Goal: Task Accomplishment & Management: Use online tool/utility

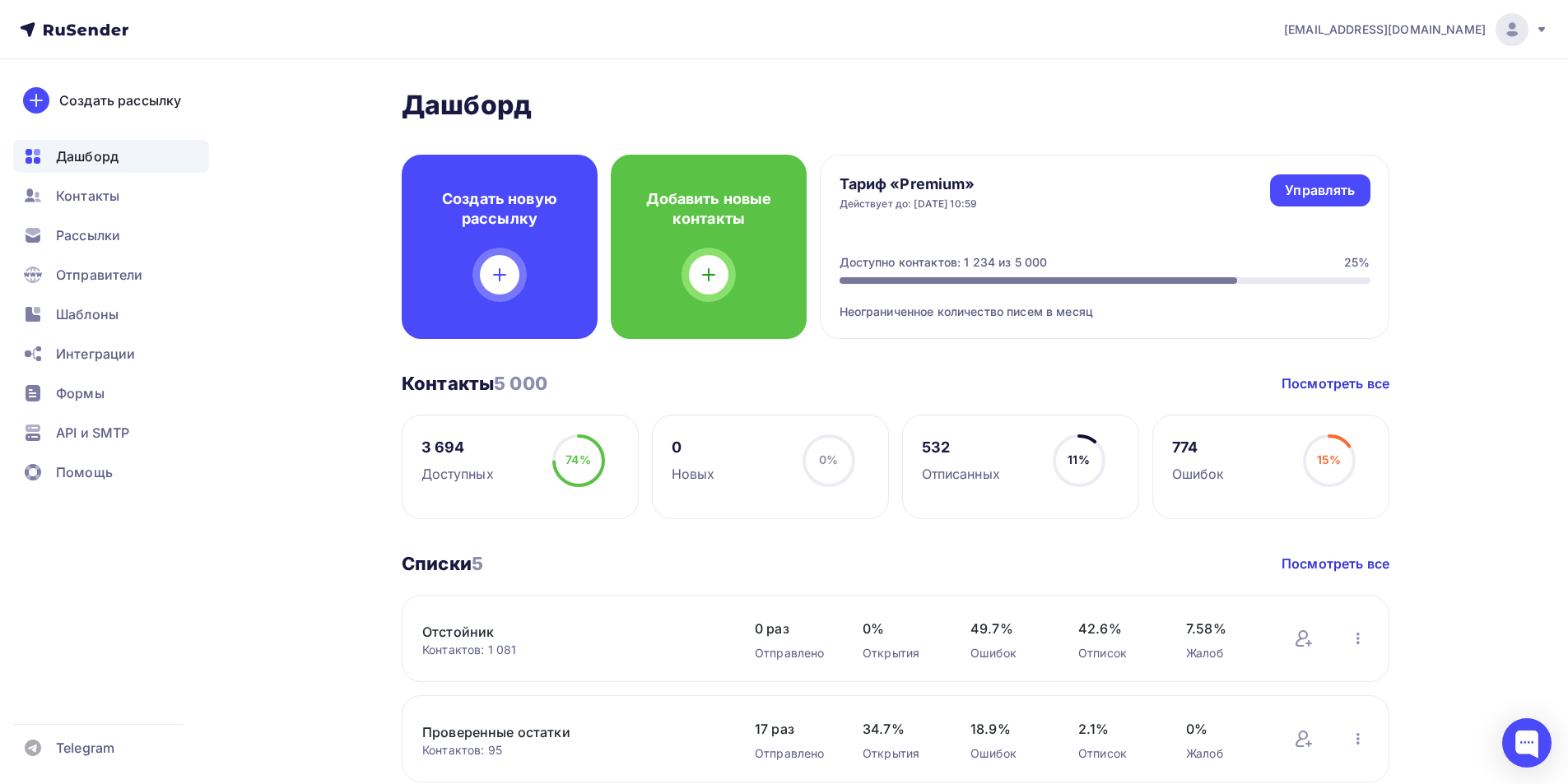
click at [1505, 37] on img at bounding box center [1512, 30] width 20 height 20
click at [1359, 152] on link "Выйти" at bounding box center [1400, 151] width 276 height 33
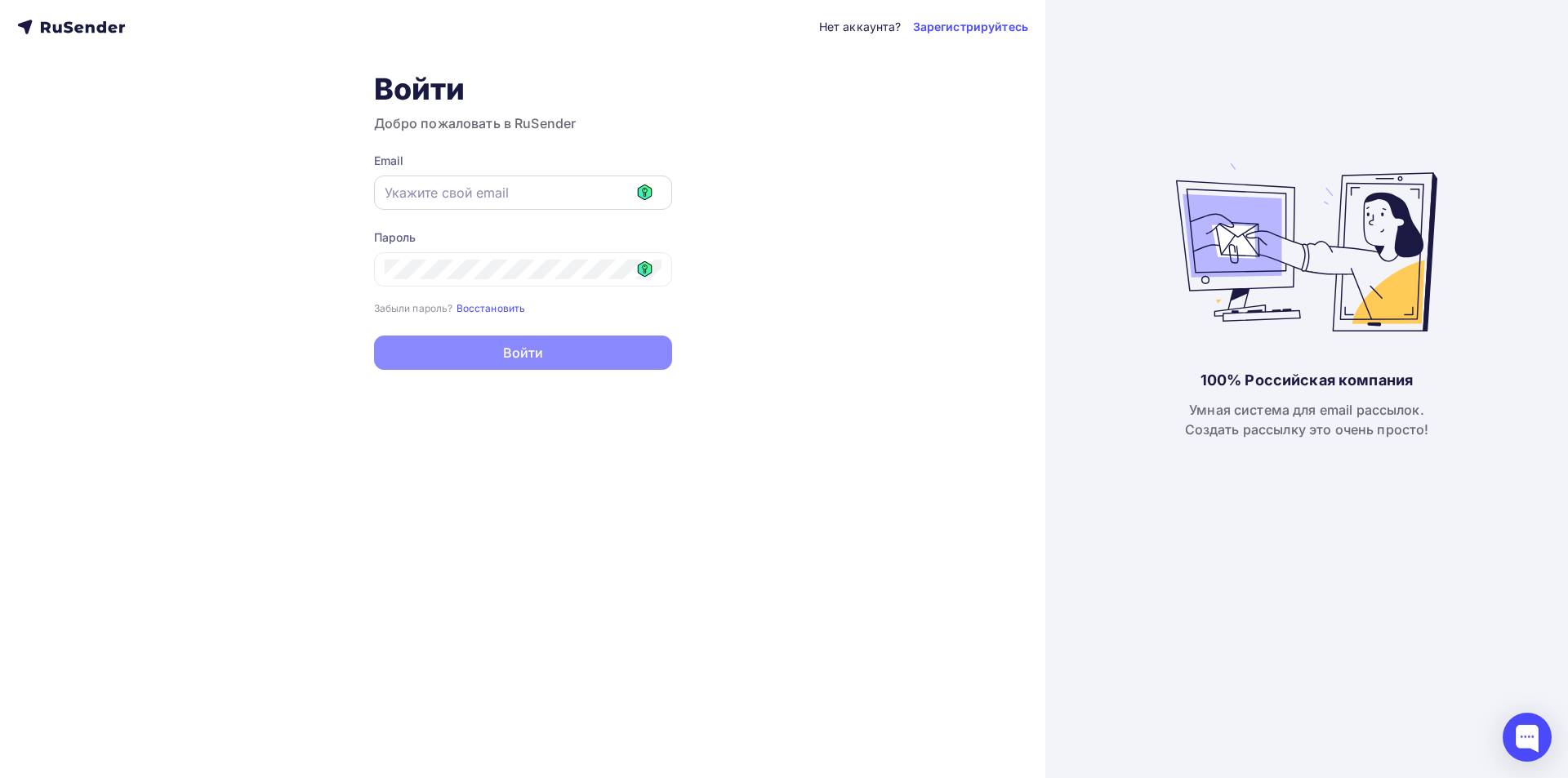
click at [644, 183] on input "text" at bounding box center [523, 192] width 277 height 20
type input "it@goldident.ru"
click at [644, 276] on icon at bounding box center [646, 269] width 15 height 15
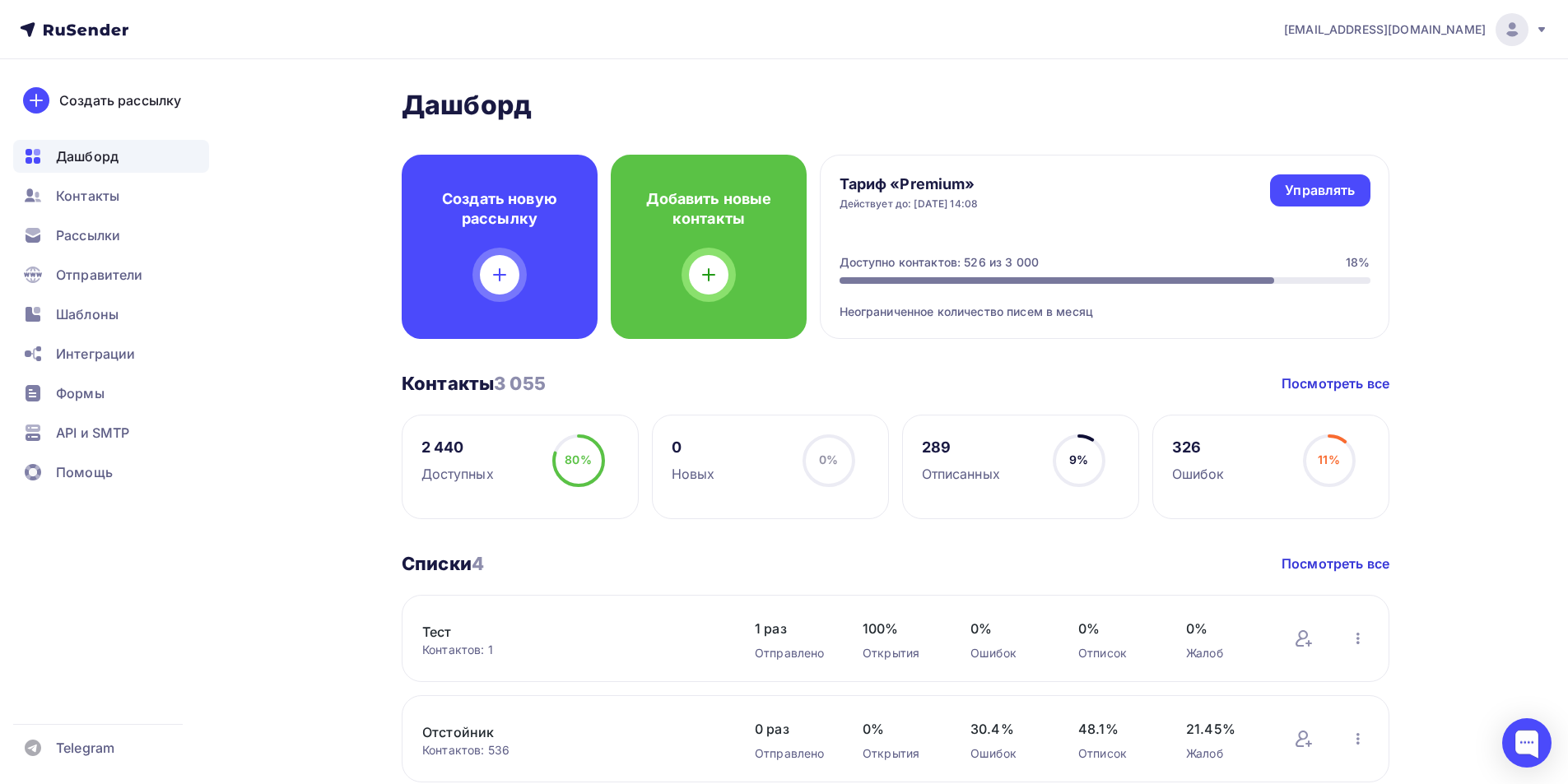
click at [1518, 30] on img at bounding box center [1512, 30] width 20 height 20
click at [1355, 149] on link "Выйти" at bounding box center [1400, 151] width 276 height 33
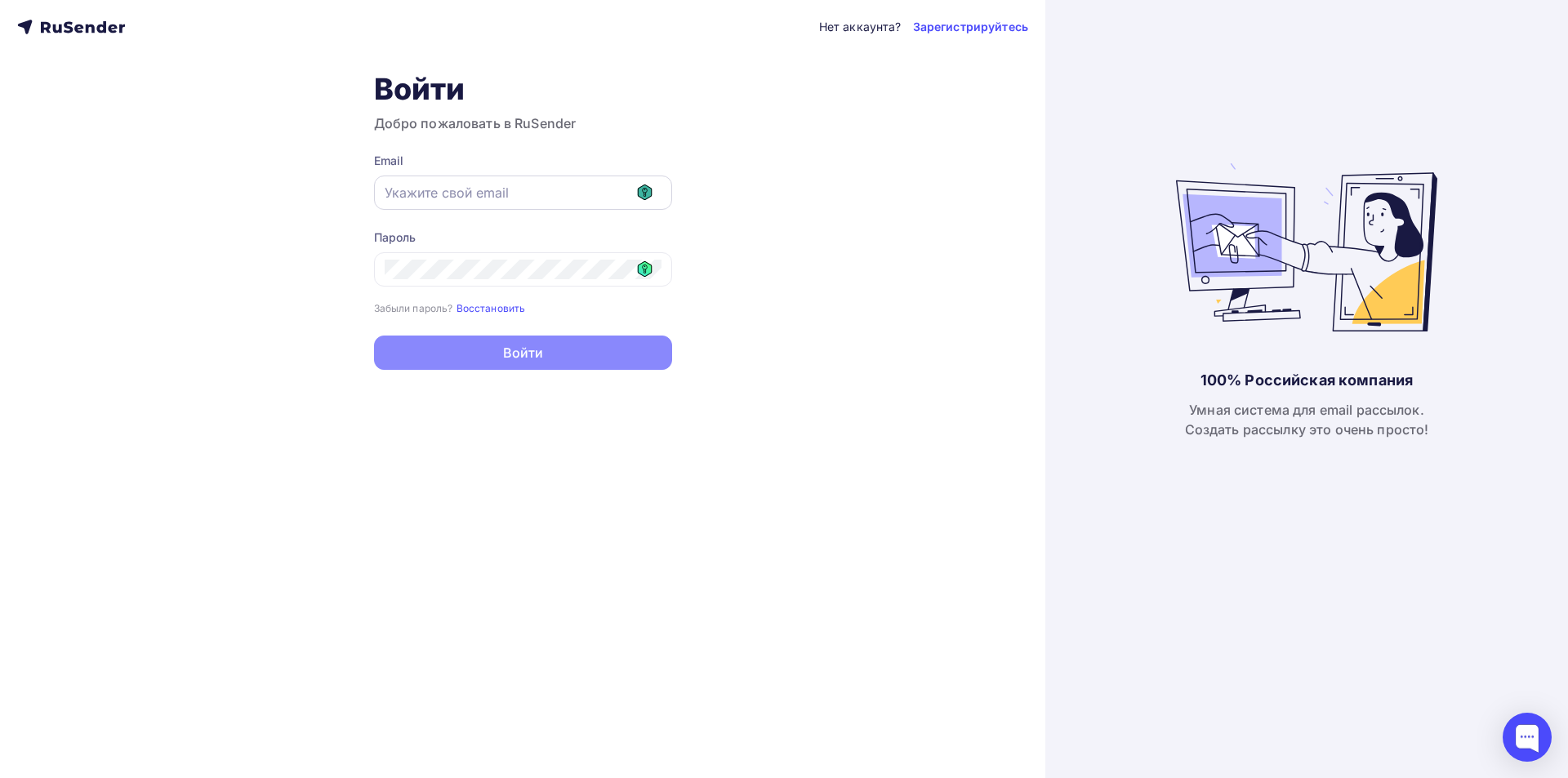
click at [643, 191] on icon at bounding box center [645, 192] width 5 height 9
type input "[EMAIL_ADDRESS][DOMAIN_NAME]"
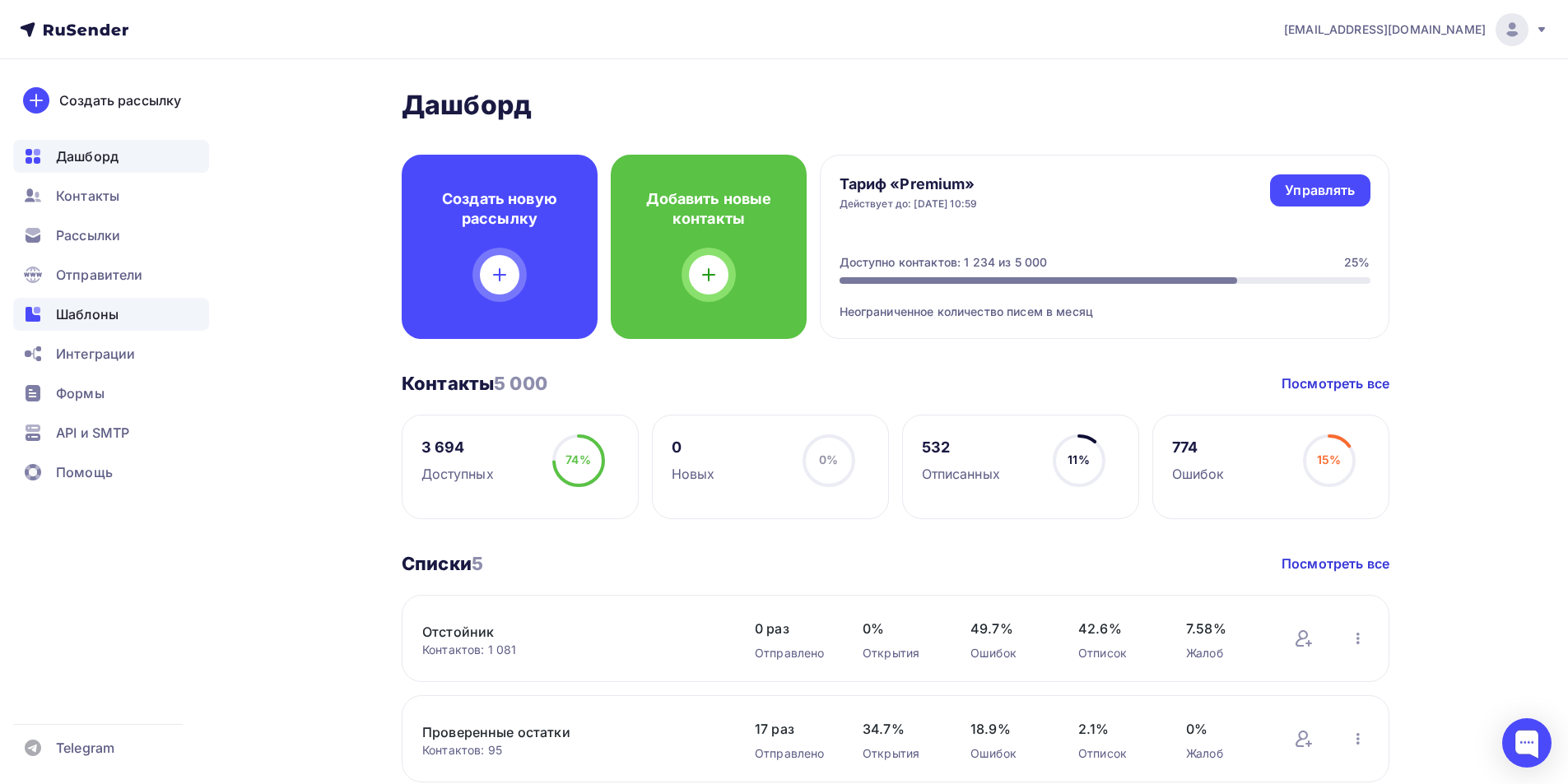
click at [86, 315] on span "Шаблоны" at bounding box center [87, 315] width 62 height 20
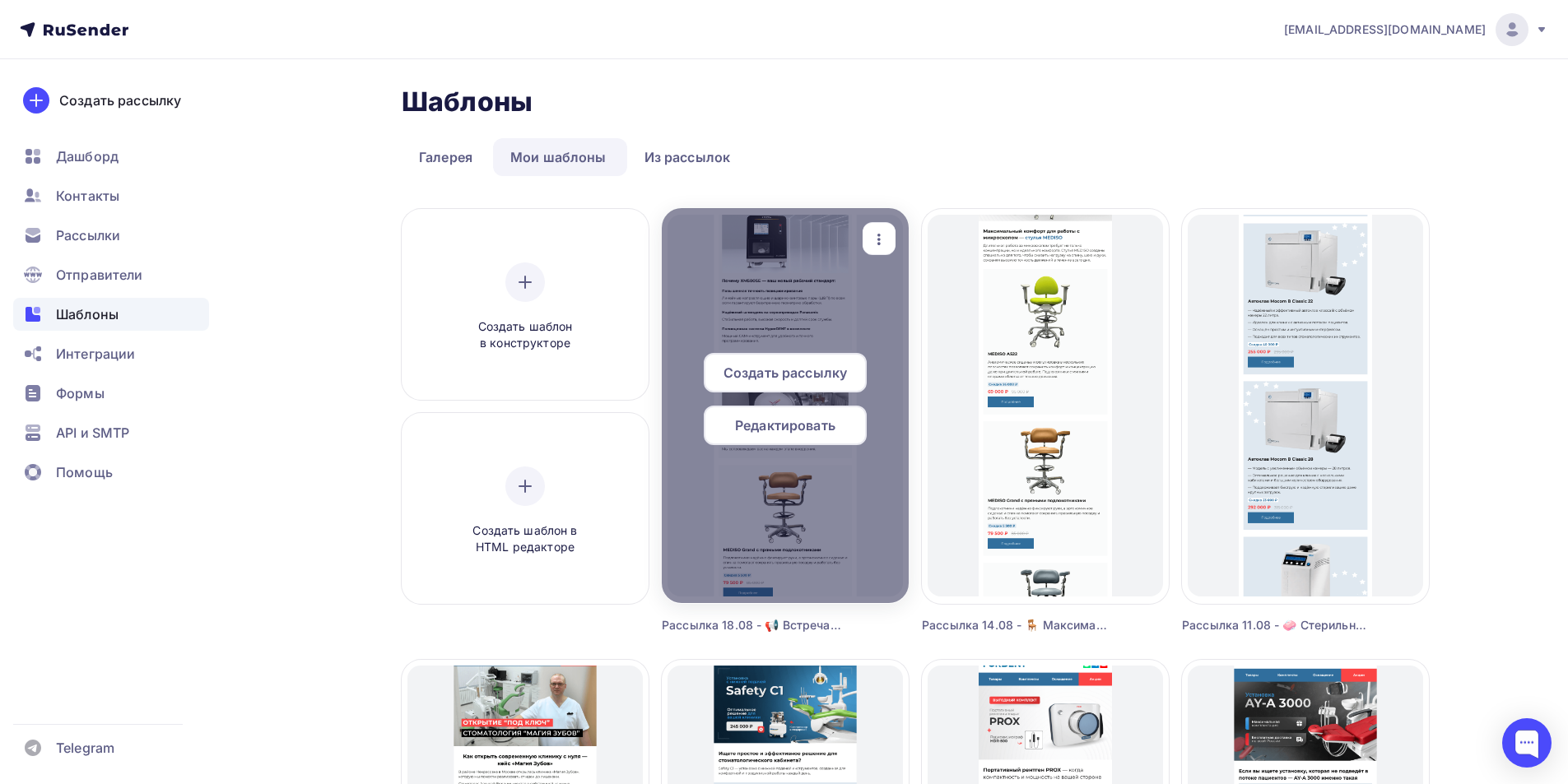
click at [836, 428] on div "Редактировать" at bounding box center [785, 424] width 163 height 39
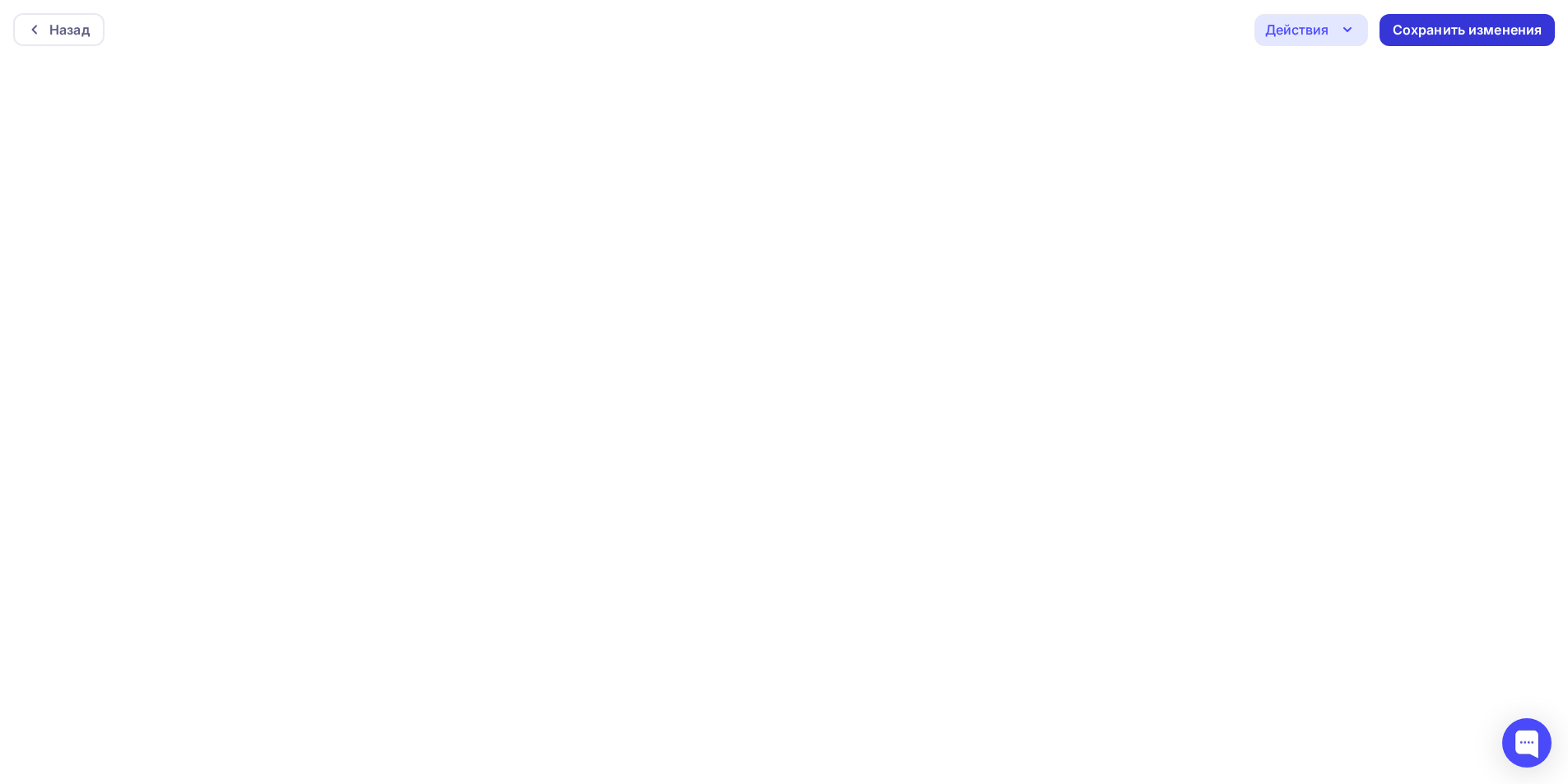
click at [1438, 22] on div "Сохранить изменения" at bounding box center [1467, 29] width 150 height 19
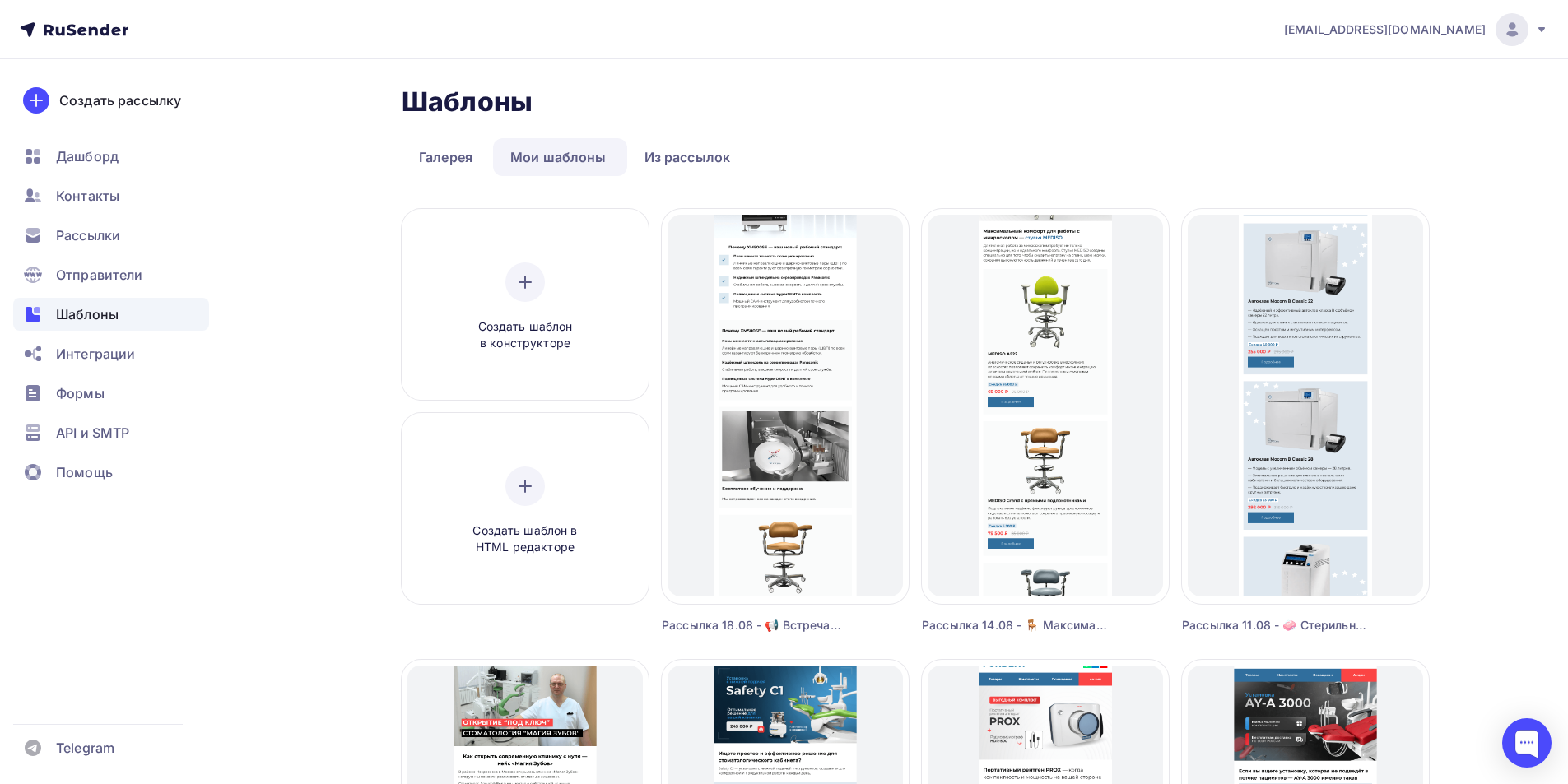
drag, startPoint x: 778, startPoint y: 428, endPoint x: 605, endPoint y: 194, distance: 291.0
click at [778, 429] on span "Редактировать" at bounding box center [785, 425] width 101 height 20
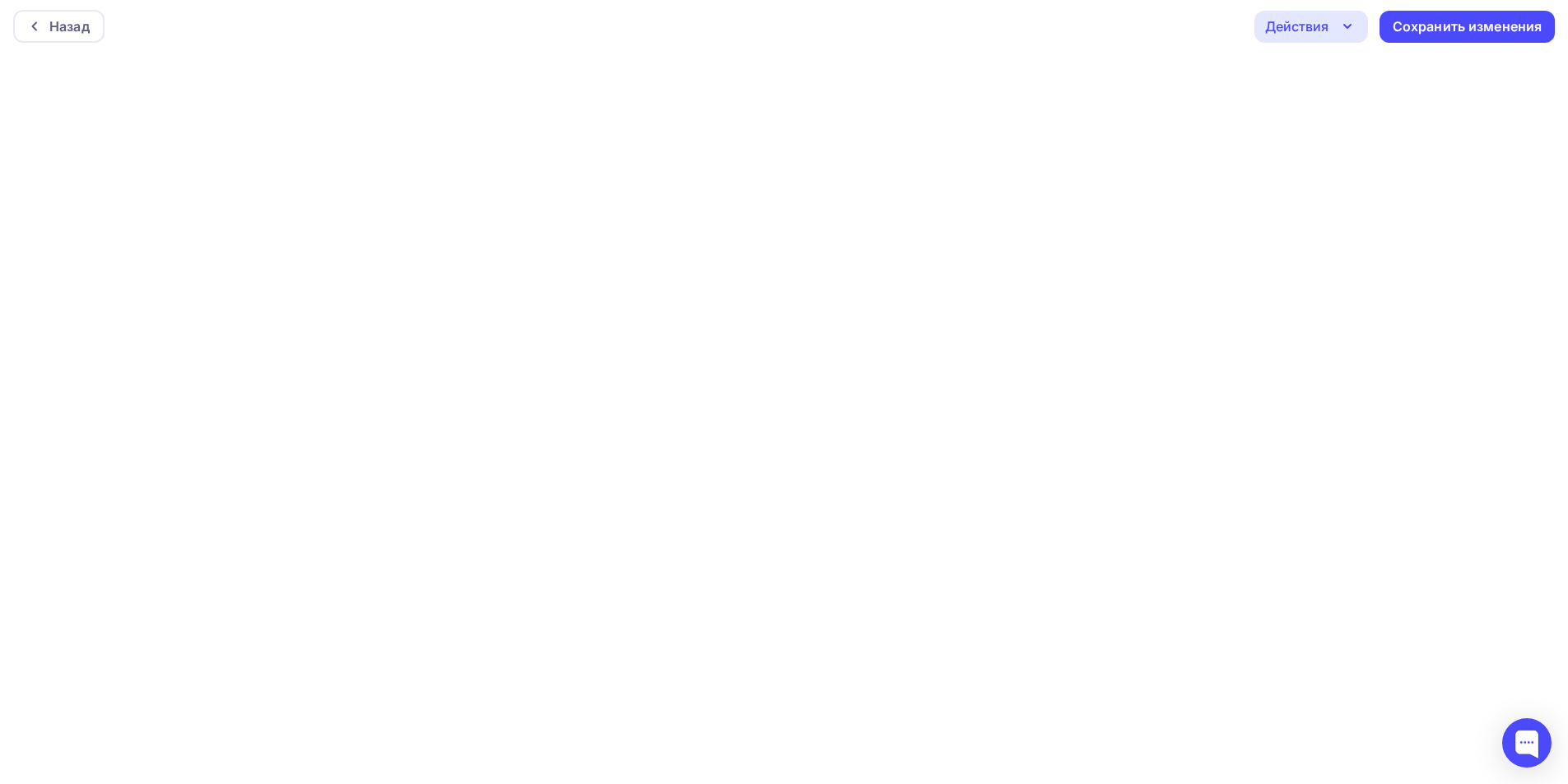
scroll to position [4, 0]
drag, startPoint x: 1326, startPoint y: 38, endPoint x: 1339, endPoint y: 44, distance: 14.3
click at [1327, 38] on div "Действия" at bounding box center [1311, 26] width 113 height 32
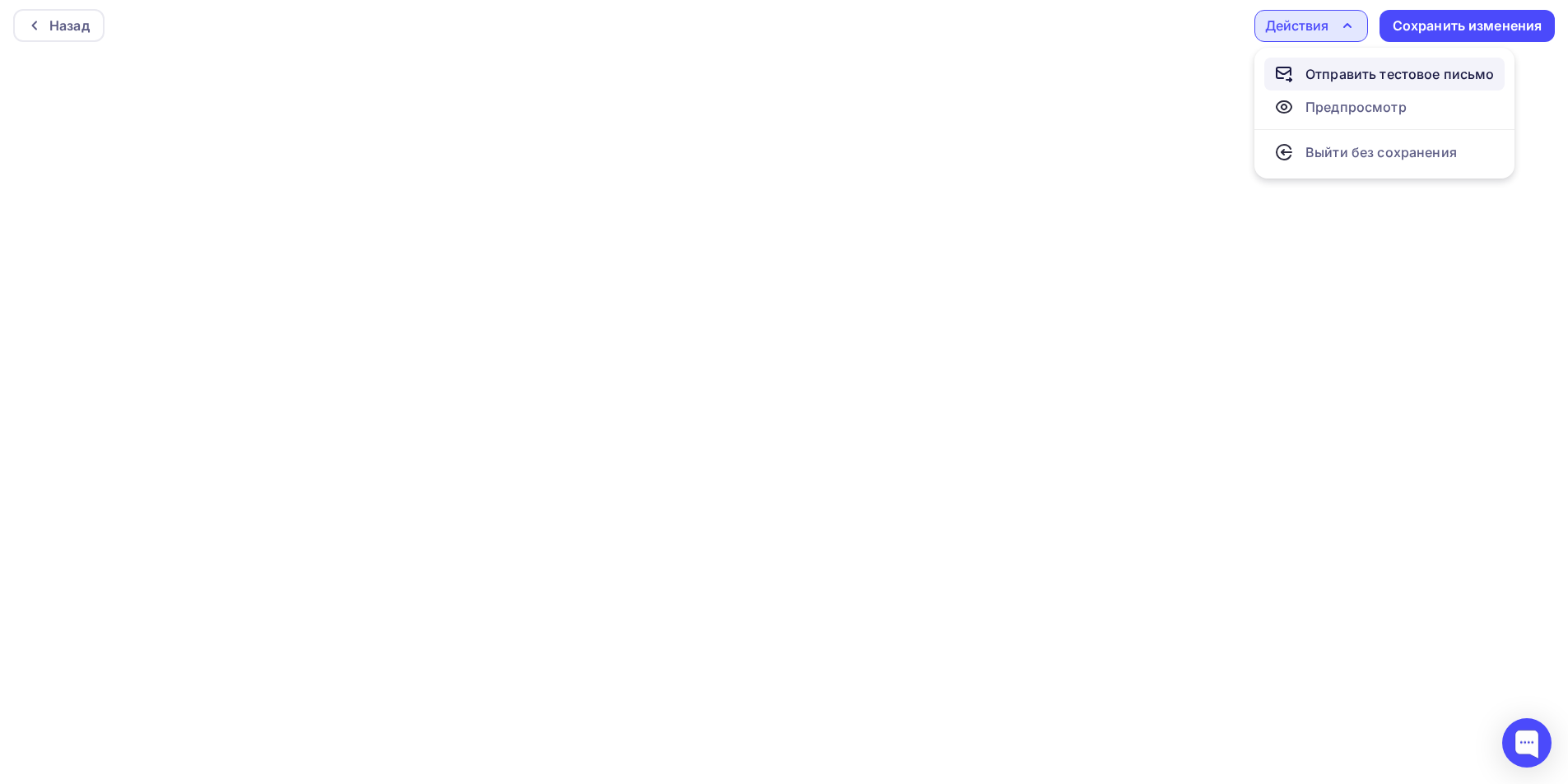
click at [1356, 69] on div "Отправить тестовое письмо" at bounding box center [1400, 74] width 189 height 20
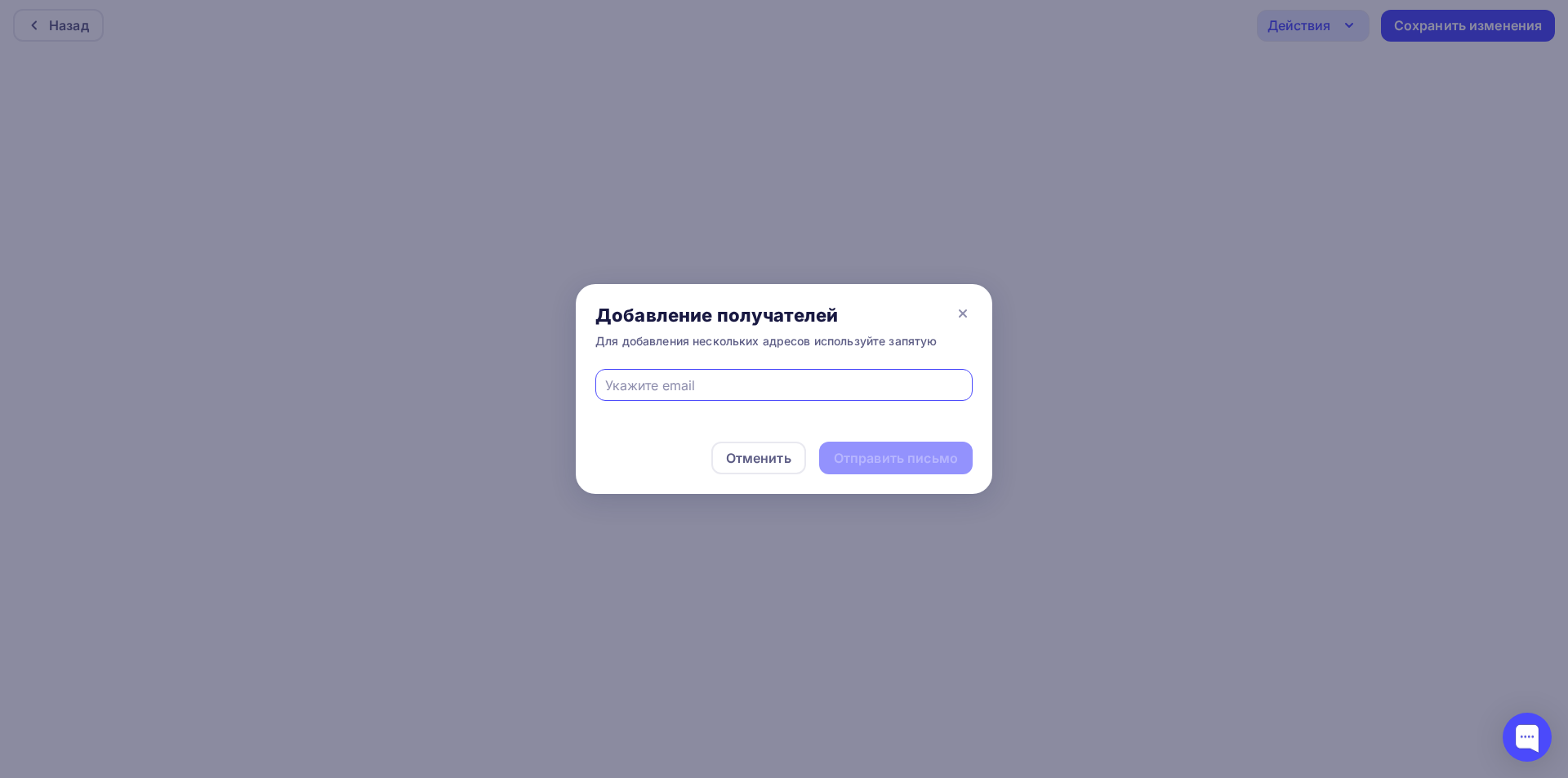
click at [823, 394] on input "text" at bounding box center [784, 386] width 359 height 20
type input "eskova.t.a@yandex.ru"
click at [890, 468] on div "Отправить письмо" at bounding box center [895, 458] width 153 height 33
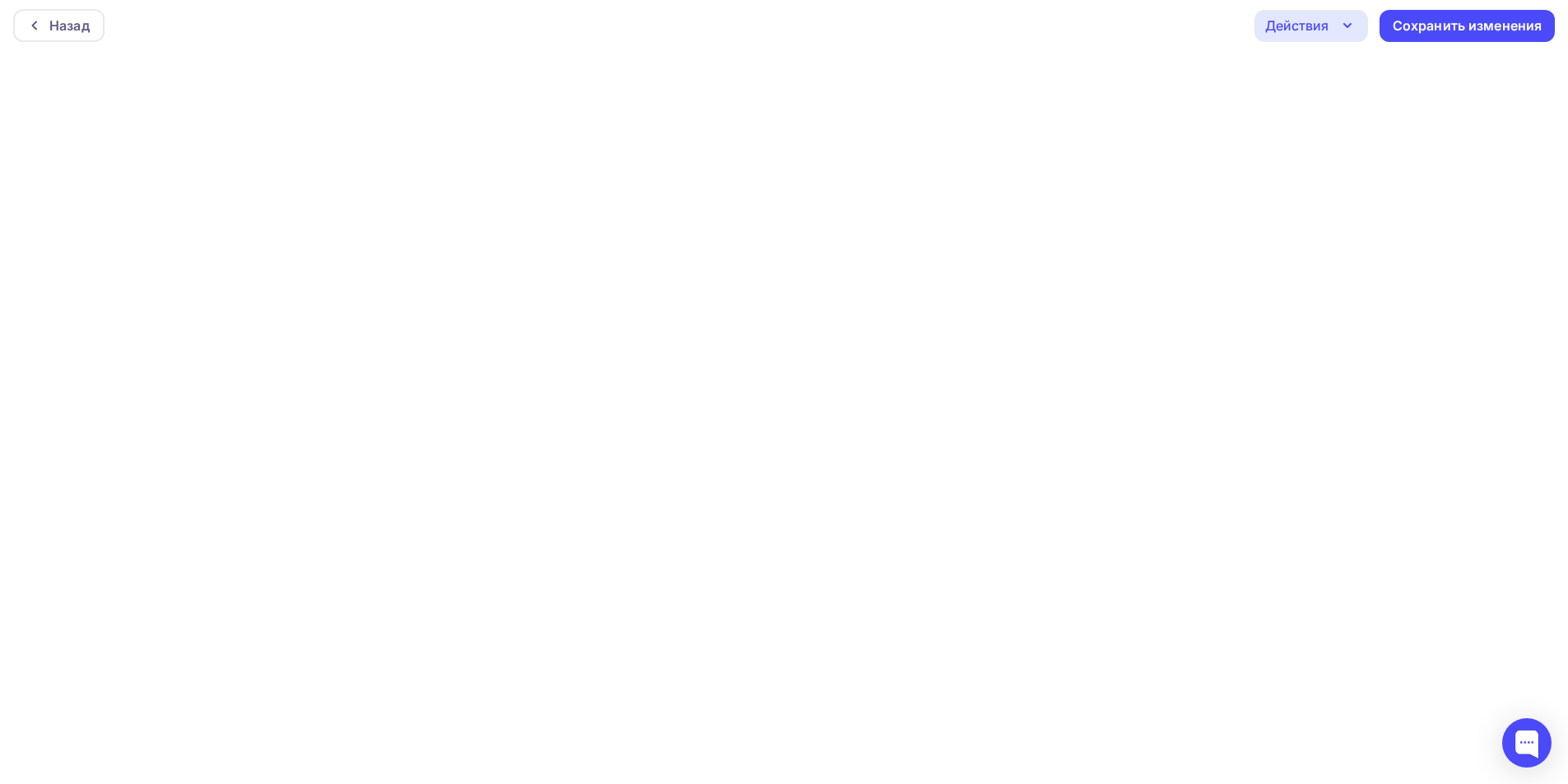
drag, startPoint x: 1337, startPoint y: 30, endPoint x: 1348, endPoint y: 57, distance: 29.2
click at [1342, 22] on div "Действия" at bounding box center [1311, 26] width 113 height 32
click at [1349, 84] on link "Отправить тестовое письмо" at bounding box center [1384, 74] width 241 height 33
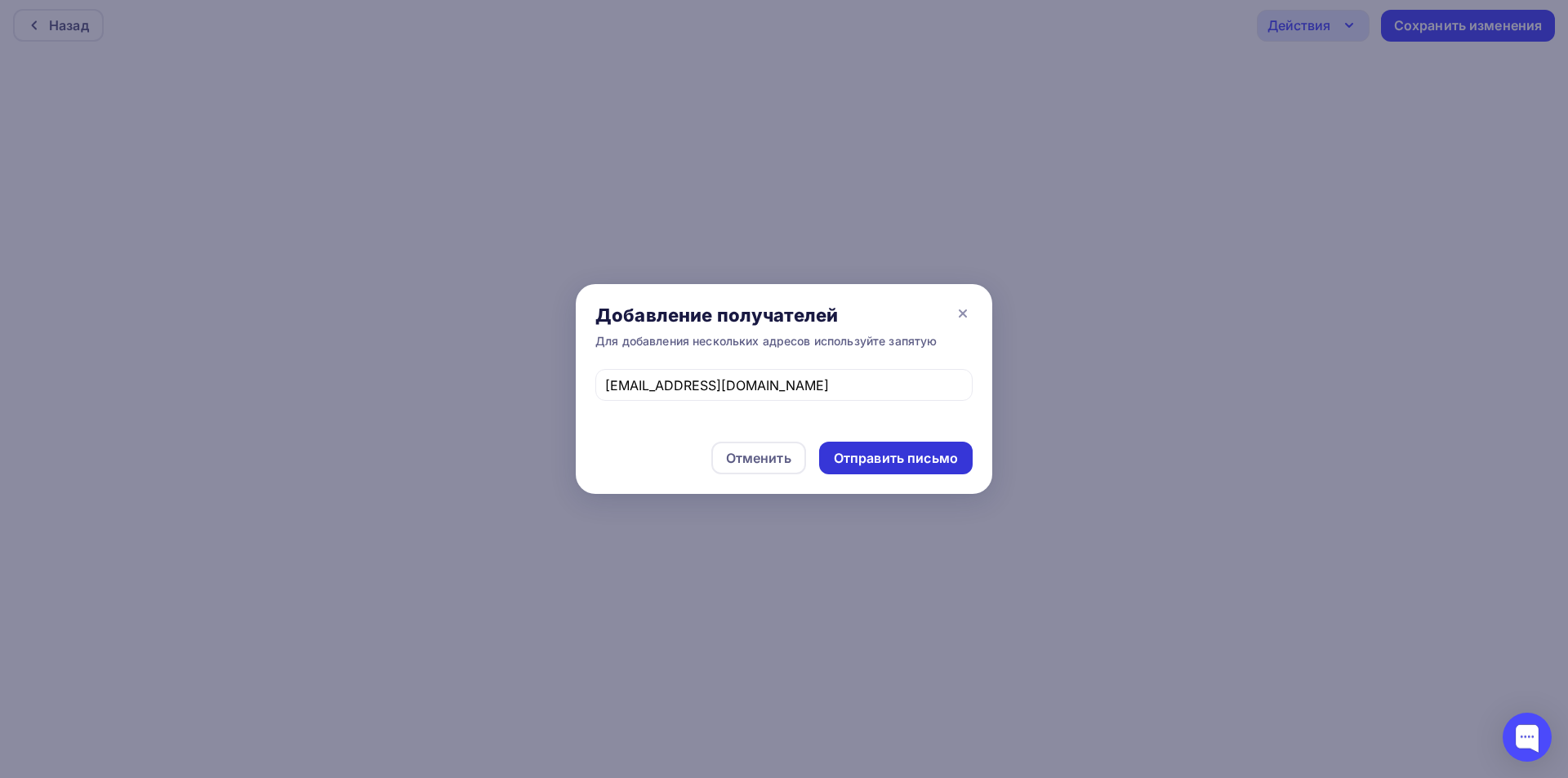
drag, startPoint x: 937, startPoint y: 459, endPoint x: 934, endPoint y: 451, distance: 8.5
click at [938, 458] on div "Отправить письмо" at bounding box center [895, 458] width 124 height 19
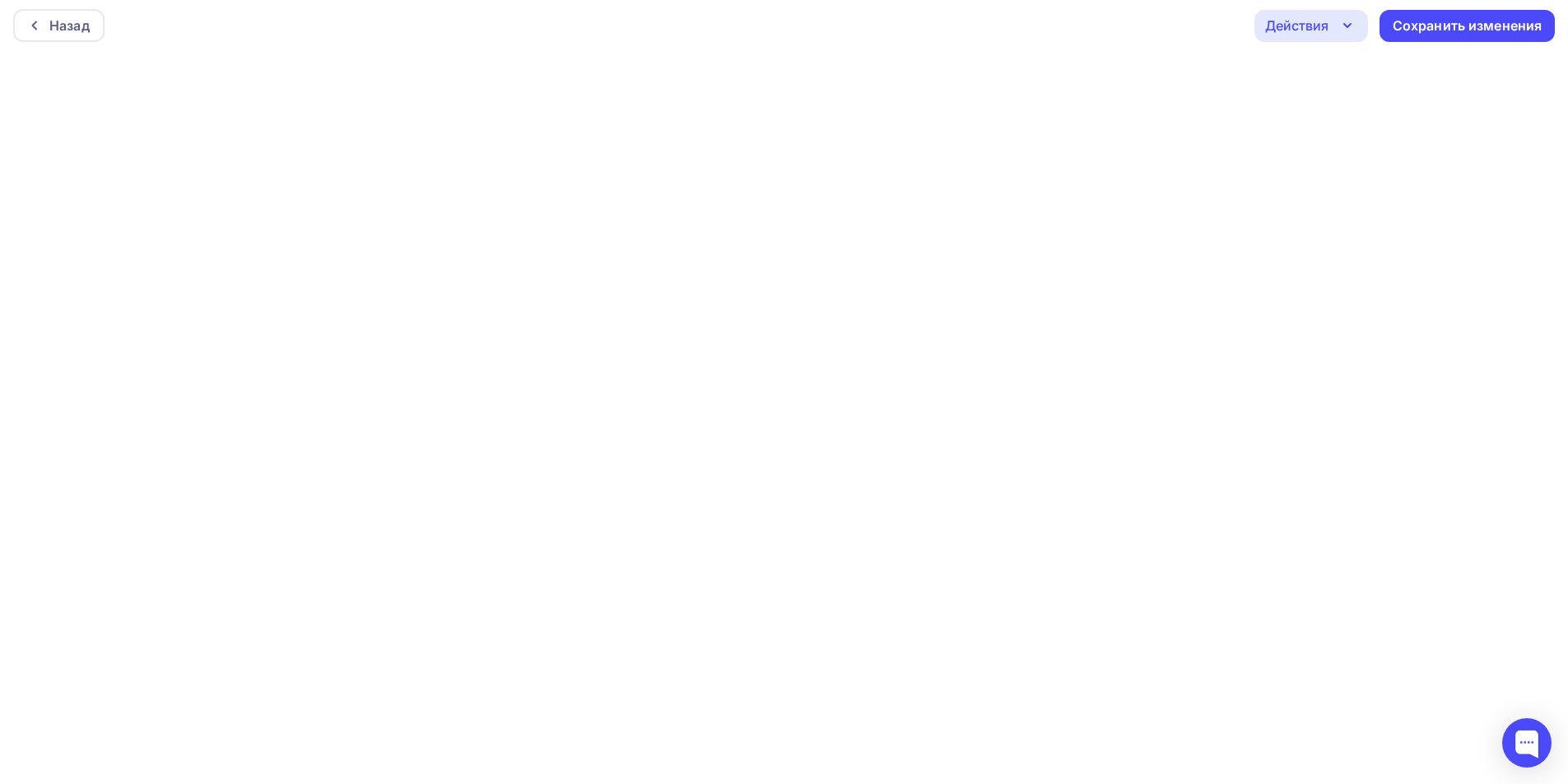
click at [1317, 32] on div "Действия" at bounding box center [1296, 26] width 63 height 20
click at [1326, 70] on div "Отправить тестовое письмо" at bounding box center [1400, 74] width 189 height 20
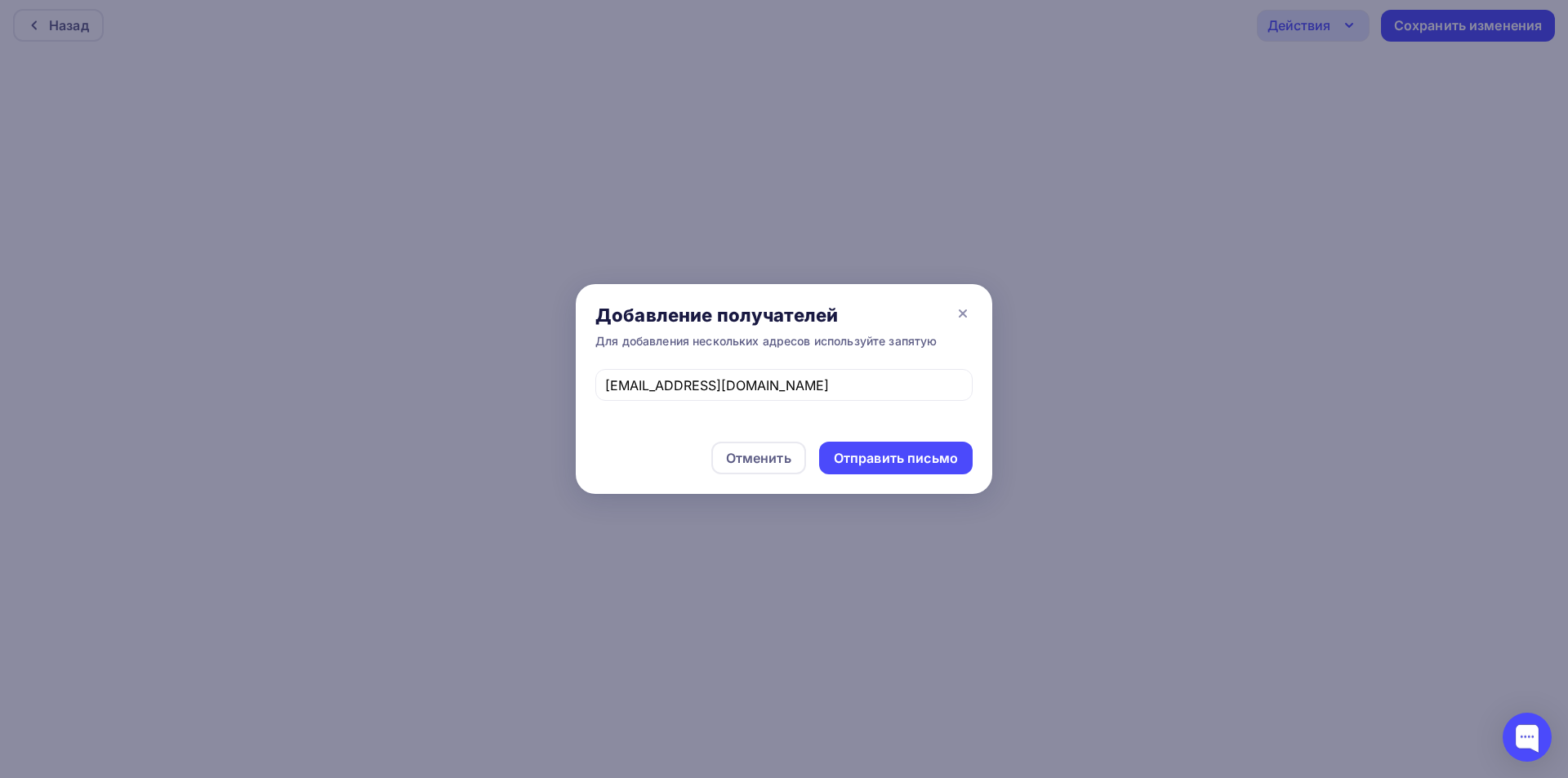
drag, startPoint x: 879, startPoint y: 458, endPoint x: 698, endPoint y: 320, distance: 227.6
click at [878, 458] on div "Отправить письмо" at bounding box center [895, 458] width 124 height 19
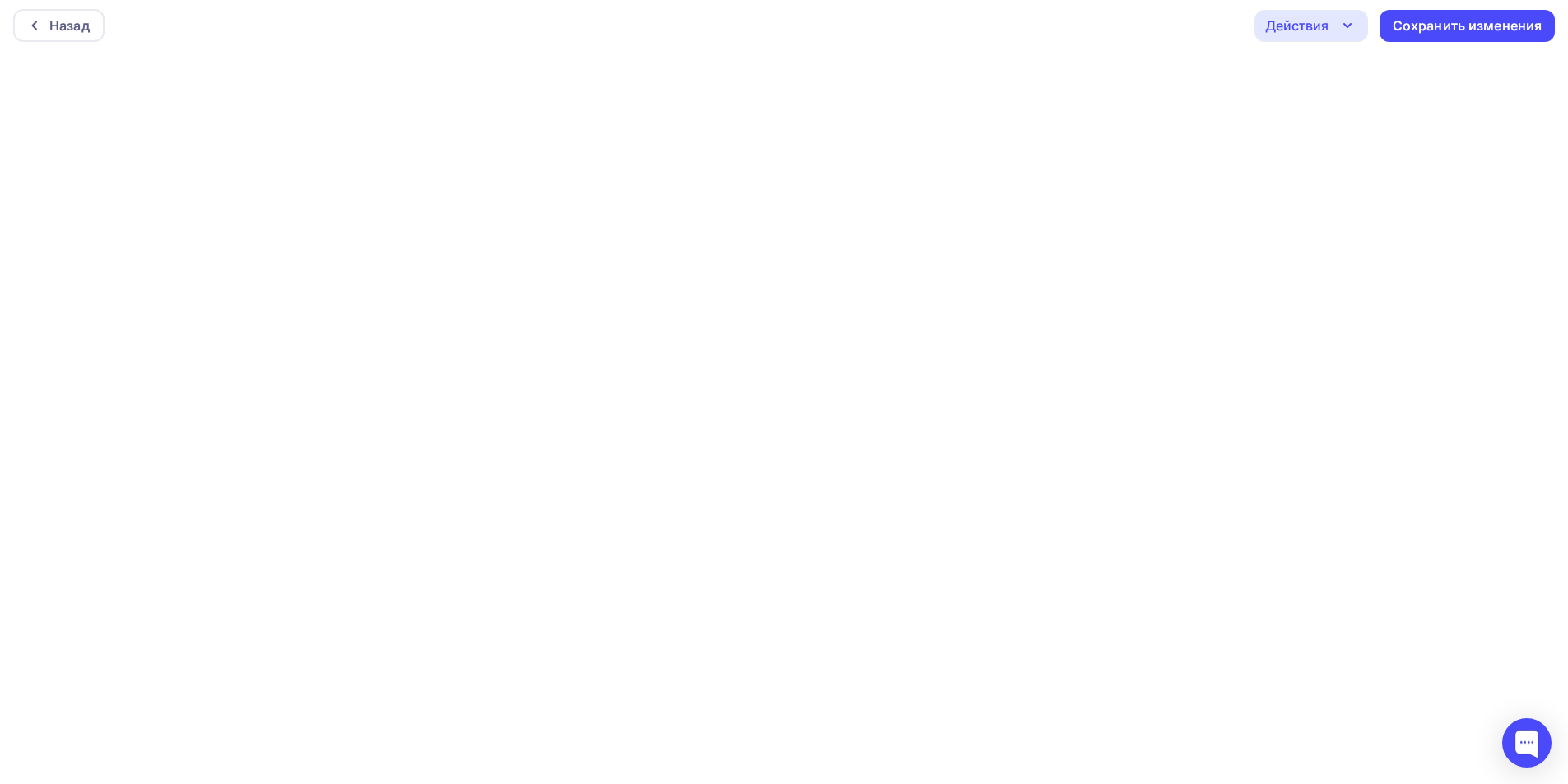
click at [1316, 26] on div "Действия" at bounding box center [1296, 26] width 63 height 20
click at [1311, 76] on div "Отправить тестовое письмо" at bounding box center [1400, 74] width 189 height 20
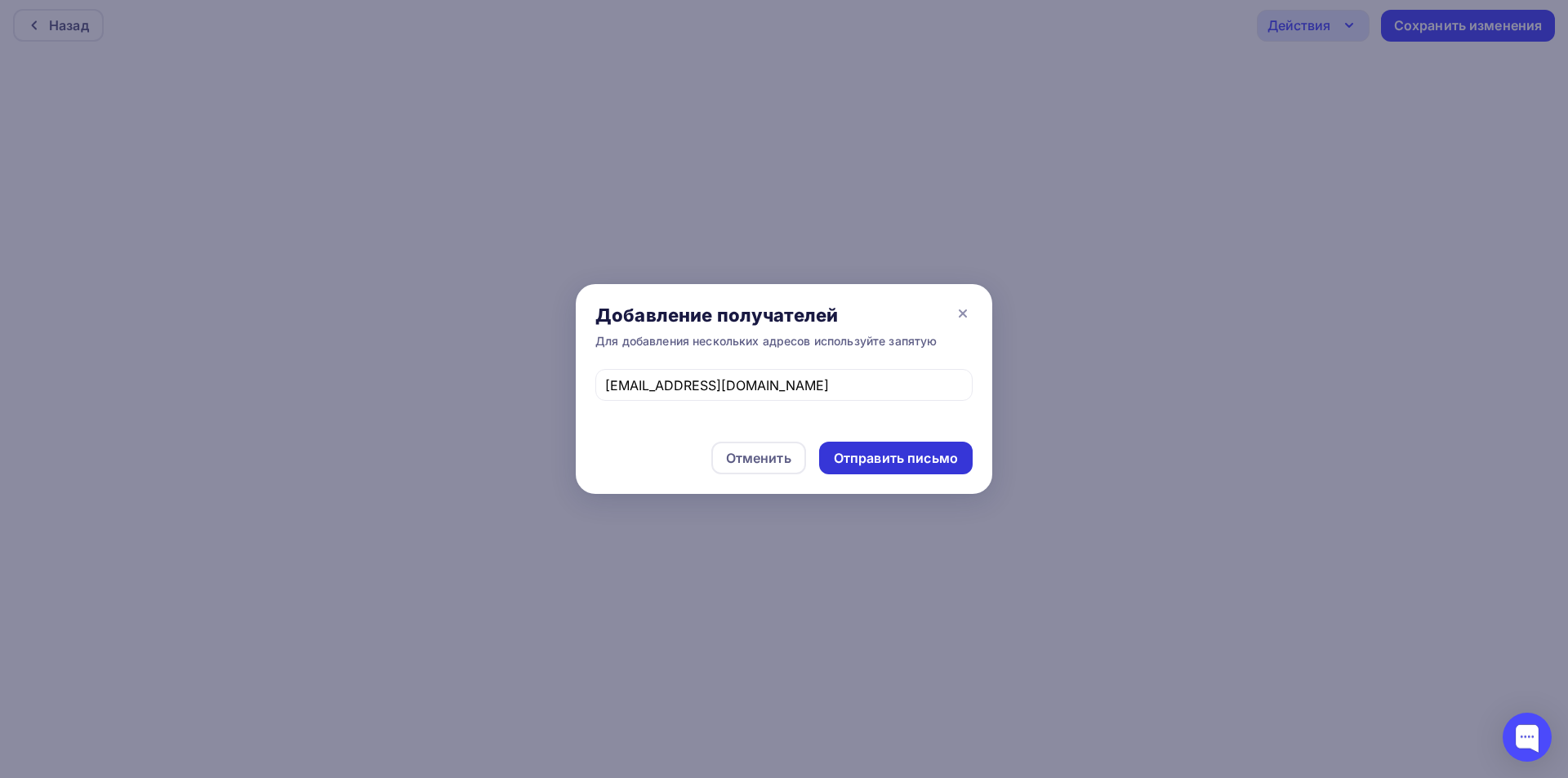
click at [867, 456] on div "Отправить письмо" at bounding box center [895, 458] width 124 height 19
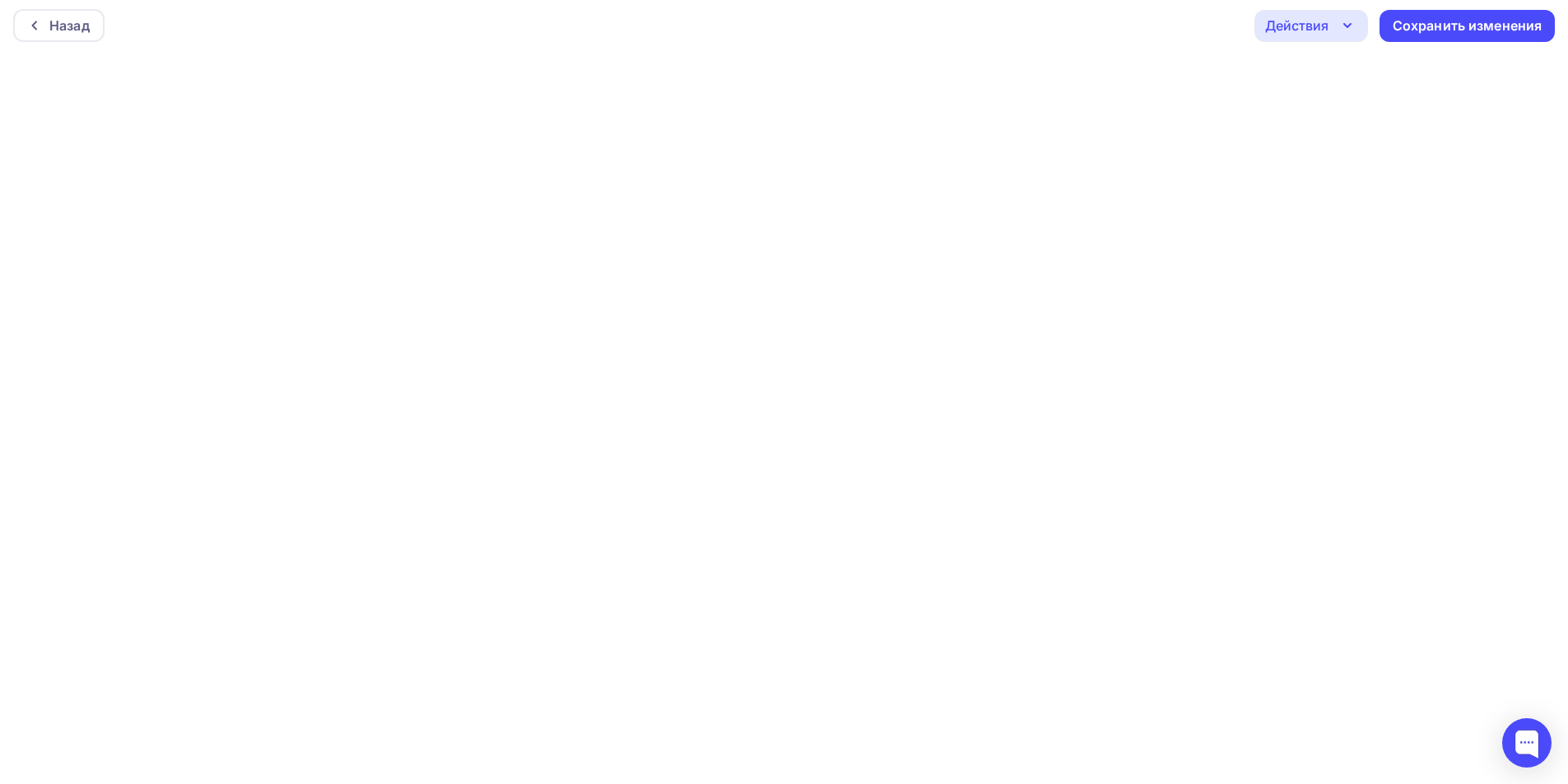
click at [1330, 33] on div "Действия" at bounding box center [1311, 26] width 113 height 32
click at [1348, 75] on div "Отправить тестовое письмо" at bounding box center [1400, 74] width 189 height 20
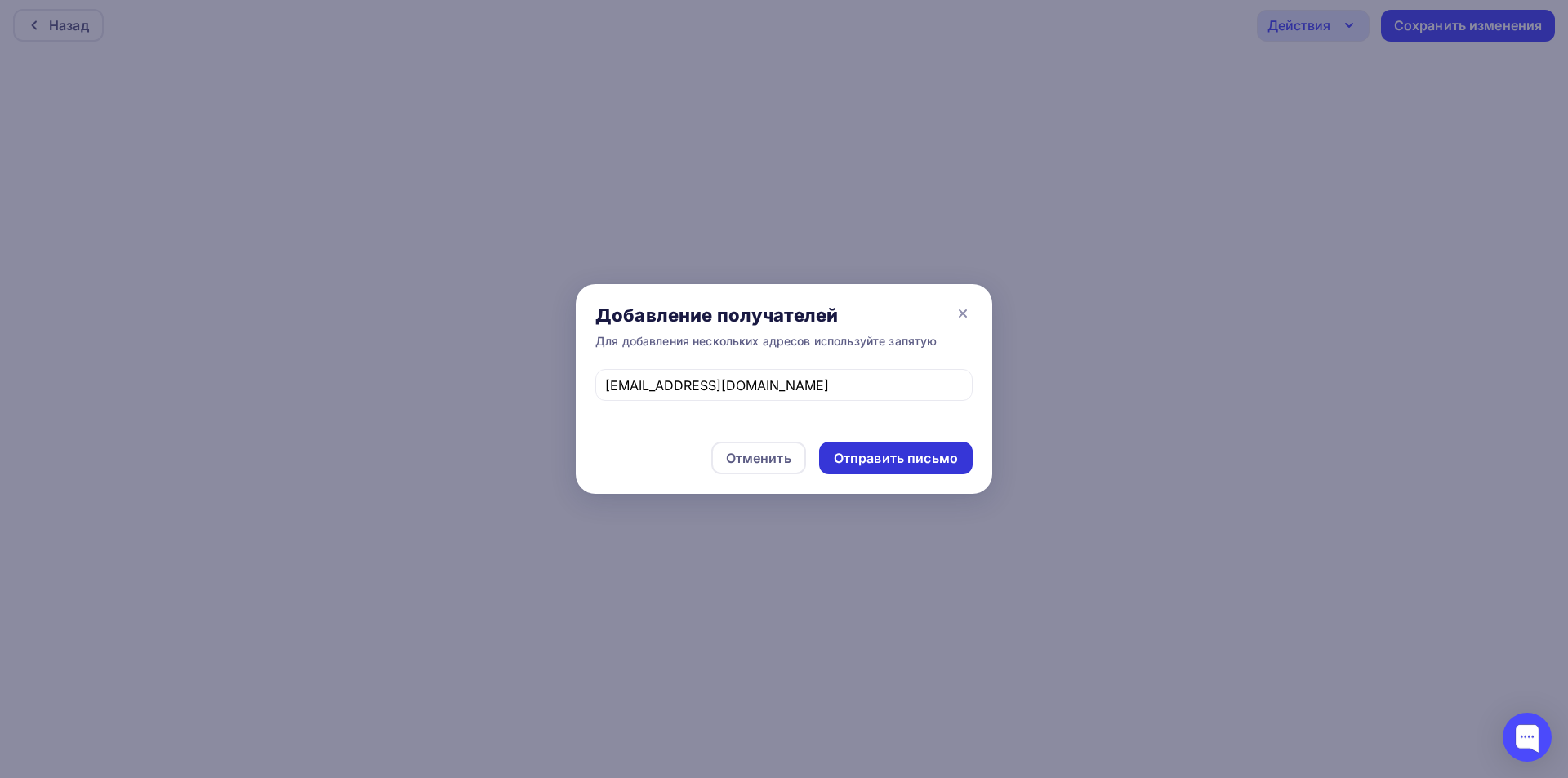
click at [902, 457] on div "Отправить письмо" at bounding box center [895, 458] width 124 height 19
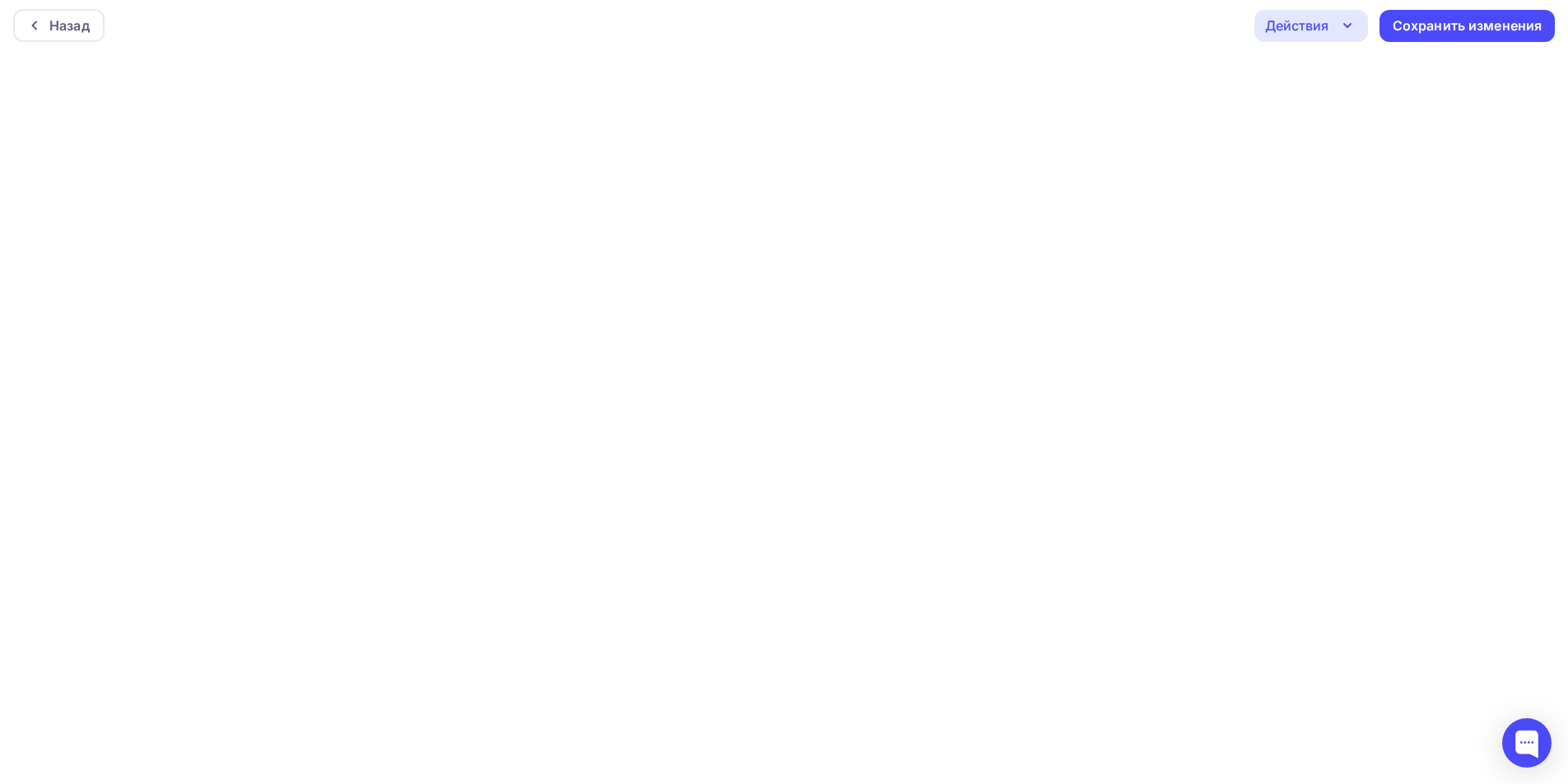
click at [1316, 37] on div "Действия" at bounding box center [1311, 26] width 113 height 32
click at [1340, 72] on div "Отправить тестовое письмо" at bounding box center [1400, 74] width 189 height 20
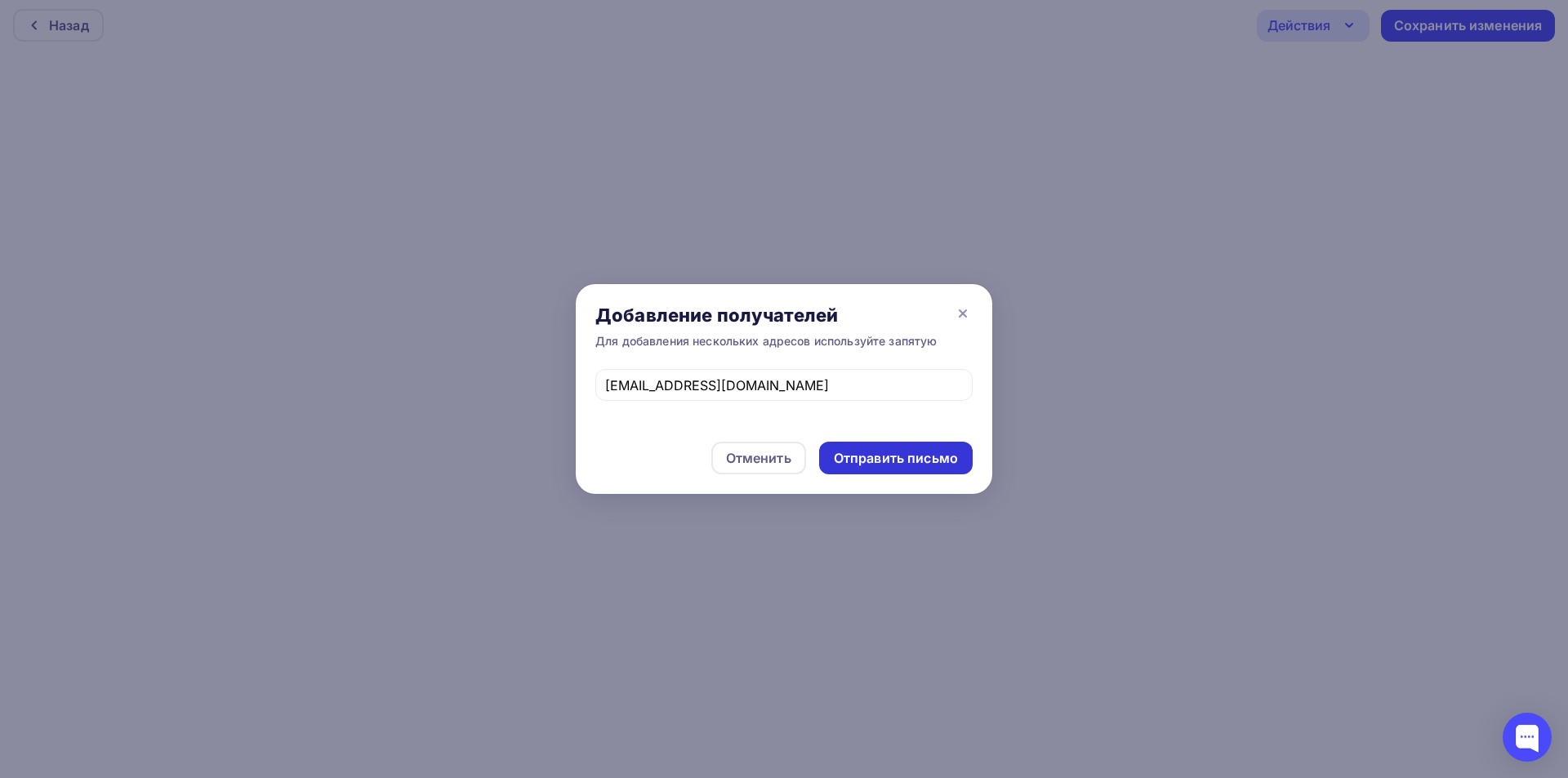
click at [874, 445] on div "Отправить письмо" at bounding box center [895, 458] width 153 height 33
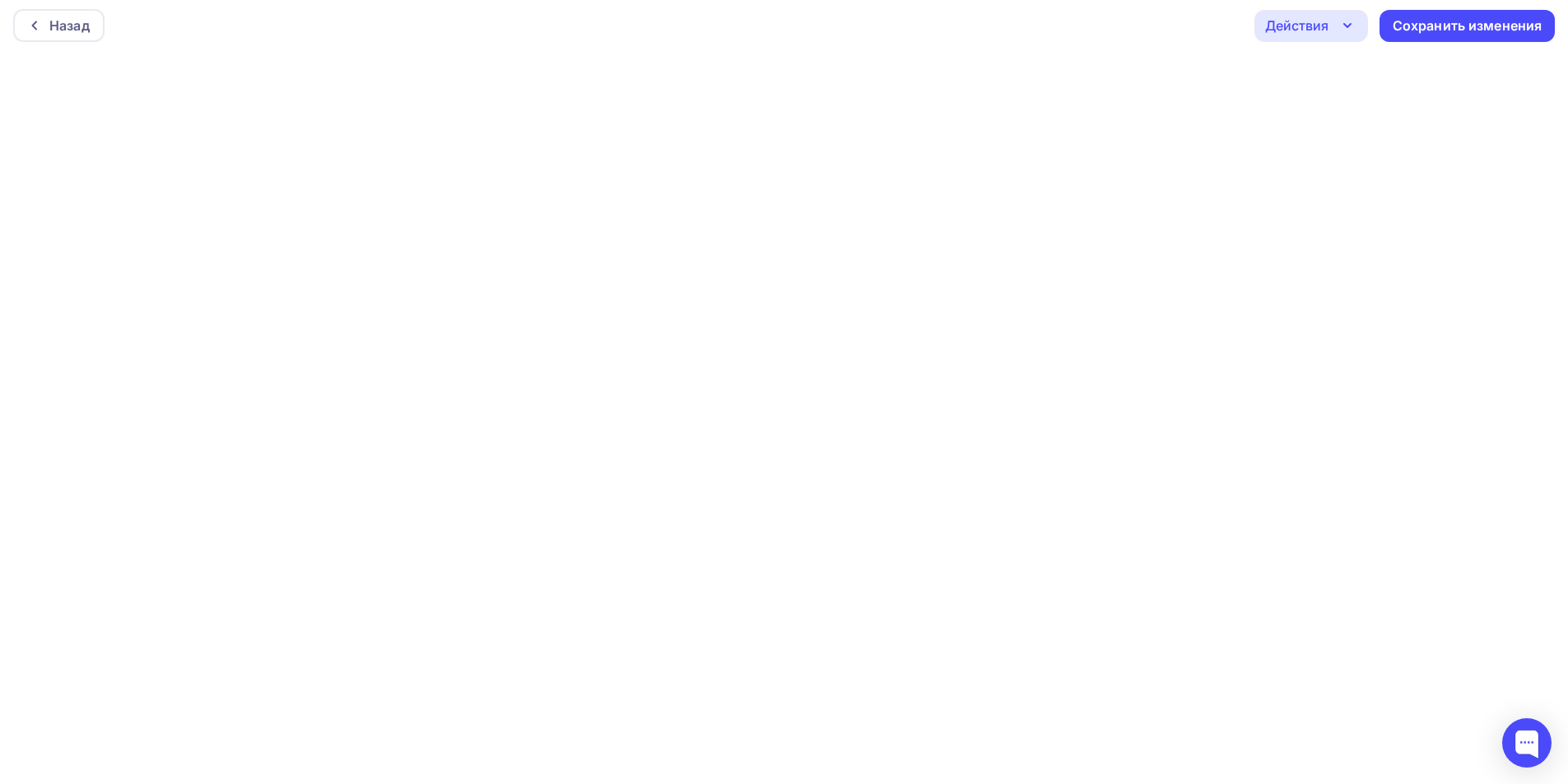
click at [1305, 32] on div "Действия" at bounding box center [1296, 26] width 63 height 20
click at [1322, 78] on div "Отправить тестовое письмо" at bounding box center [1400, 74] width 189 height 20
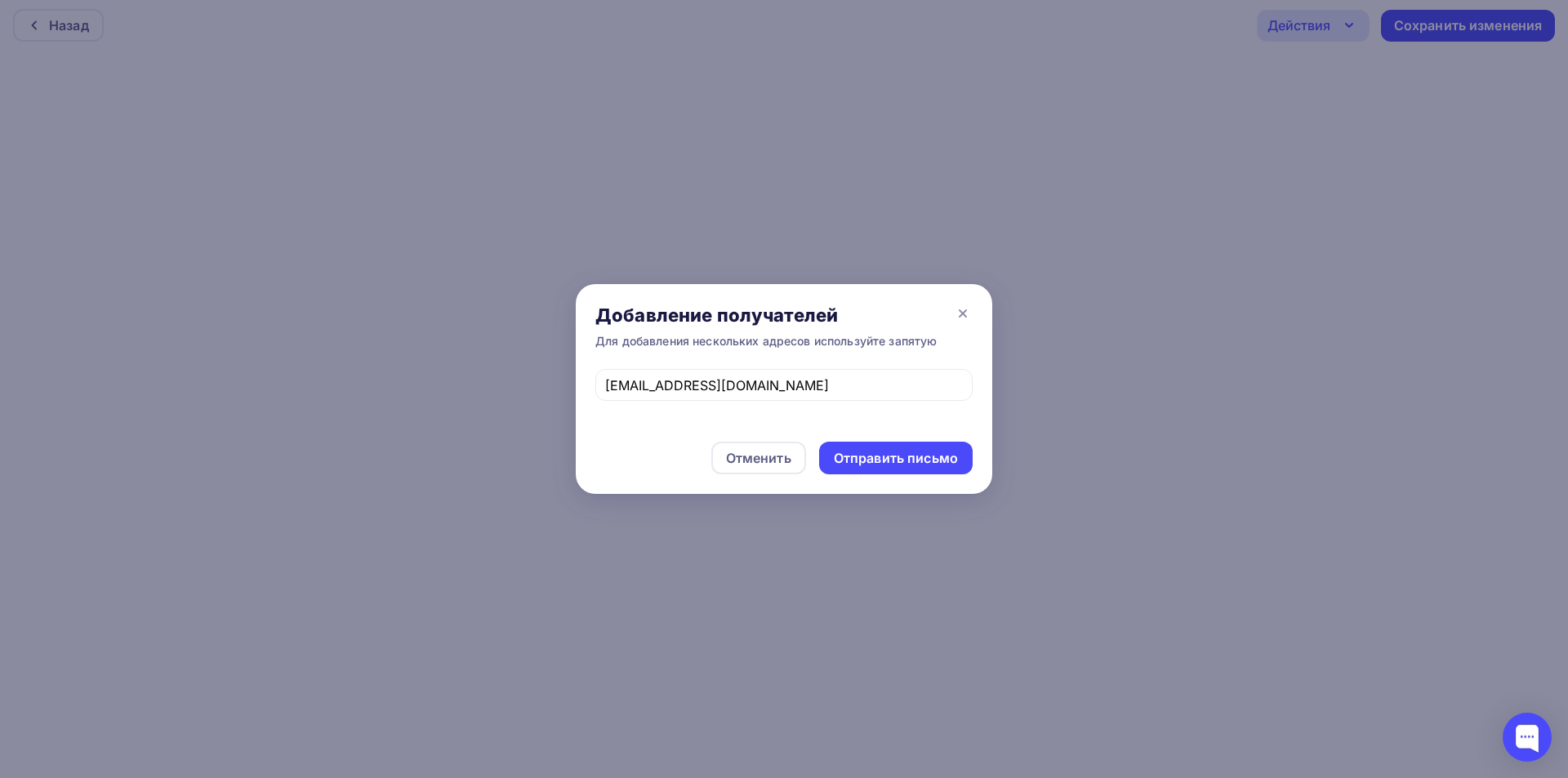
drag, startPoint x: 871, startPoint y: 468, endPoint x: 764, endPoint y: 359, distance: 152.7
click at [870, 468] on div "Отправить письмо" at bounding box center [895, 458] width 153 height 33
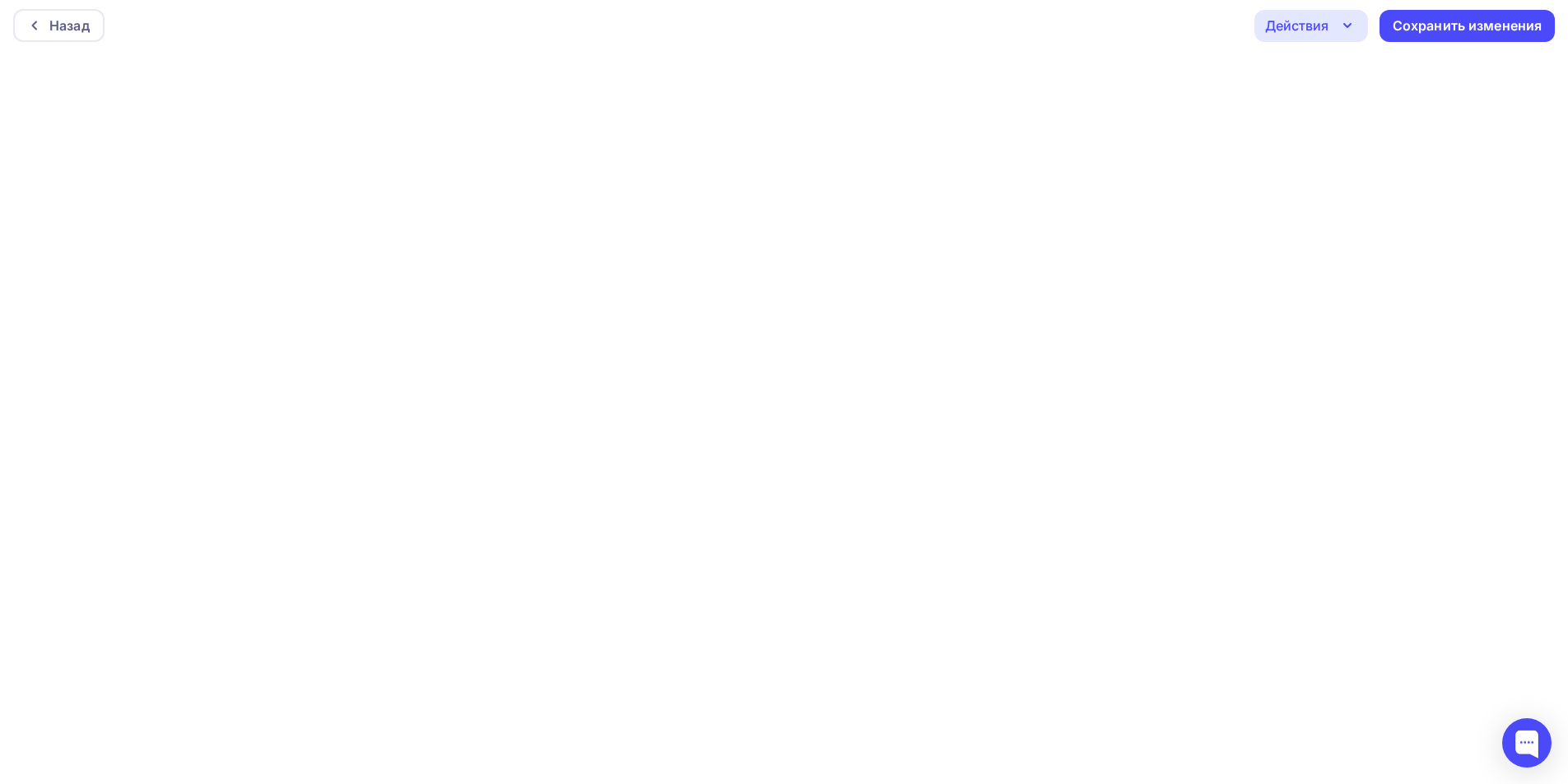
click at [1295, 28] on div "Действия" at bounding box center [1296, 26] width 63 height 20
click at [1316, 76] on div "Отправить тестовое письмо" at bounding box center [1400, 74] width 189 height 20
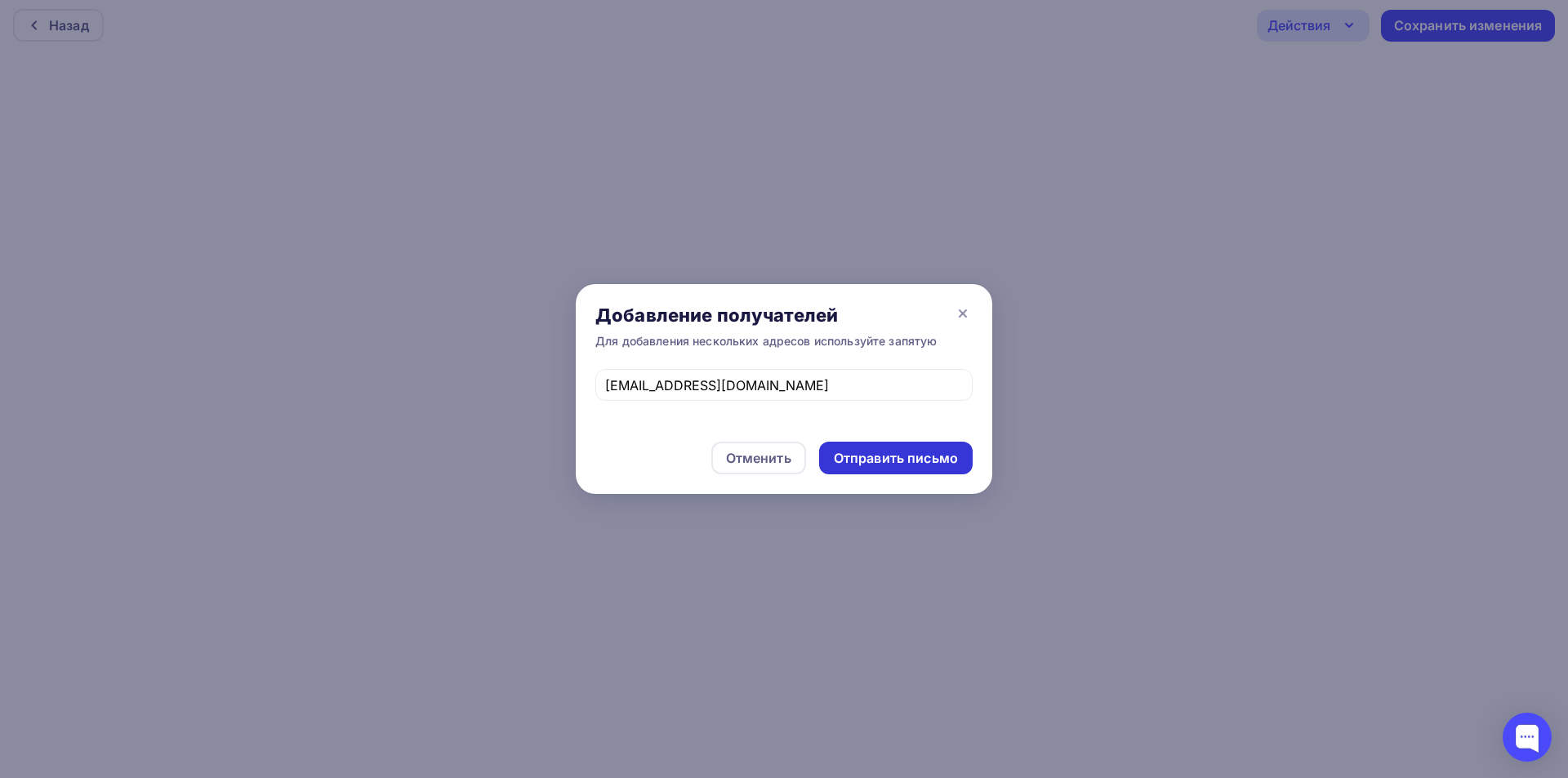
click at [881, 459] on div "Отправить письмо" at bounding box center [895, 458] width 124 height 19
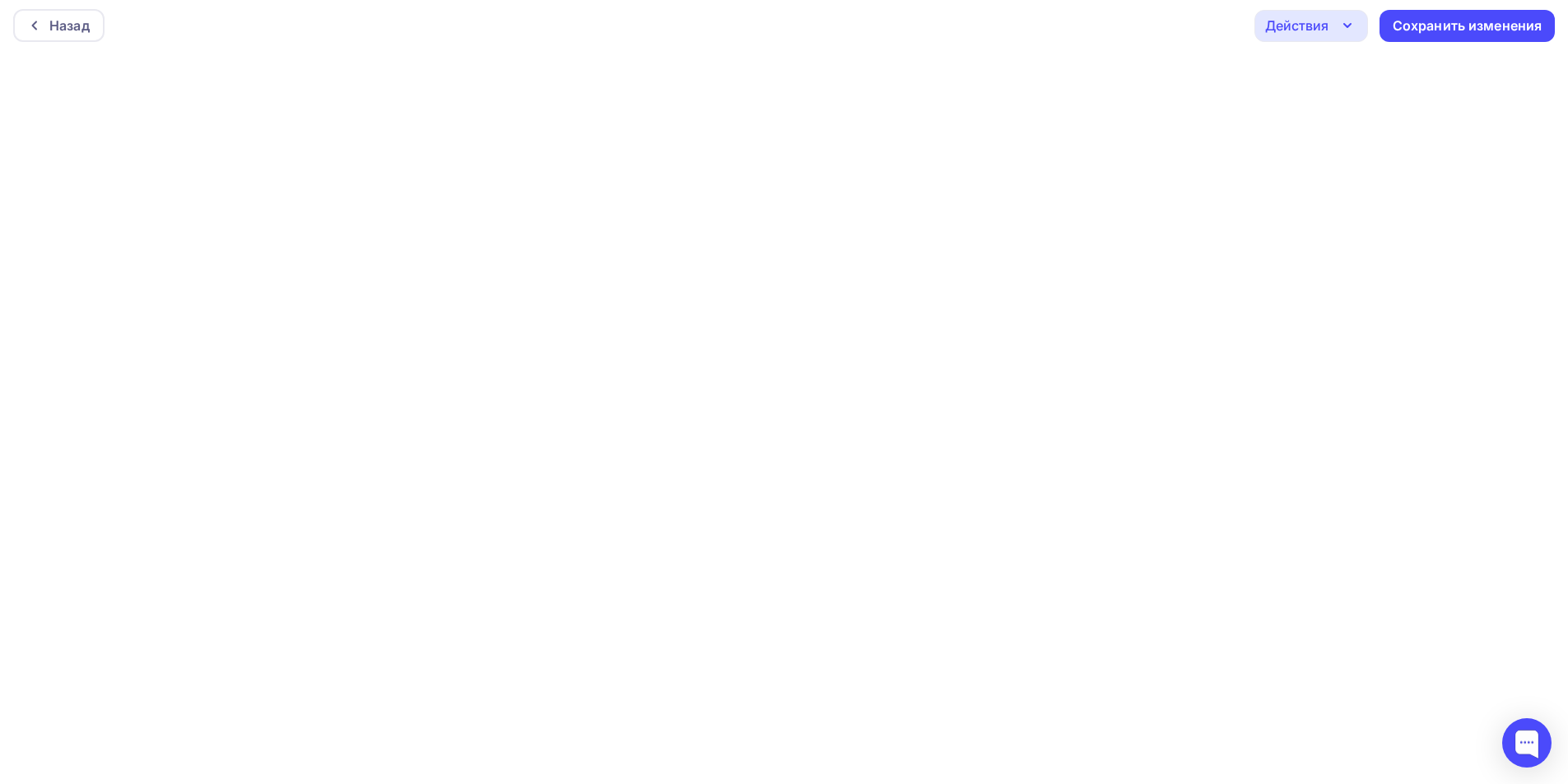
click at [1277, 28] on div "Действия" at bounding box center [1296, 26] width 63 height 20
click at [1315, 71] on div "Отправить тестовое письмо" at bounding box center [1400, 74] width 189 height 20
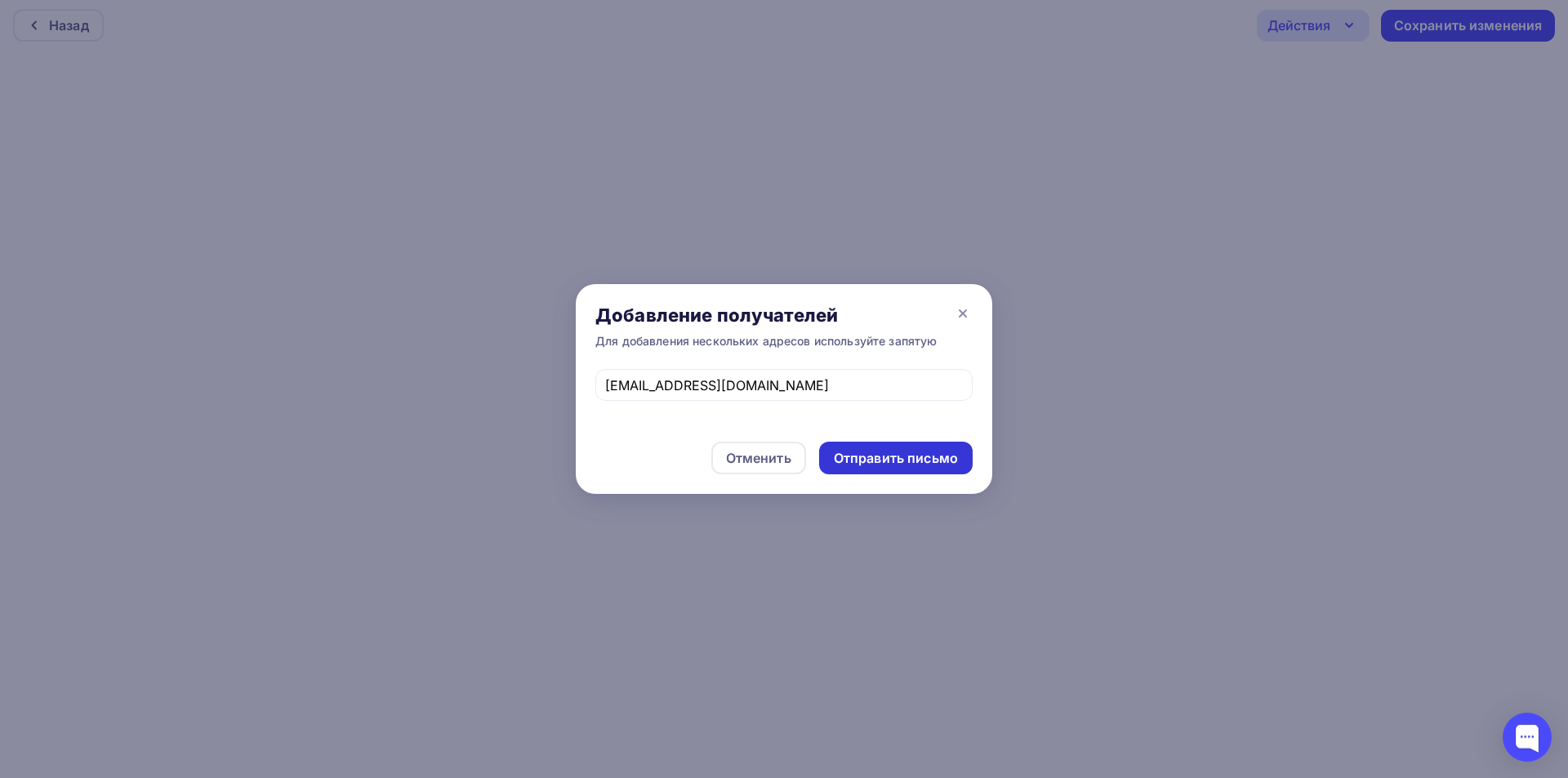
click at [937, 459] on div "Отправить письмо" at bounding box center [895, 458] width 124 height 19
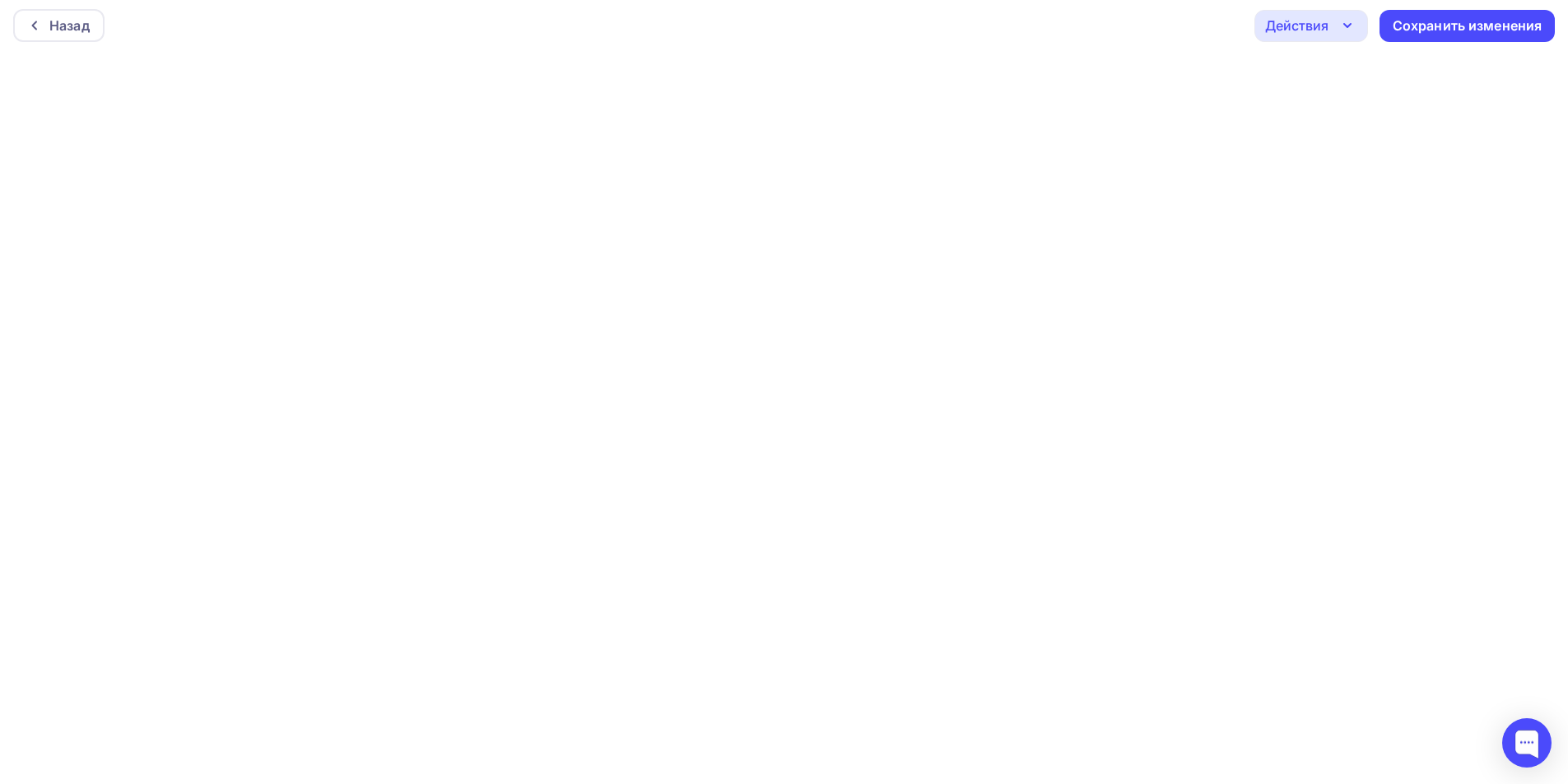
click at [1315, 25] on div "Действия" at bounding box center [1296, 26] width 63 height 20
click at [1317, 74] on div "Отправить тестовое письмо" at bounding box center [1400, 74] width 189 height 20
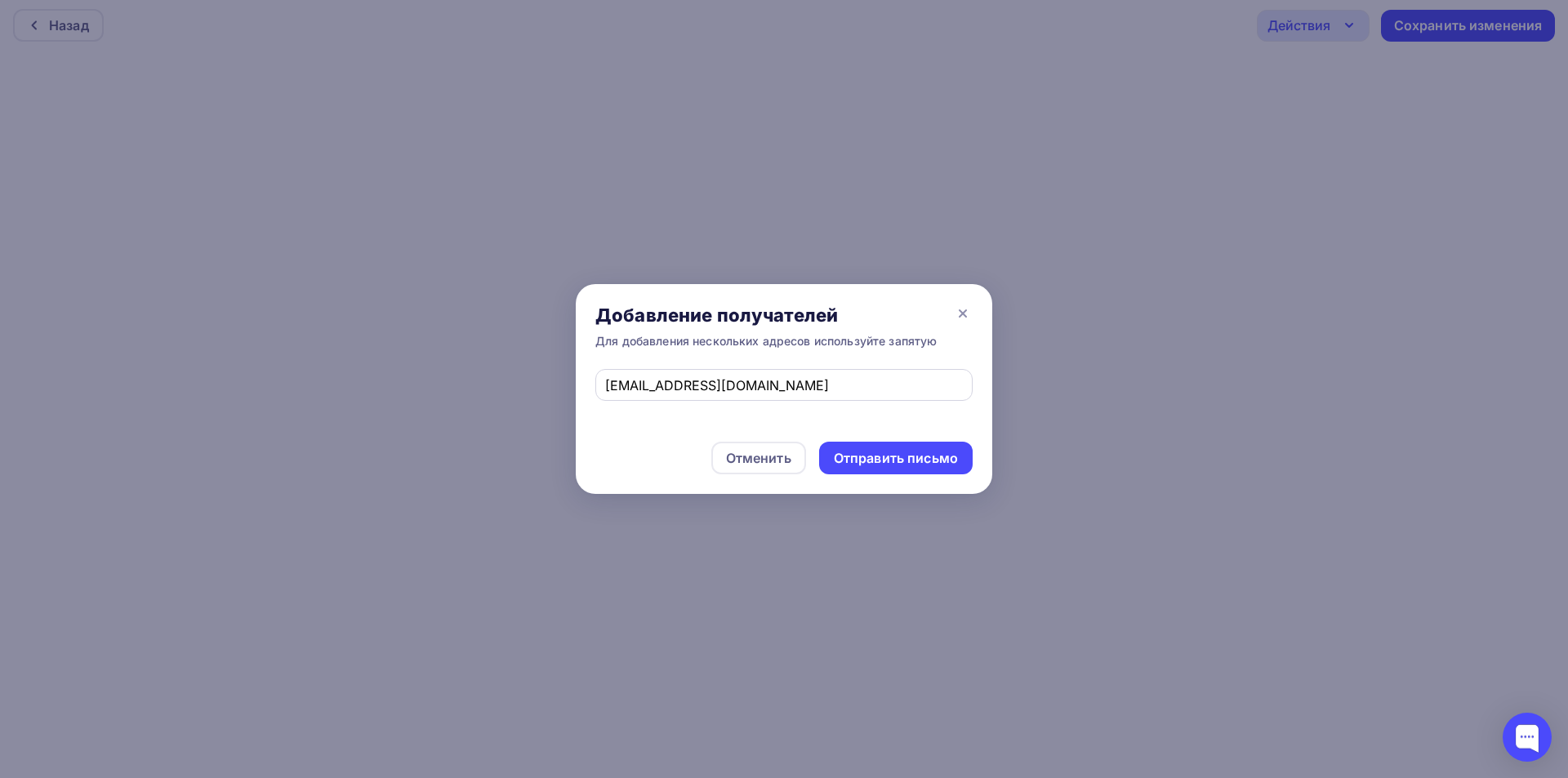
drag, startPoint x: 744, startPoint y: 372, endPoint x: 629, endPoint y: 397, distance: 117.7
click at [603, 393] on div "eskova.t.a@yandex.ru" at bounding box center [784, 385] width 378 height 32
drag, startPoint x: 745, startPoint y: 378, endPoint x: 526, endPoint y: 419, distance: 222.8
click at [525, 419] on div "Добавление получателей Для добавления нескольких адресов используйте запятую es…" at bounding box center [784, 389] width 1568 height 778
click at [849, 382] on input "text" at bounding box center [784, 386] width 359 height 20
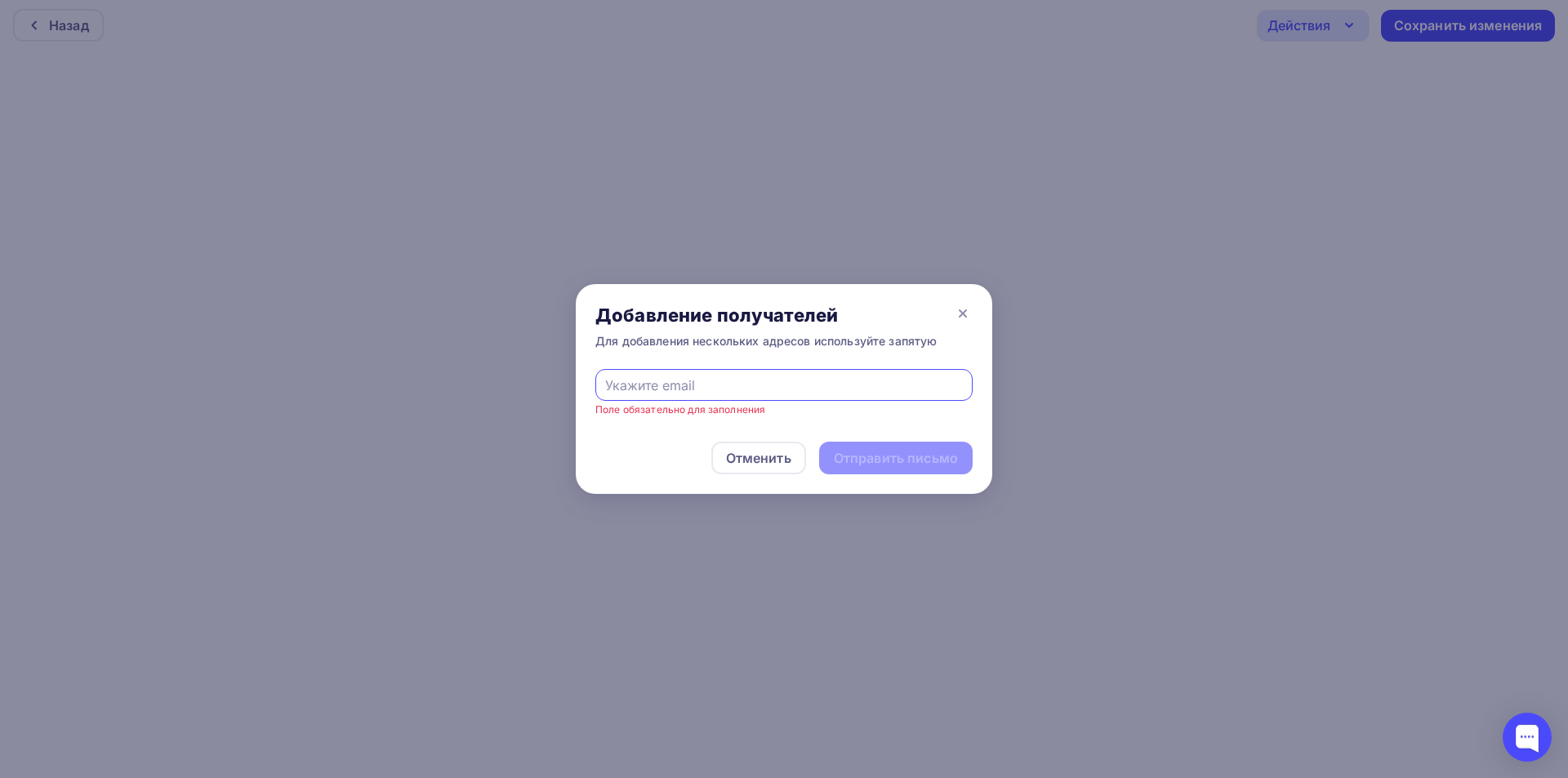
type input "andrei-eskov@yandex.ru"
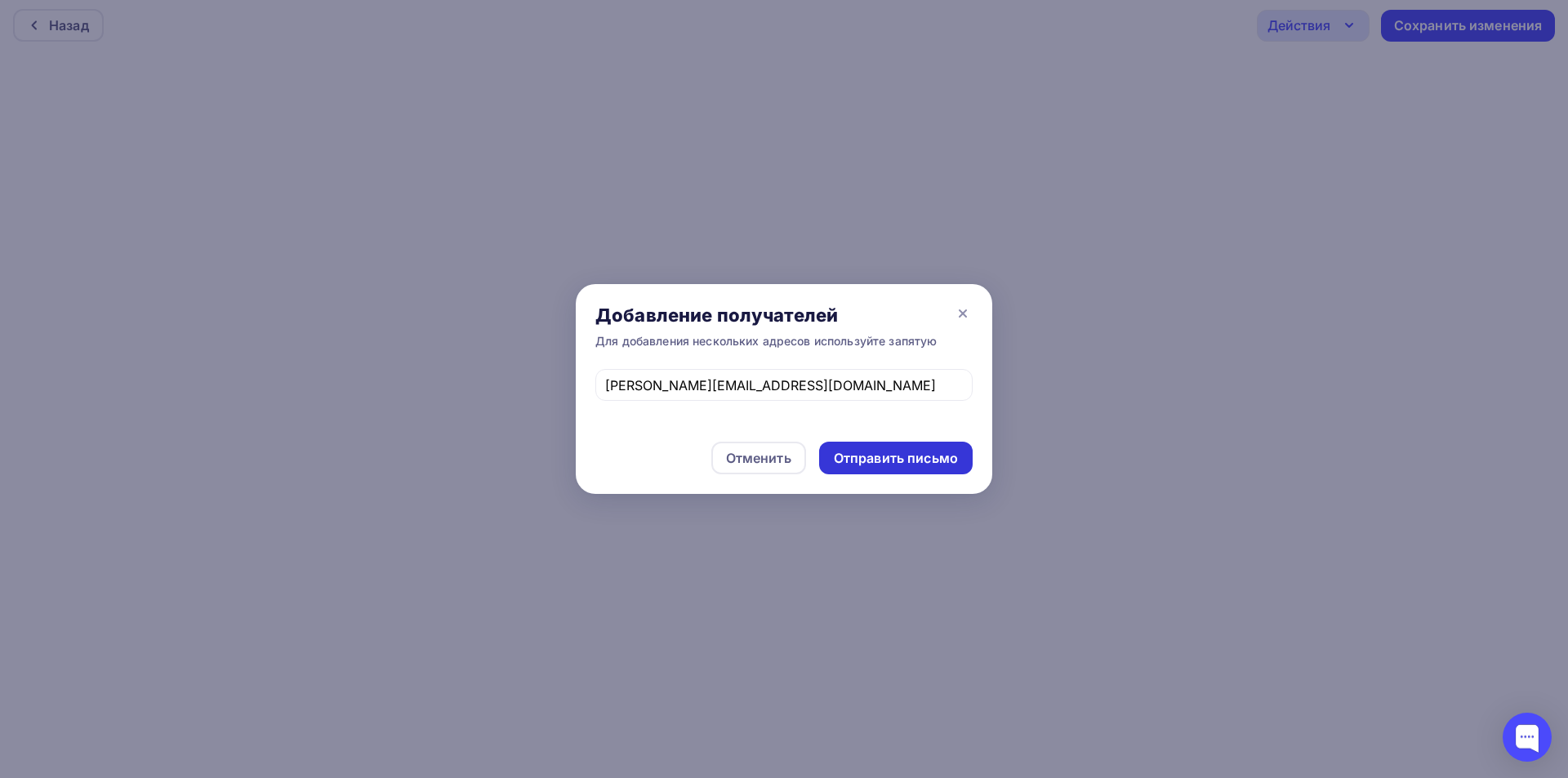
click at [890, 458] on div "Отправить письмо" at bounding box center [895, 458] width 124 height 19
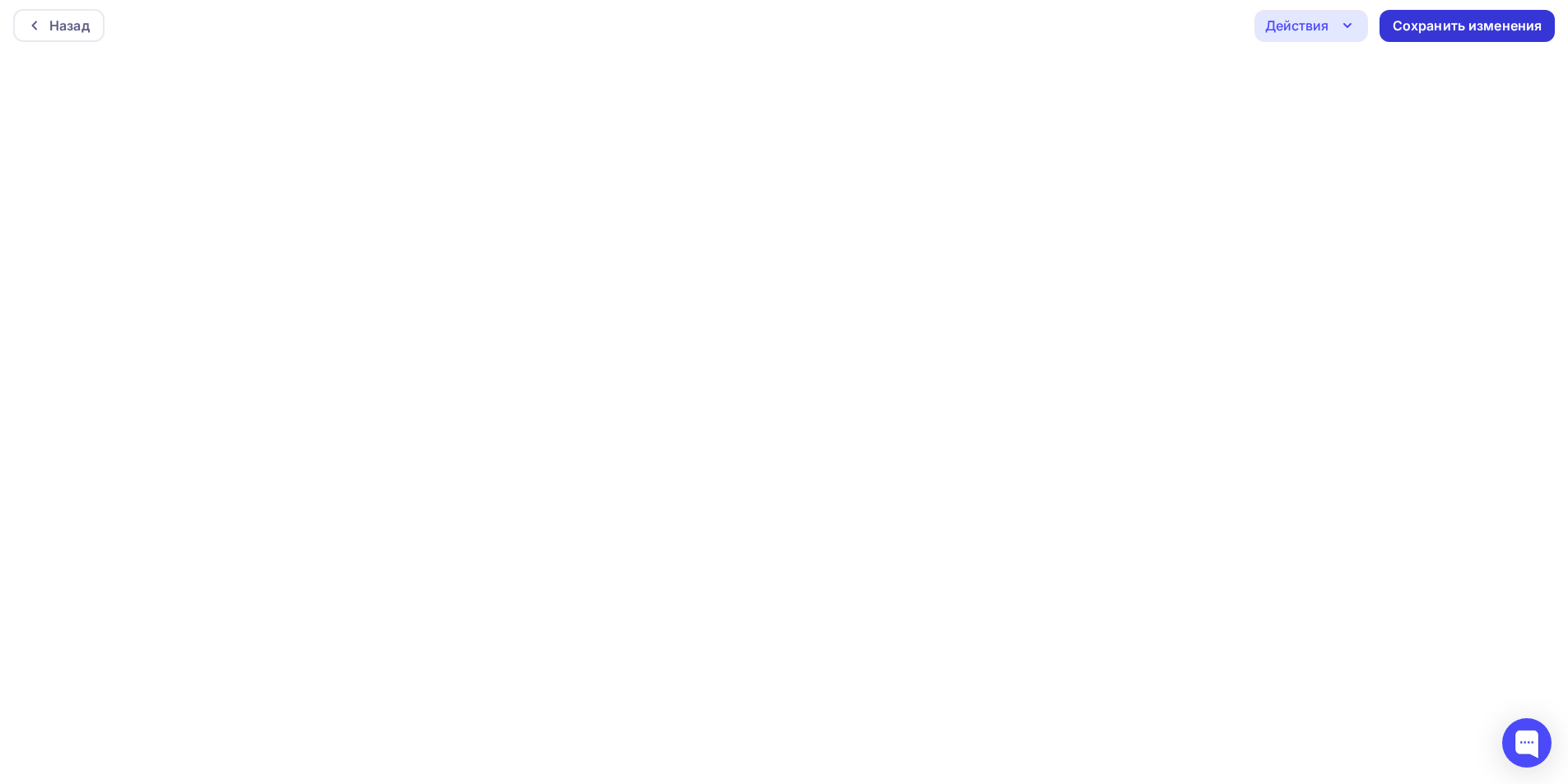
drag, startPoint x: 1462, startPoint y: 11, endPoint x: 1455, endPoint y: 23, distance: 13.9
click at [1461, 11] on div "Назад Действия Отправить тестовое письмо Предпросмотр Выйти без сохранения Сохр…" at bounding box center [784, 26] width 1568 height 59
click at [1482, 30] on div "Сохранить изменения" at bounding box center [1467, 29] width 150 height 19
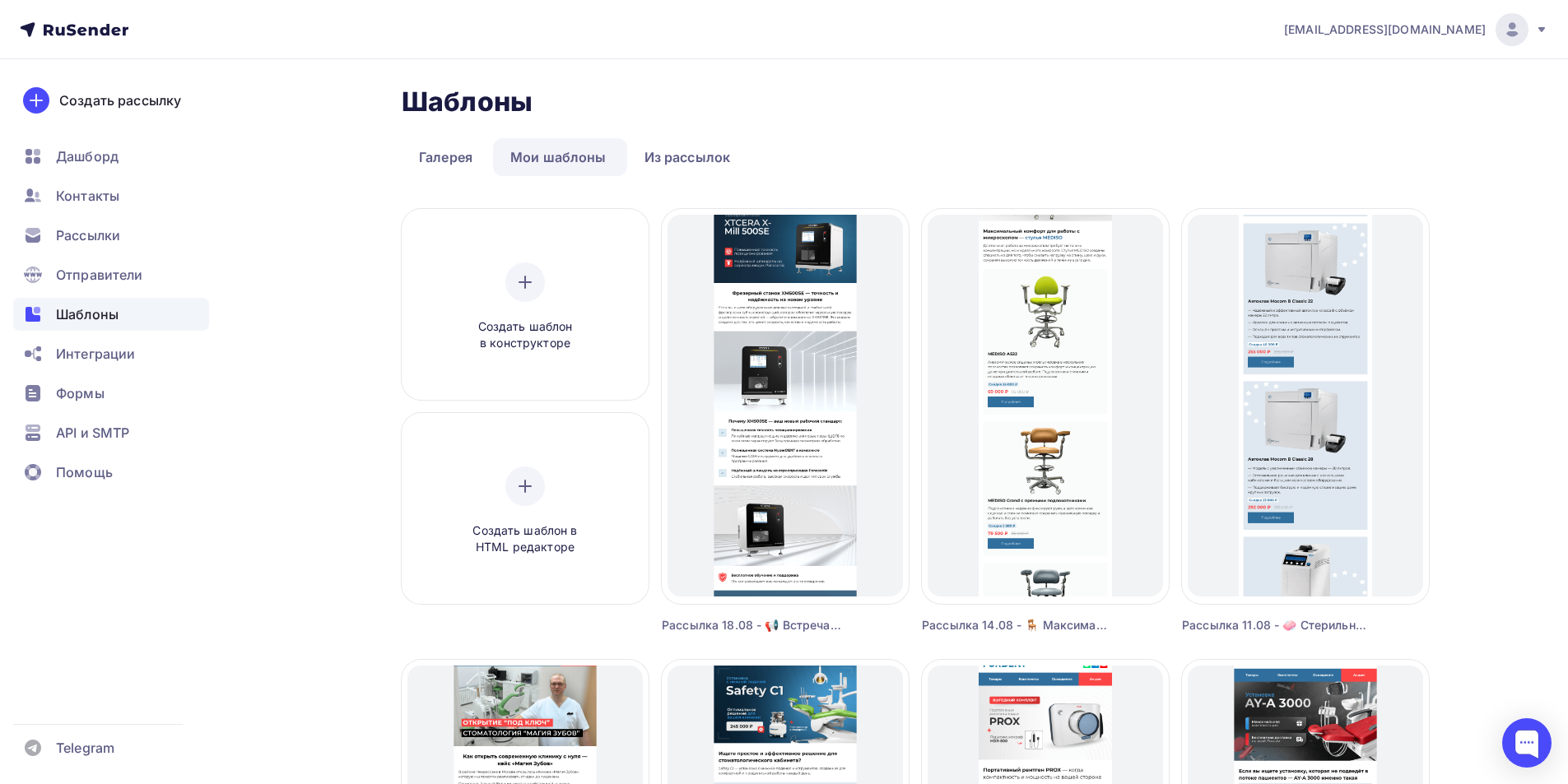
click at [1520, 27] on img at bounding box center [1512, 30] width 20 height 20
click at [1365, 157] on link "Выйти" at bounding box center [1400, 151] width 276 height 33
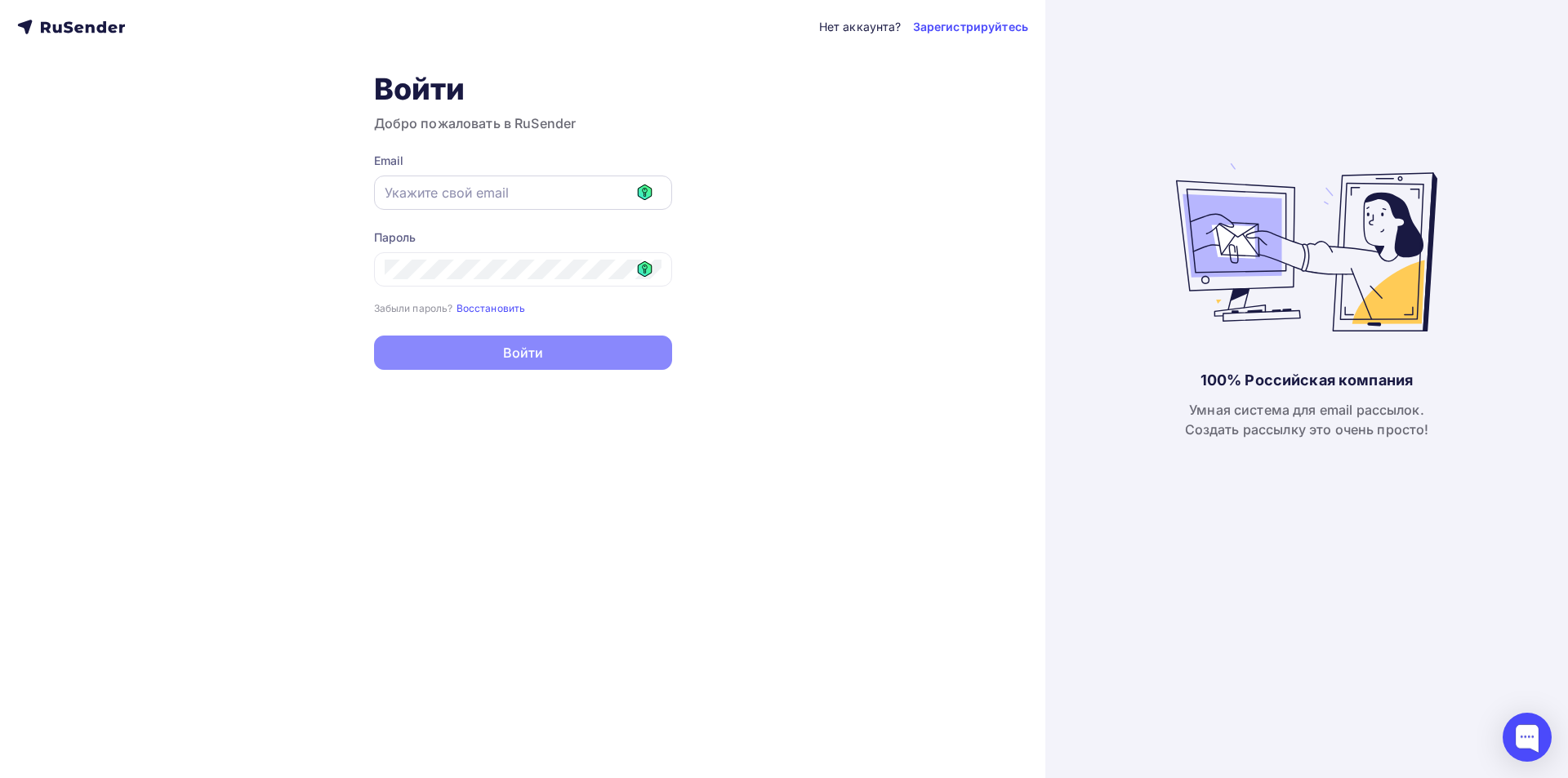
click at [650, 192] on icon at bounding box center [646, 192] width 15 height 15
type input "it@goldident.ru"
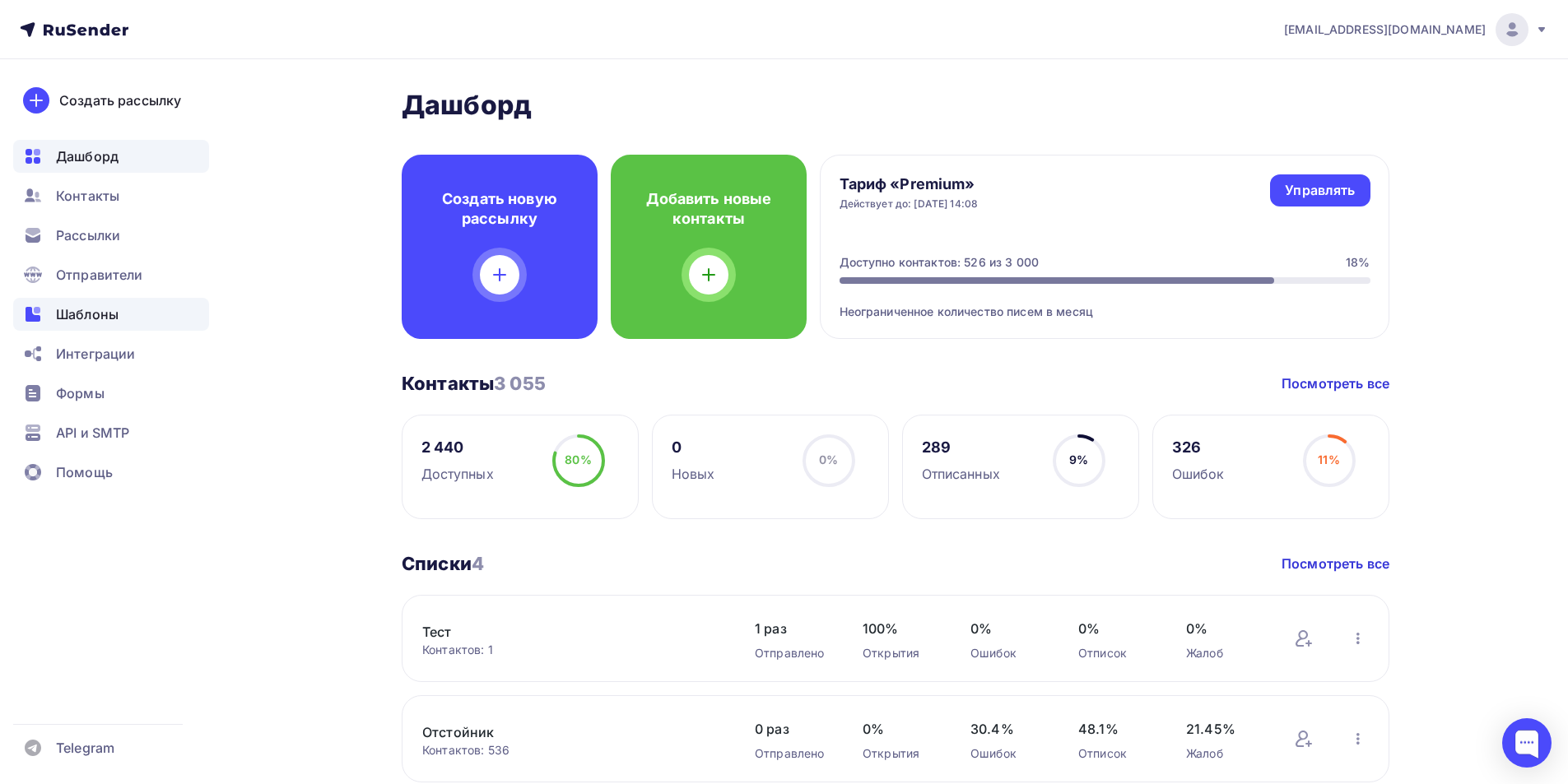
click at [102, 315] on span "Шаблоны" at bounding box center [87, 315] width 62 height 20
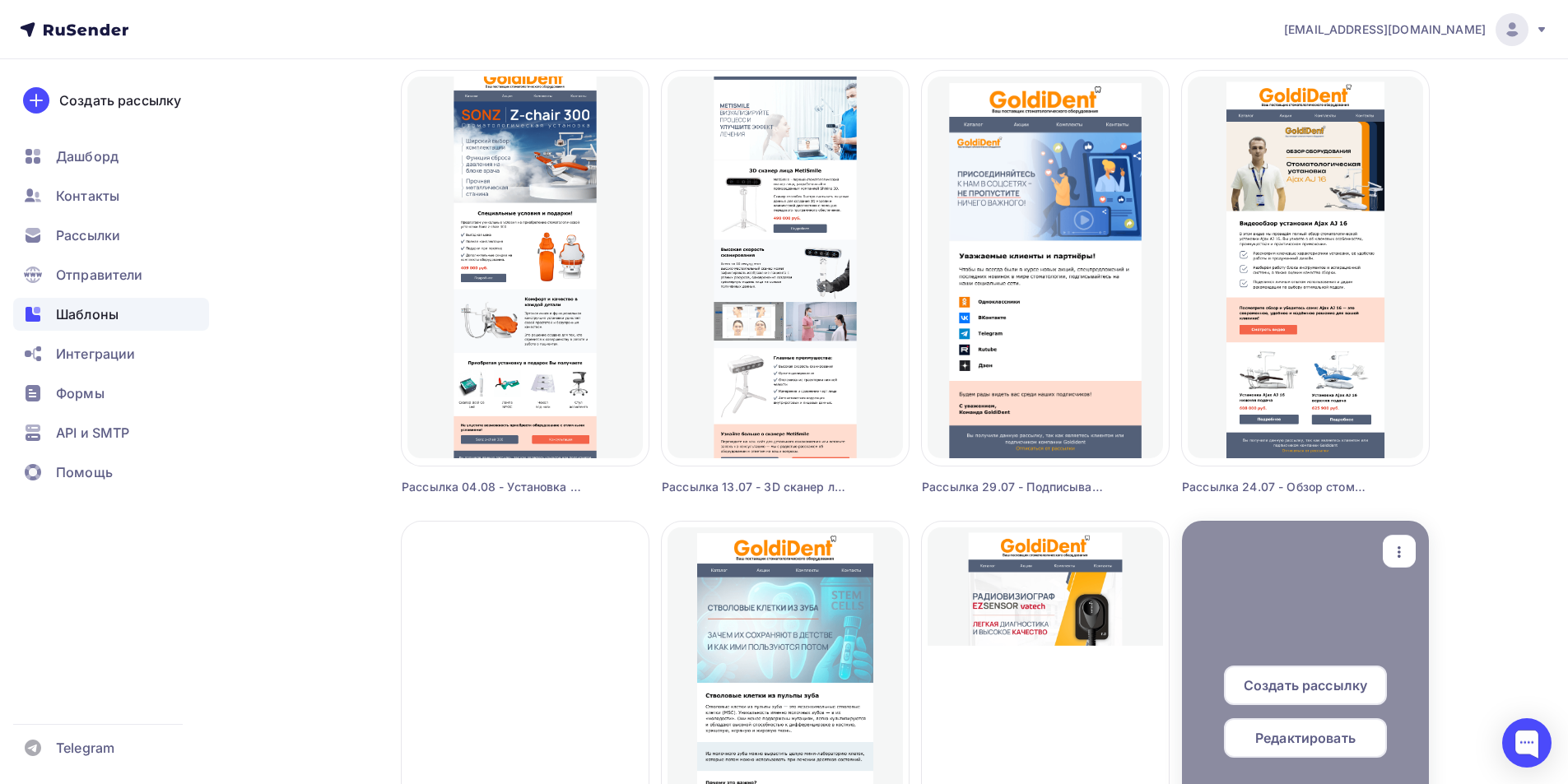
scroll to position [741, 0]
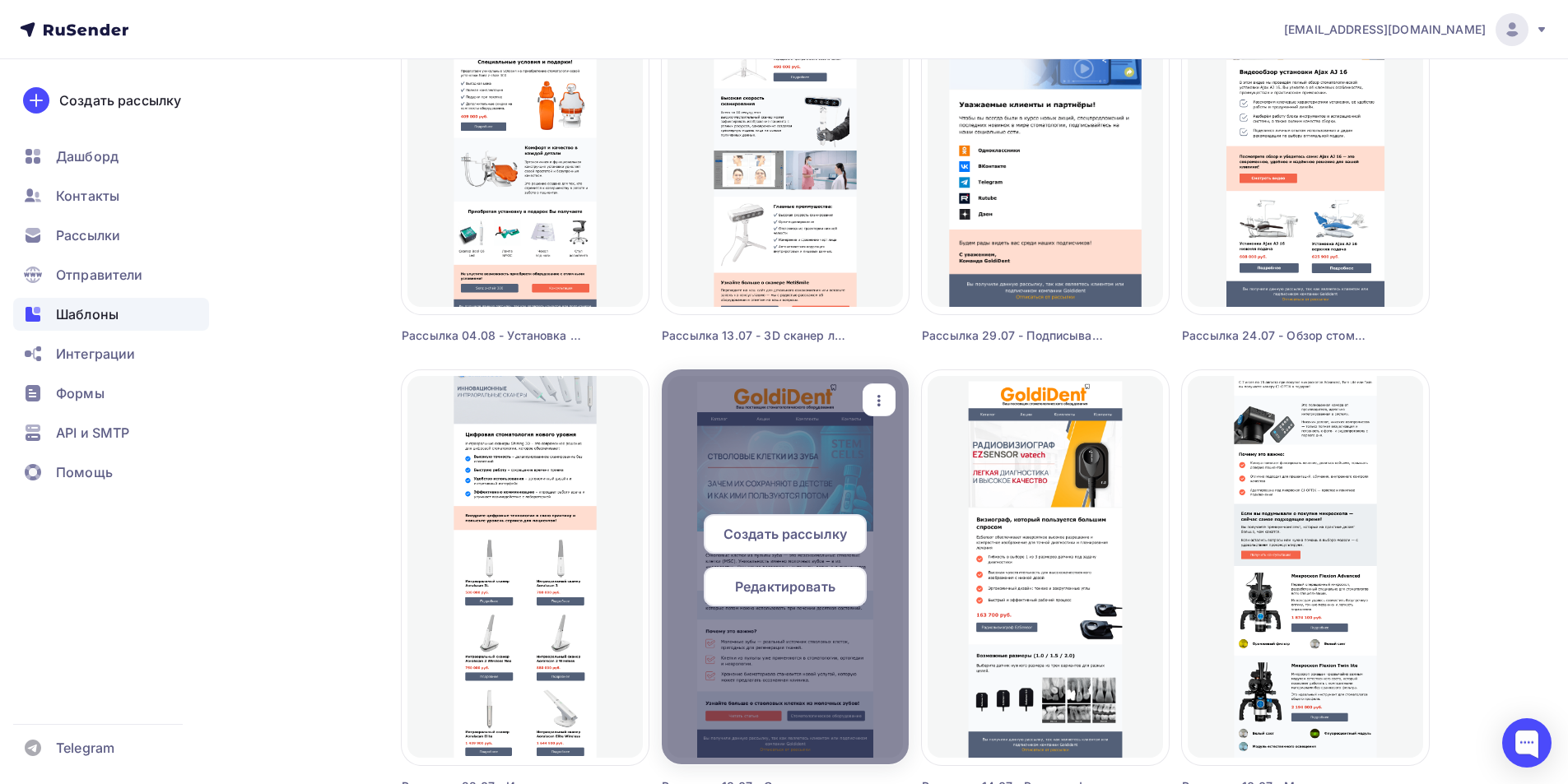
click at [885, 395] on icon "button" at bounding box center [879, 401] width 20 height 20
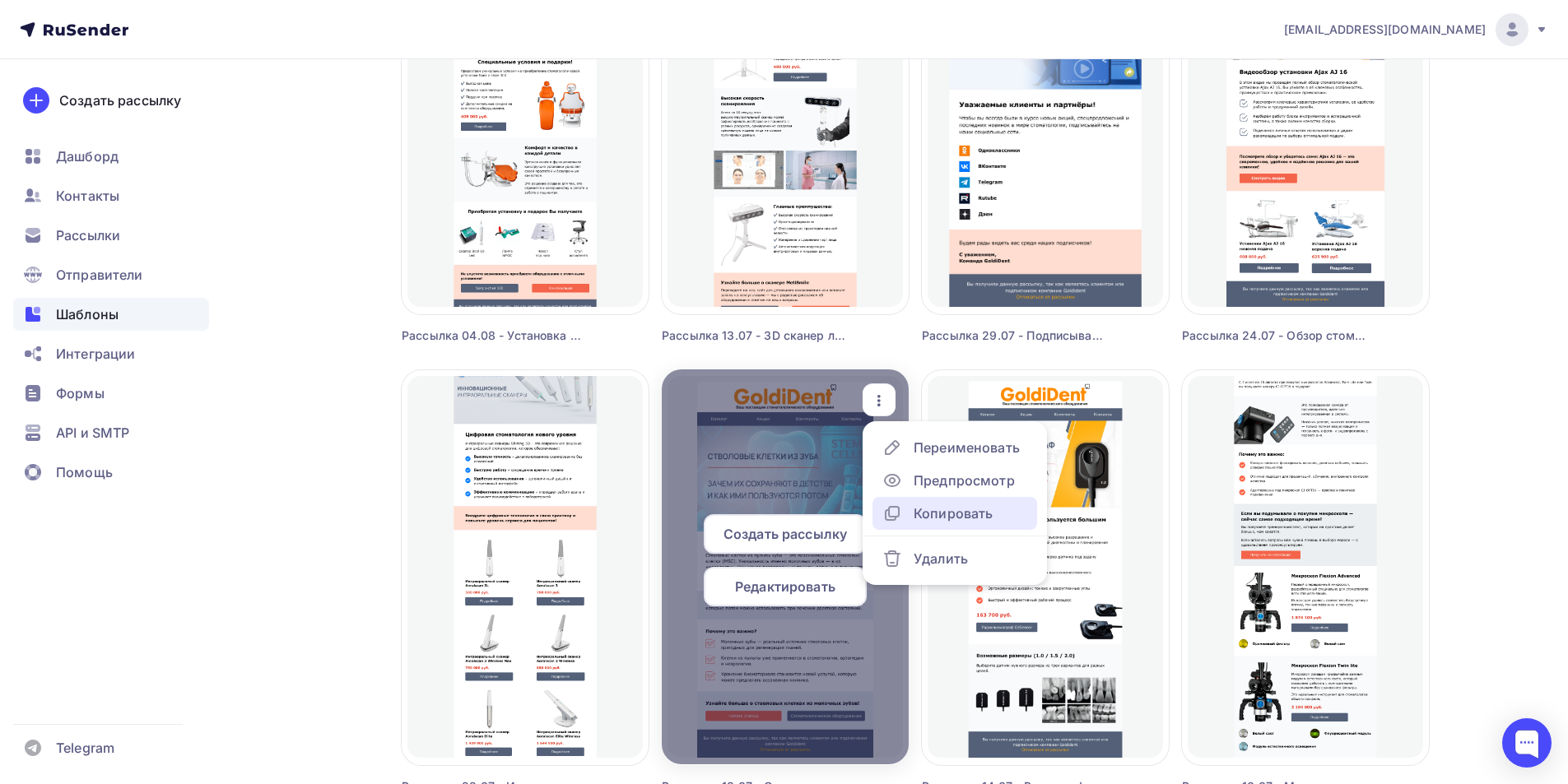
drag, startPoint x: 938, startPoint y: 510, endPoint x: 837, endPoint y: 479, distance: 105.7
click at [937, 508] on div "Копировать" at bounding box center [952, 514] width 79 height 20
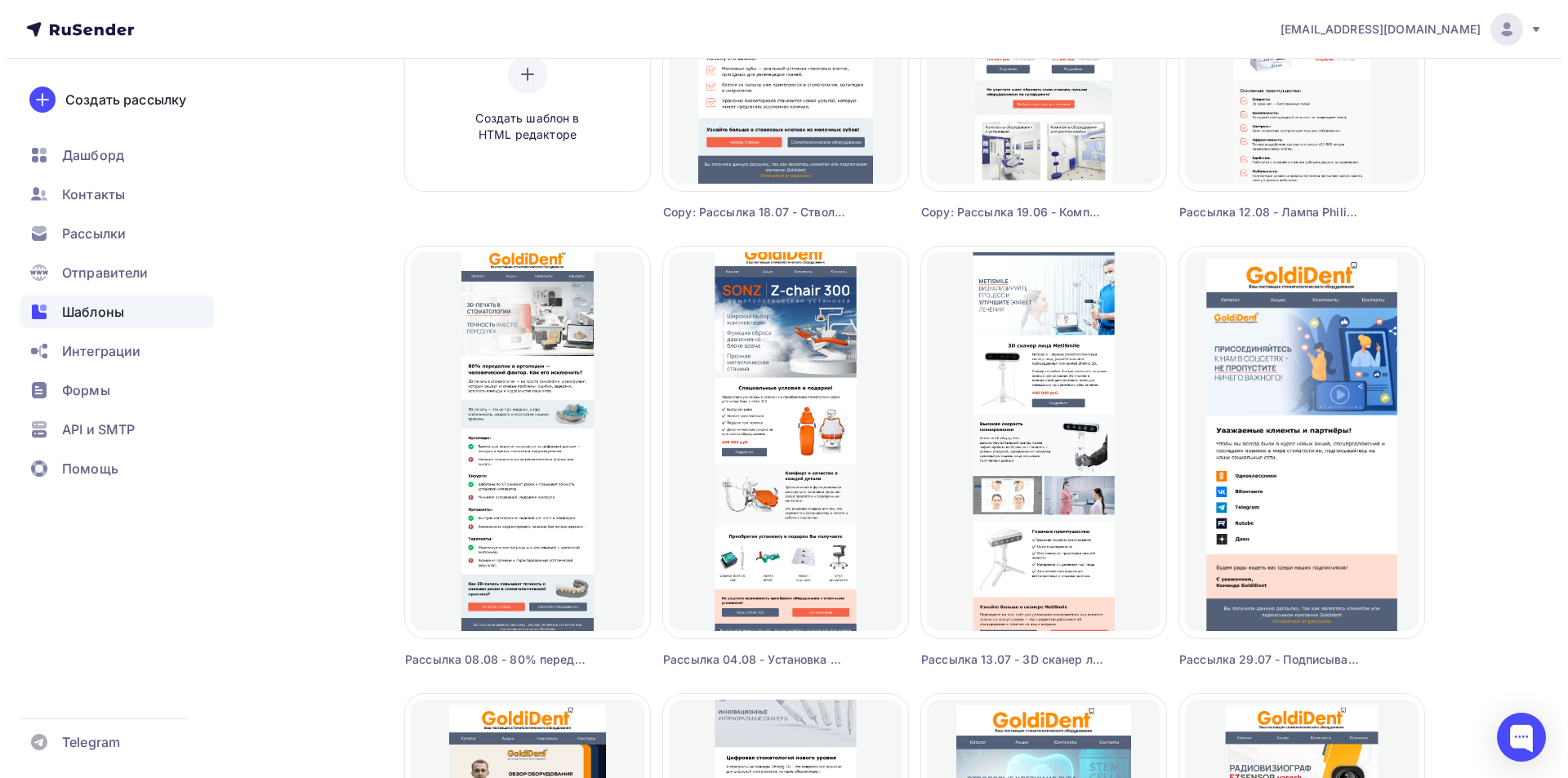
scroll to position [163, 0]
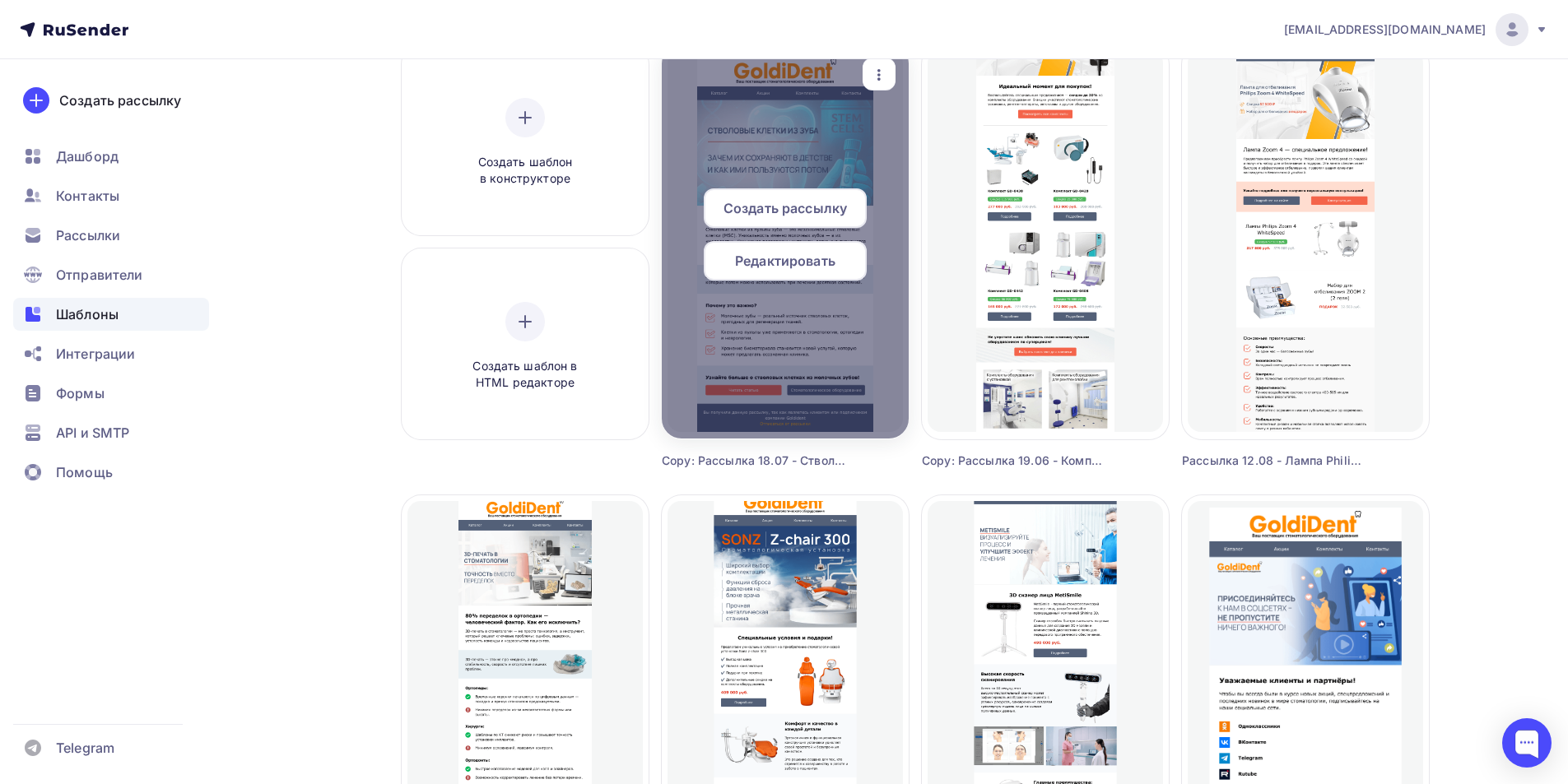
click at [880, 81] on icon "button" at bounding box center [879, 75] width 20 height 20
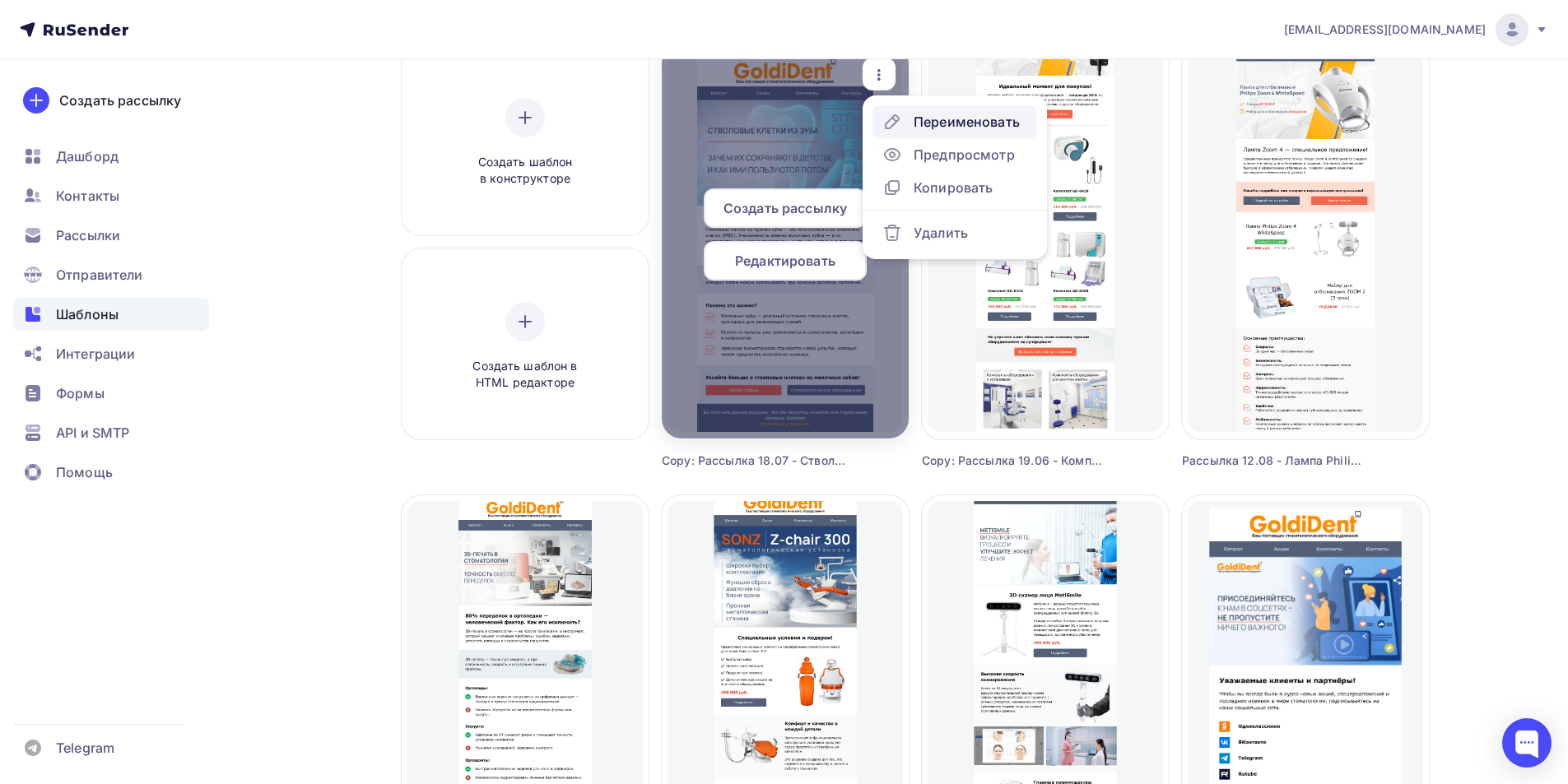
click at [946, 128] on div "Переименовать" at bounding box center [966, 122] width 106 height 20
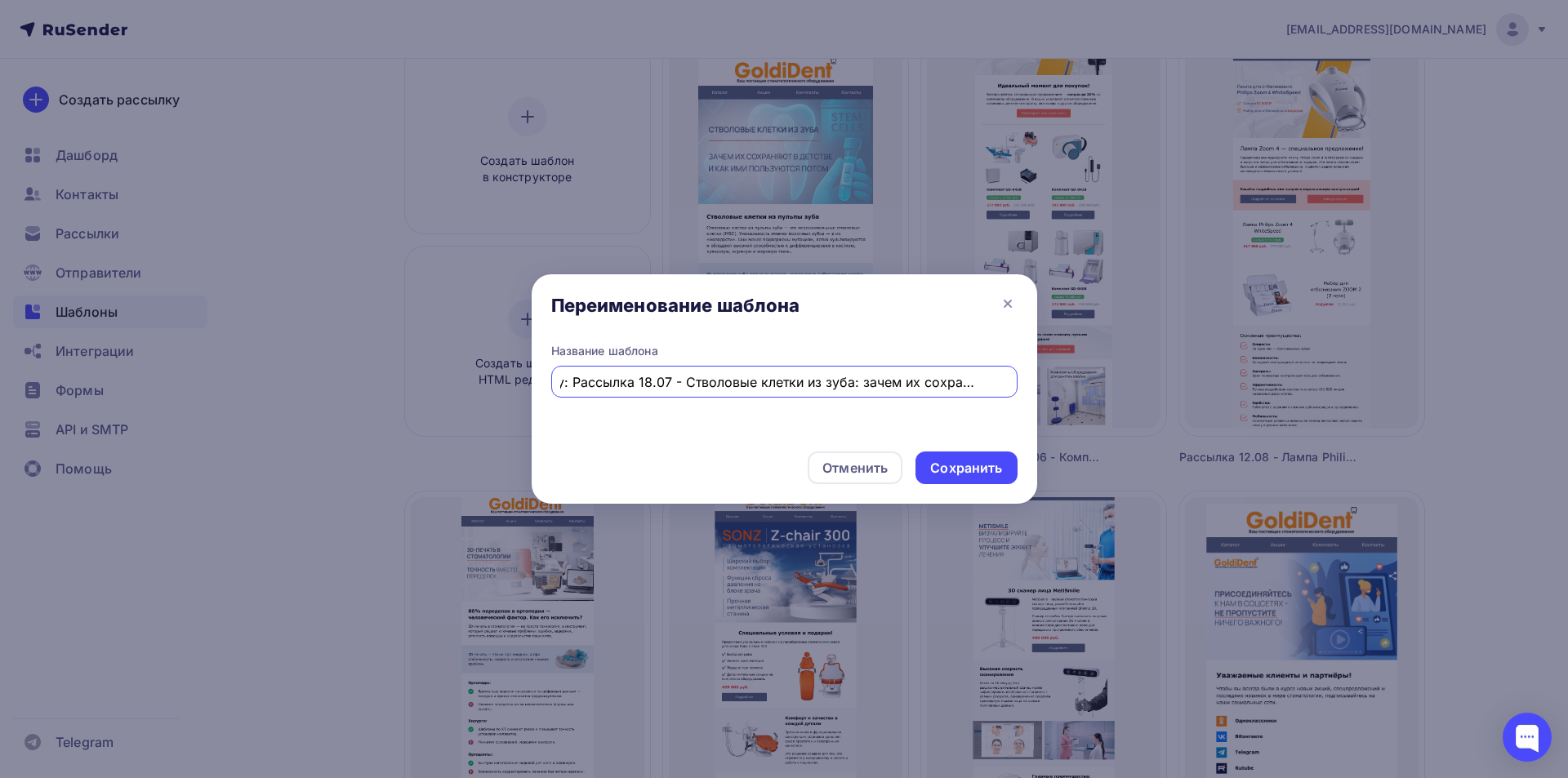
scroll to position [0, 0]
drag, startPoint x: 570, startPoint y: 377, endPoint x: 508, endPoint y: 385, distance: 62.5
click at [503, 386] on div "Переименование шаблона Название шаблона Copy: Рассылка 18.07 - Стволовые клетки…" at bounding box center [784, 389] width 1568 height 778
click at [606, 394] on div "Copy: Рассылка 18.07 - Стволовые клетки из зуба: зачем их сохраняют в детстве и…" at bounding box center [784, 381] width 467 height 32
drag, startPoint x: 602, startPoint y: 383, endPoint x: 481, endPoint y: 390, distance: 121.2
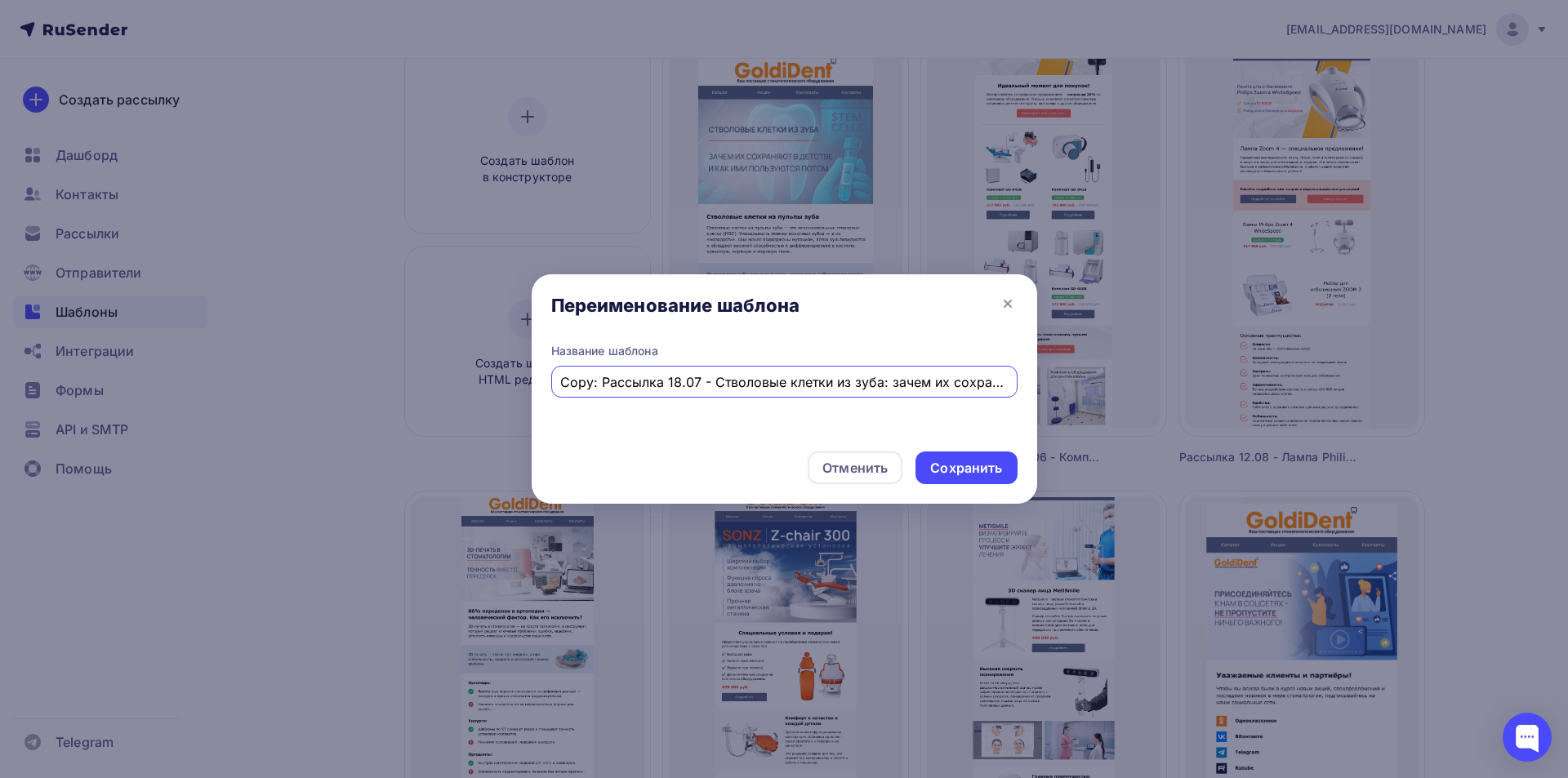
click at [489, 394] on div "Переименование шаблона Название шаблона Copy: Рассылка 18.07 - Стволовые клетки…" at bounding box center [784, 389] width 1568 height 778
paste input "акие изменения ждут сферу КТ и рентгена с 1 сентября 2025 года: новый СанПиН 2.…"
type input "Рассылка 16.08 - Какие изменения ждут сферу КТ и рентгена с 1 сентября 2025 год…"
click at [965, 471] on div "Сохранить" at bounding box center [966, 468] width 72 height 19
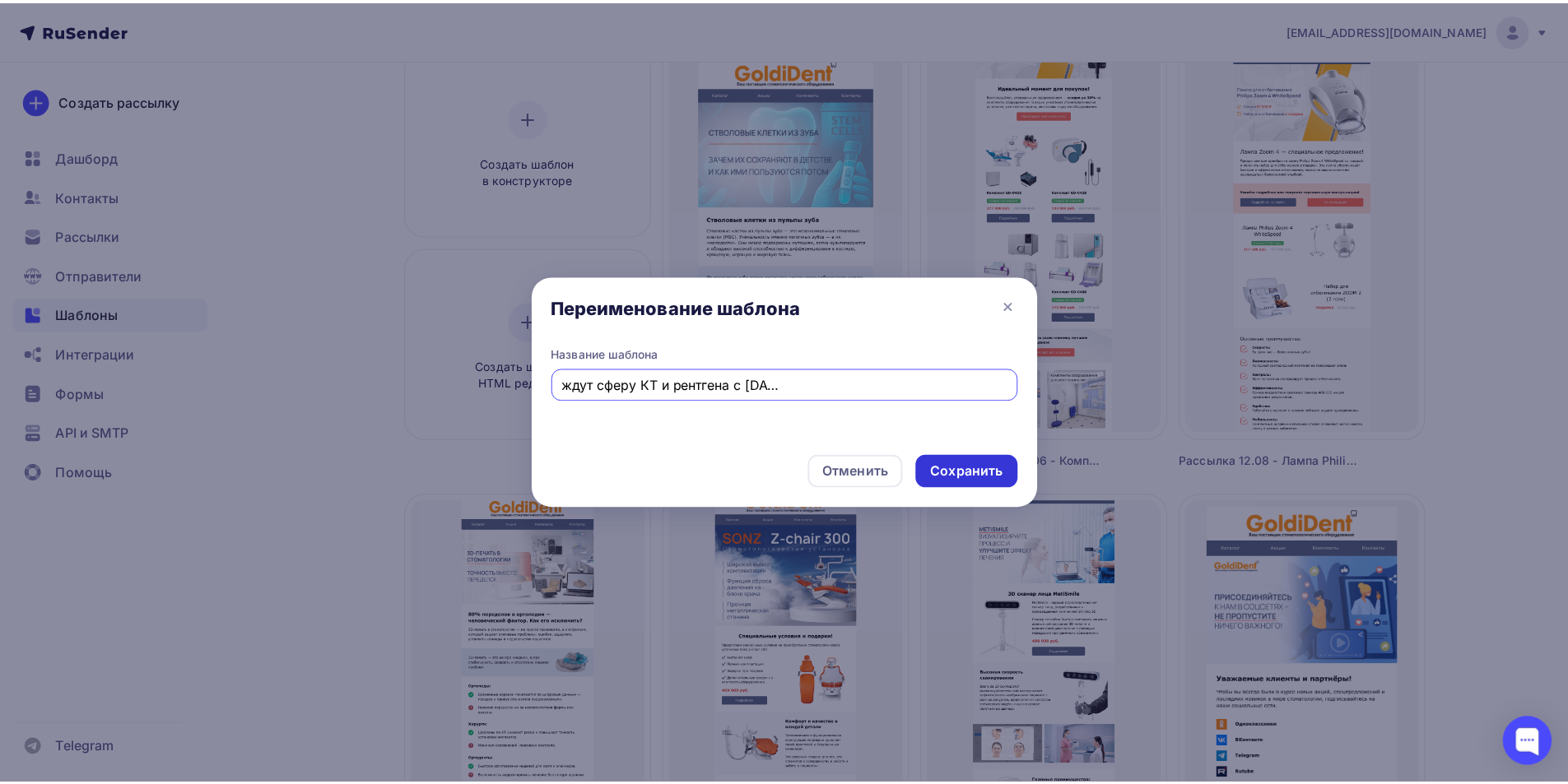
scroll to position [0, 0]
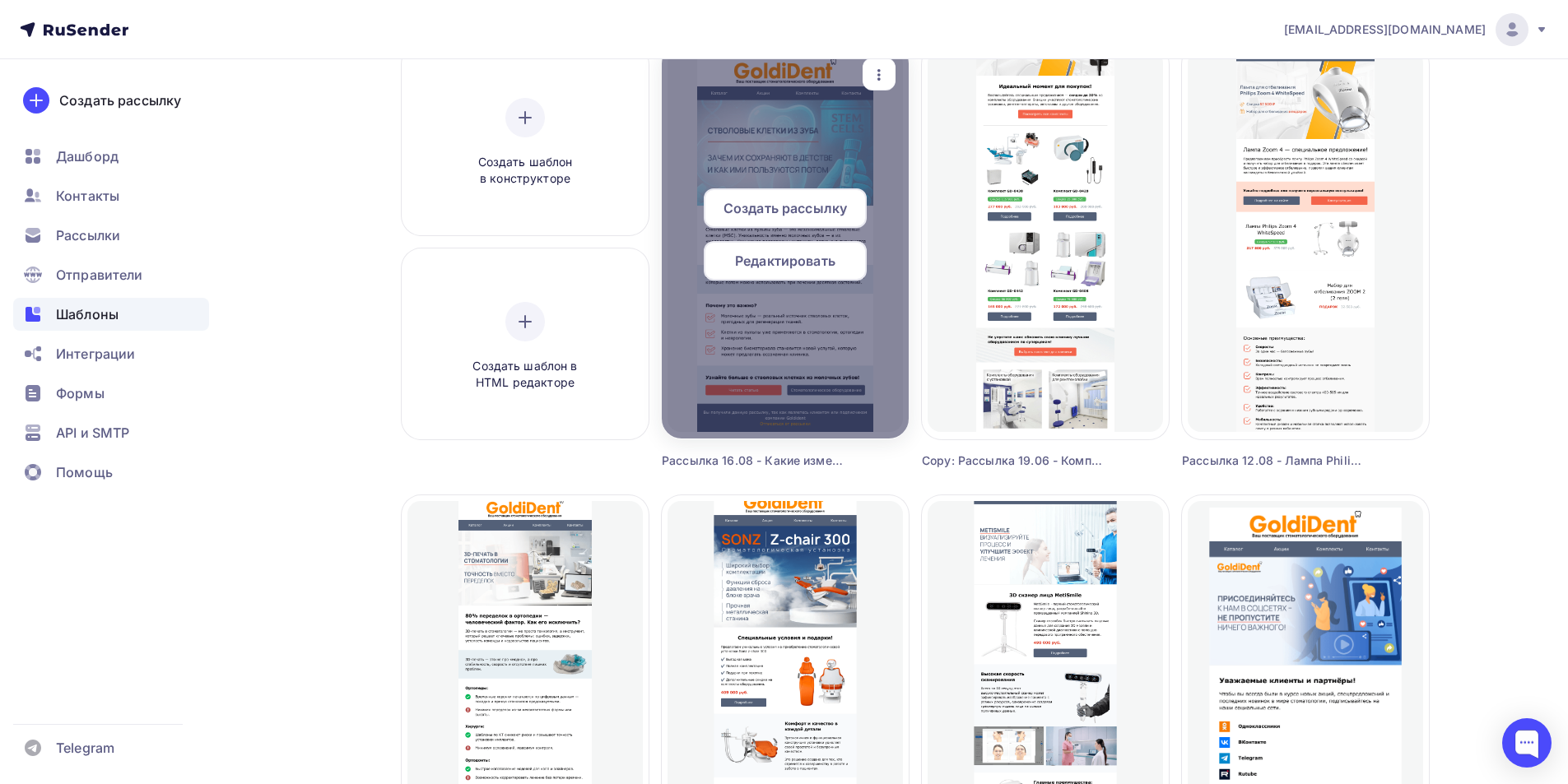
click at [803, 263] on span "Редактировать" at bounding box center [785, 261] width 101 height 20
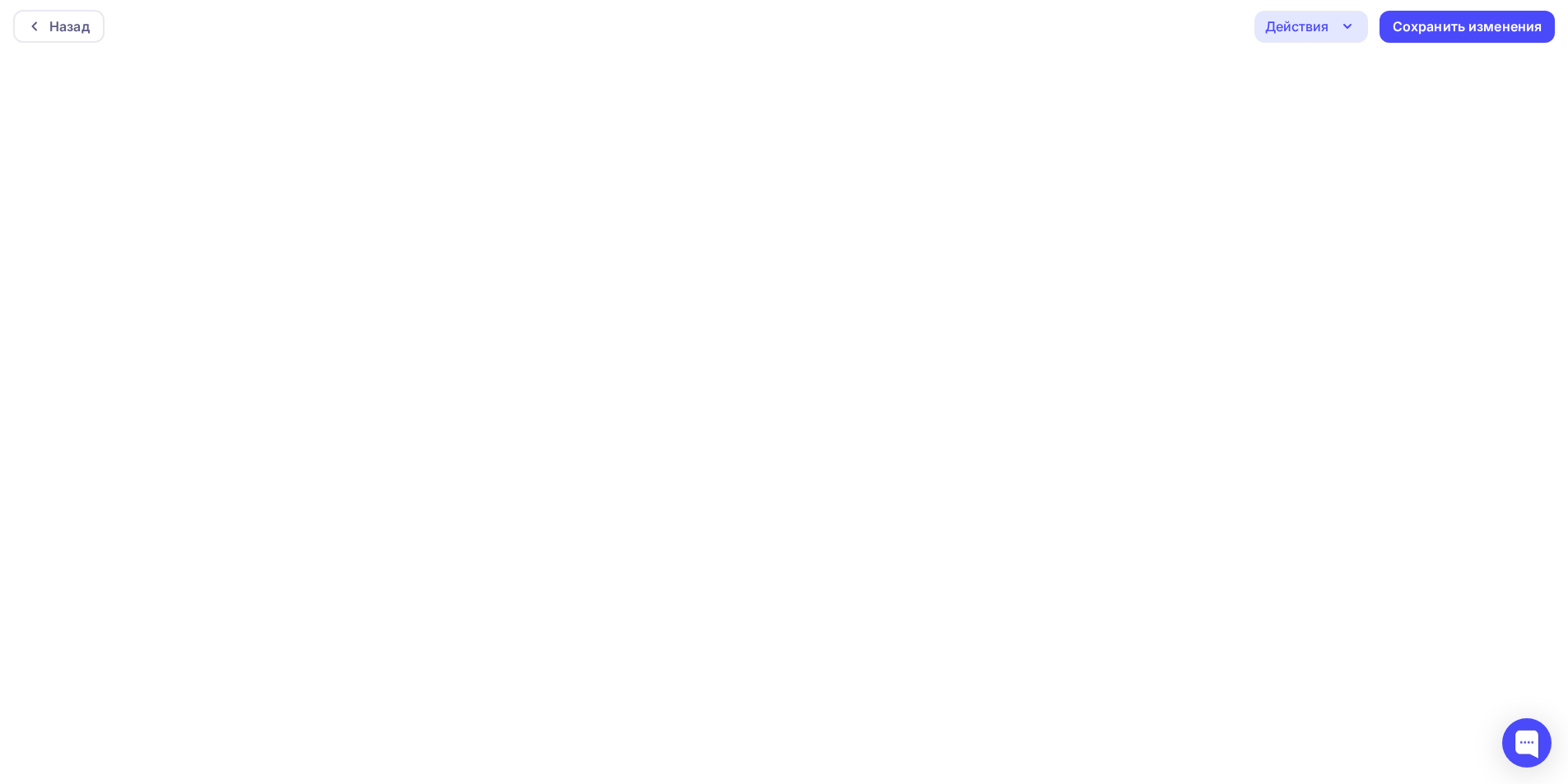
scroll to position [4, 0]
click at [1506, 29] on div "Сохранить изменения" at bounding box center [1467, 26] width 150 height 19
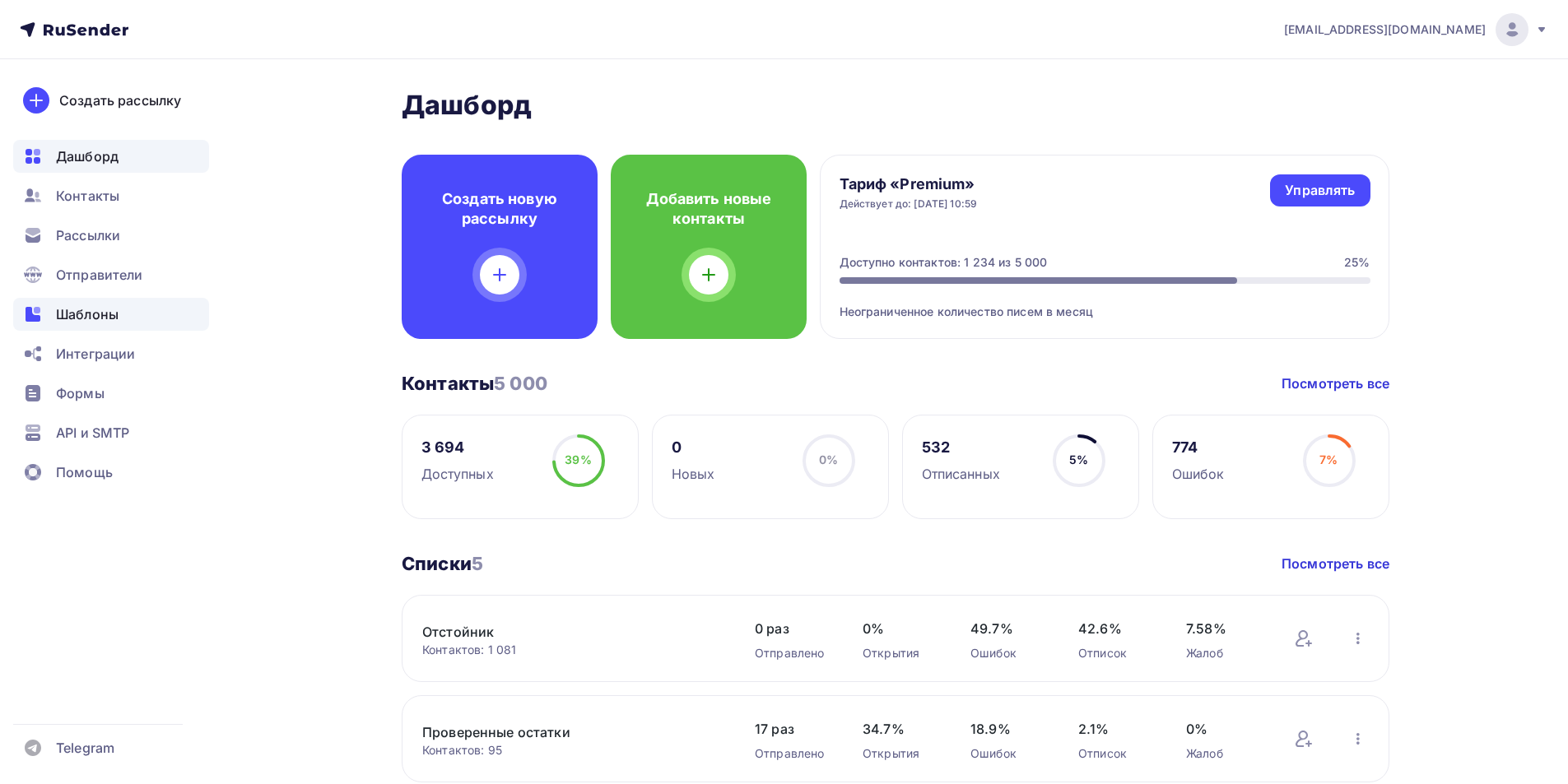
click at [96, 299] on div "Шаблоны" at bounding box center [111, 315] width 196 height 33
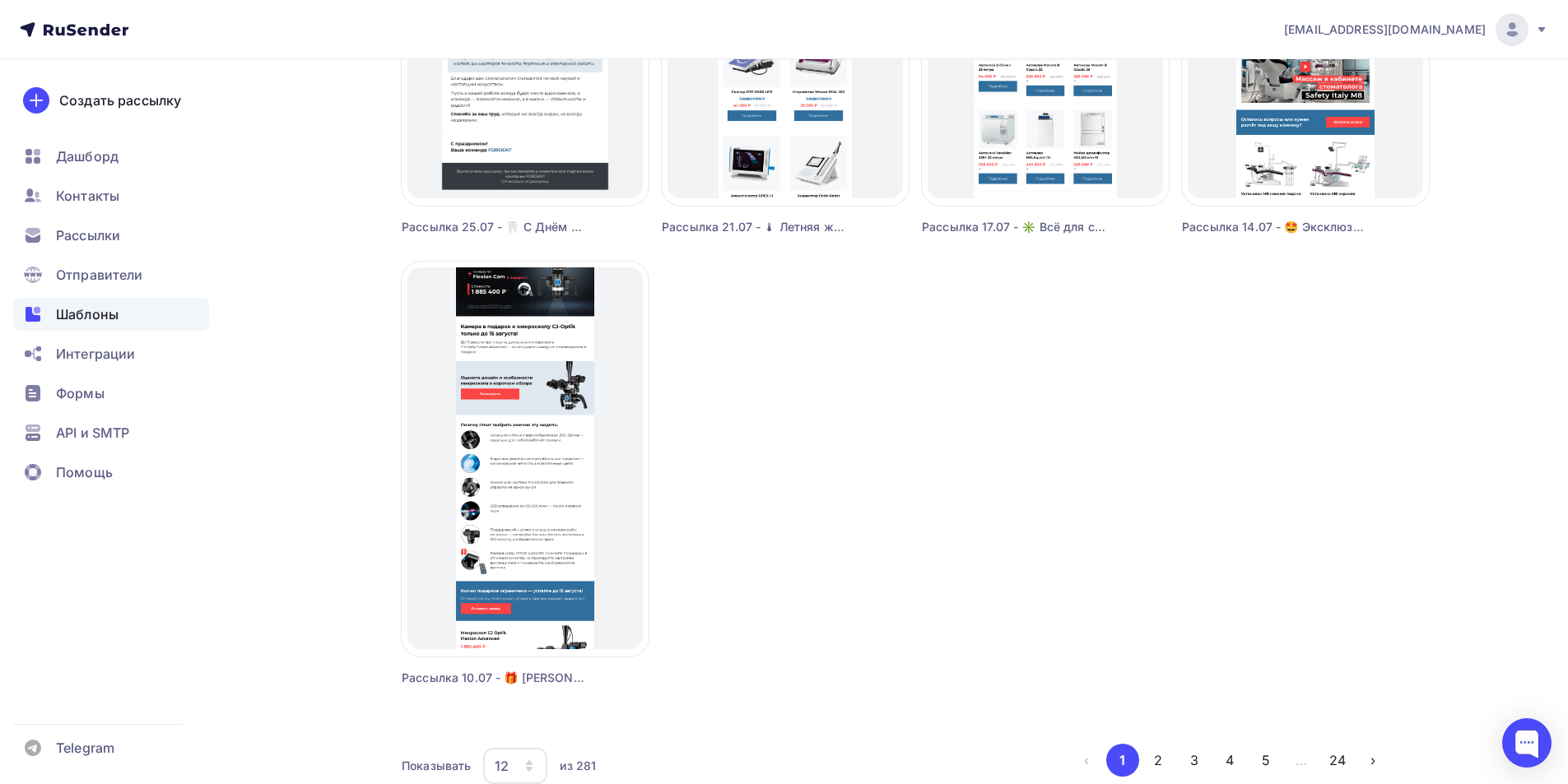
scroll to position [1388, 0]
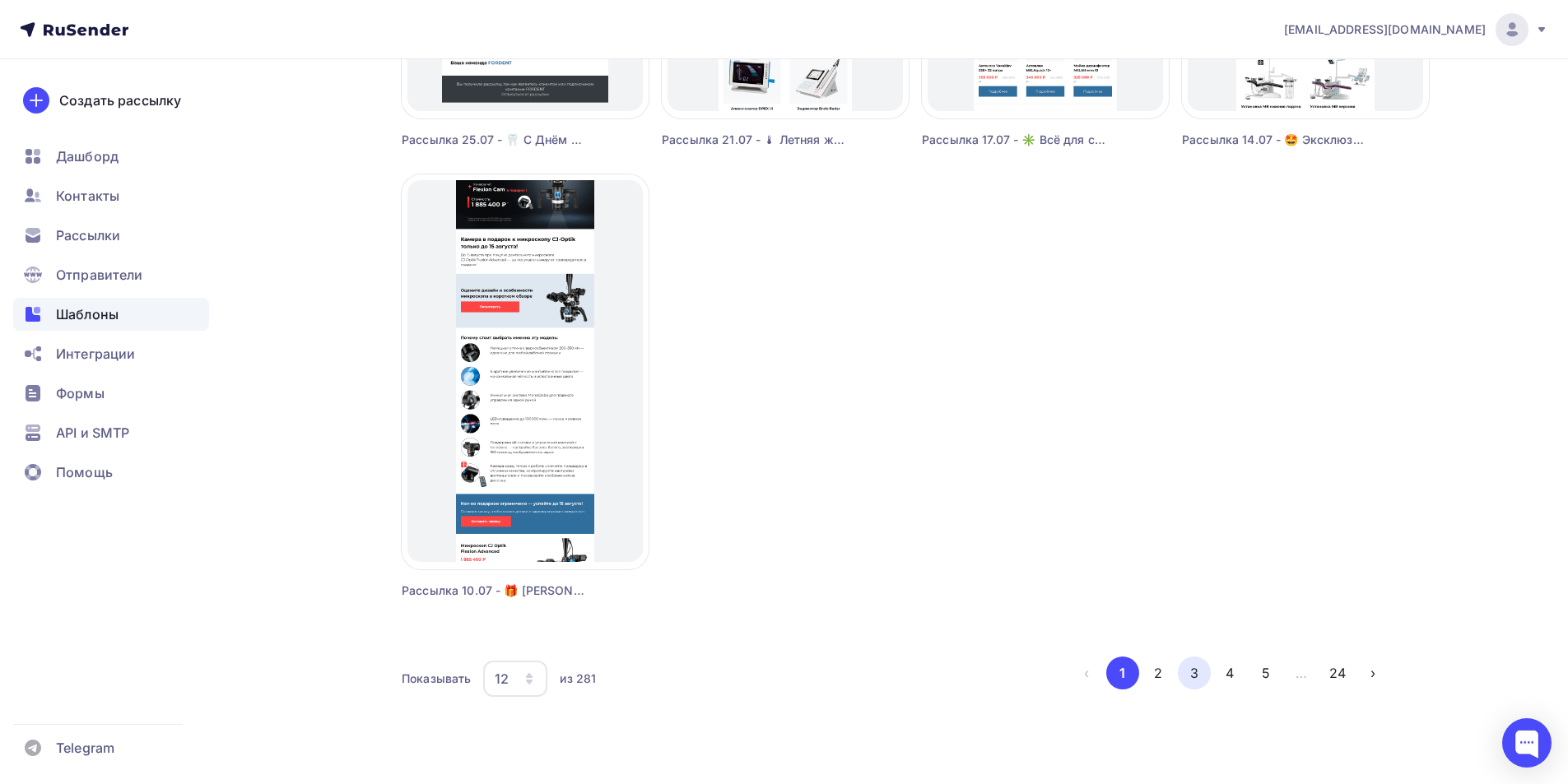
click at [1198, 671] on button "3" at bounding box center [1194, 673] width 33 height 33
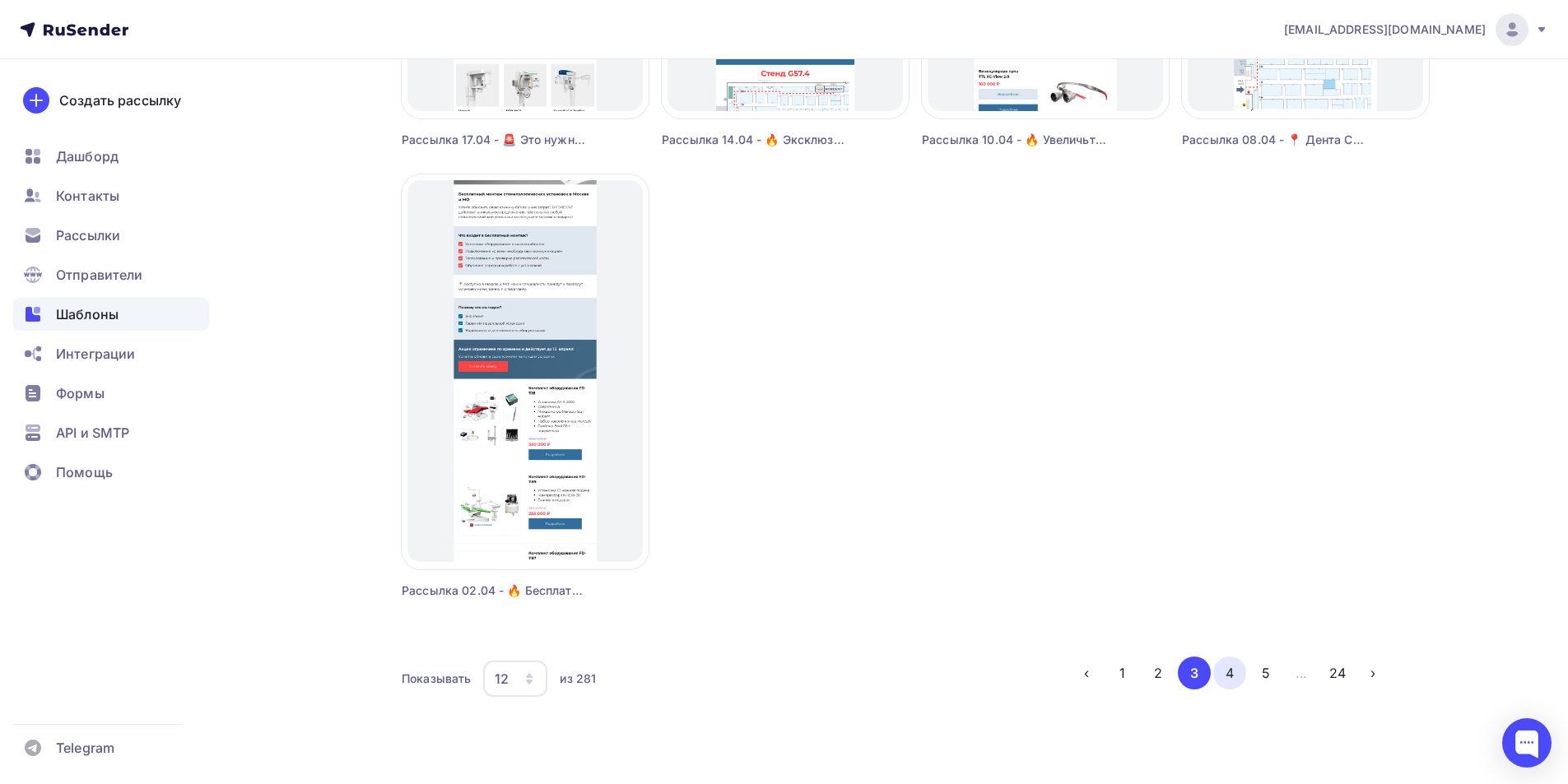
click at [1241, 671] on button "4" at bounding box center [1230, 673] width 33 height 33
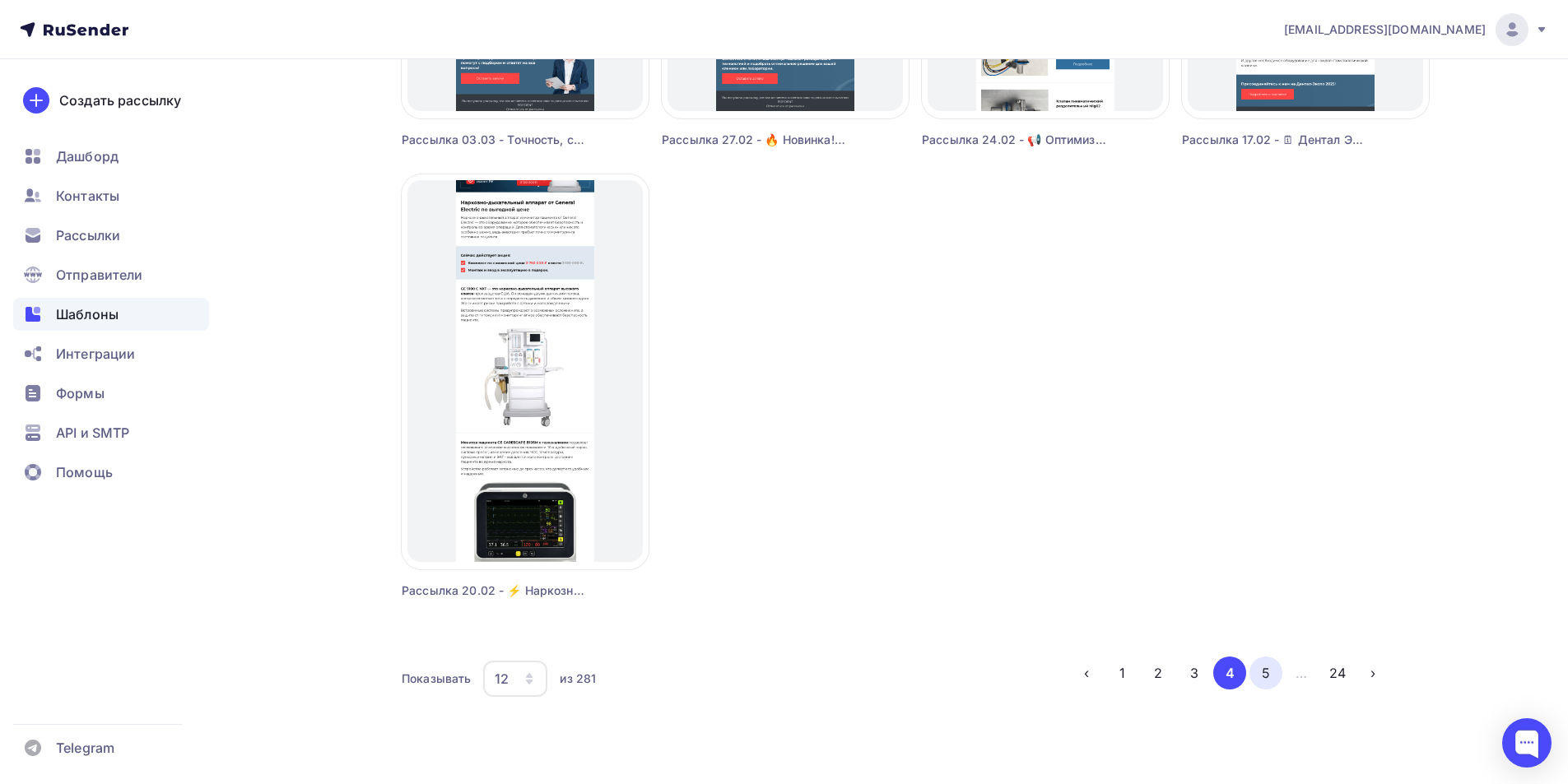
click at [1259, 677] on button "5" at bounding box center [1265, 673] width 33 height 33
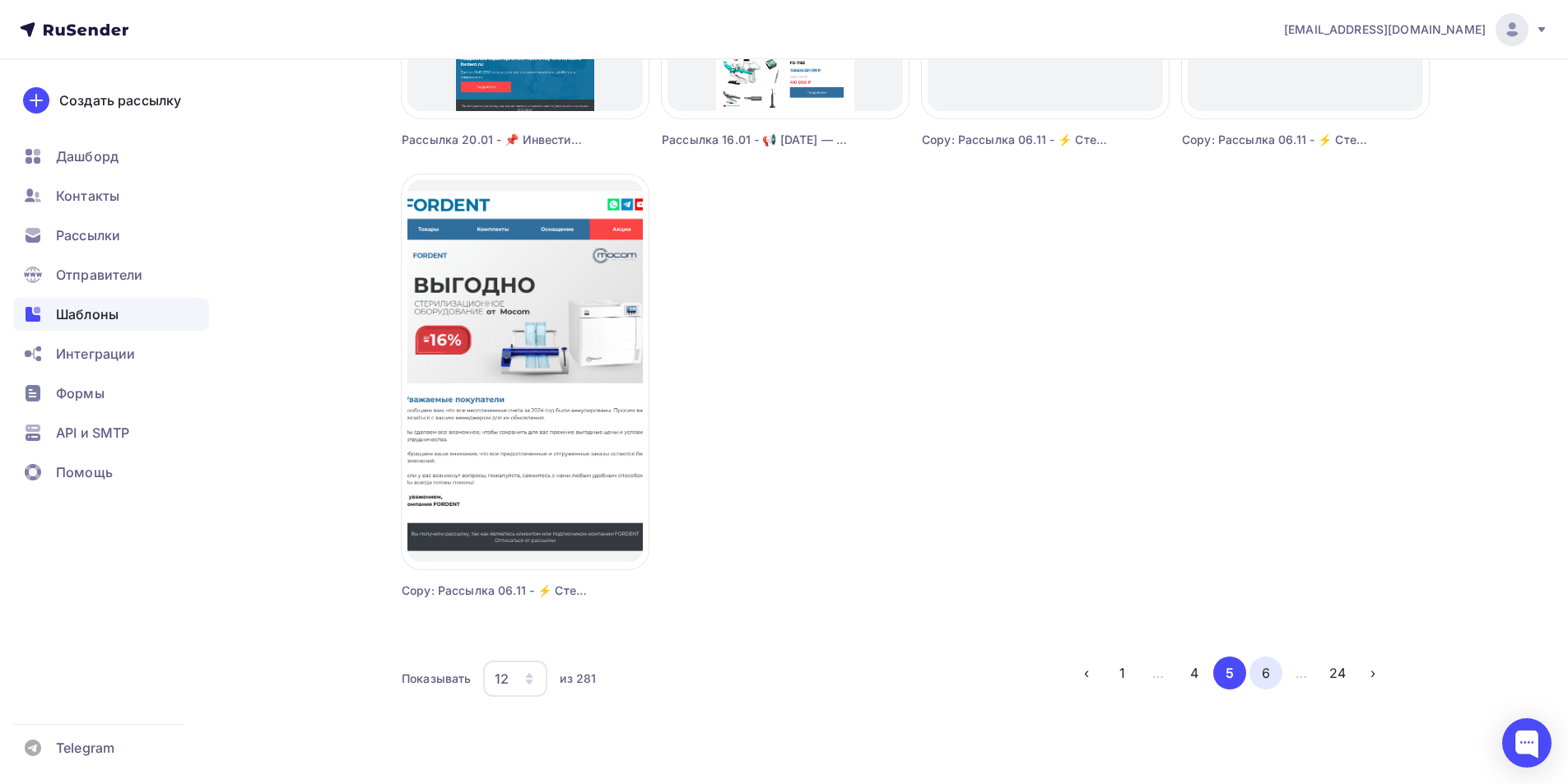
click at [1272, 678] on button "6" at bounding box center [1265, 673] width 33 height 33
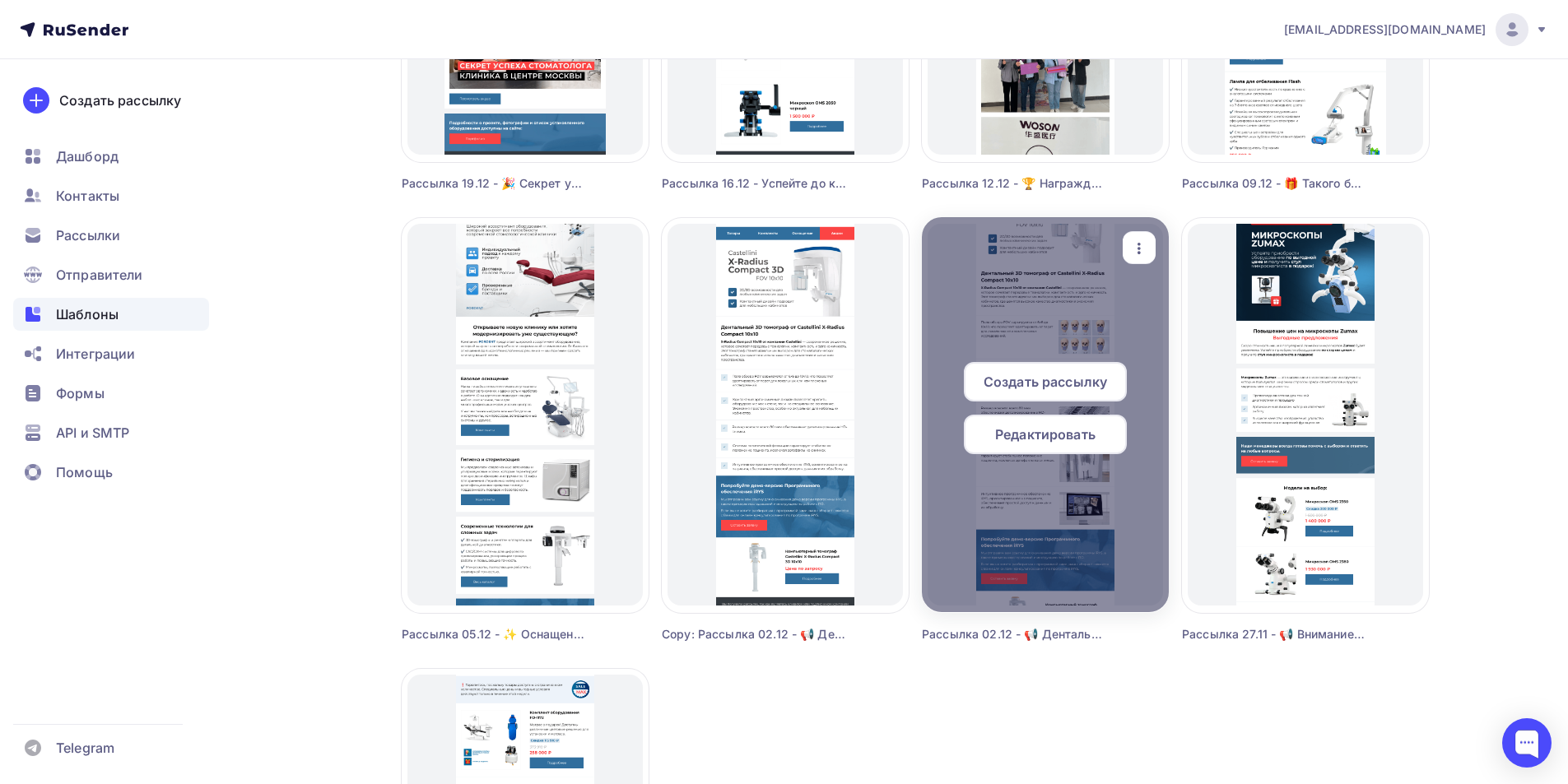
scroll to position [894, 0]
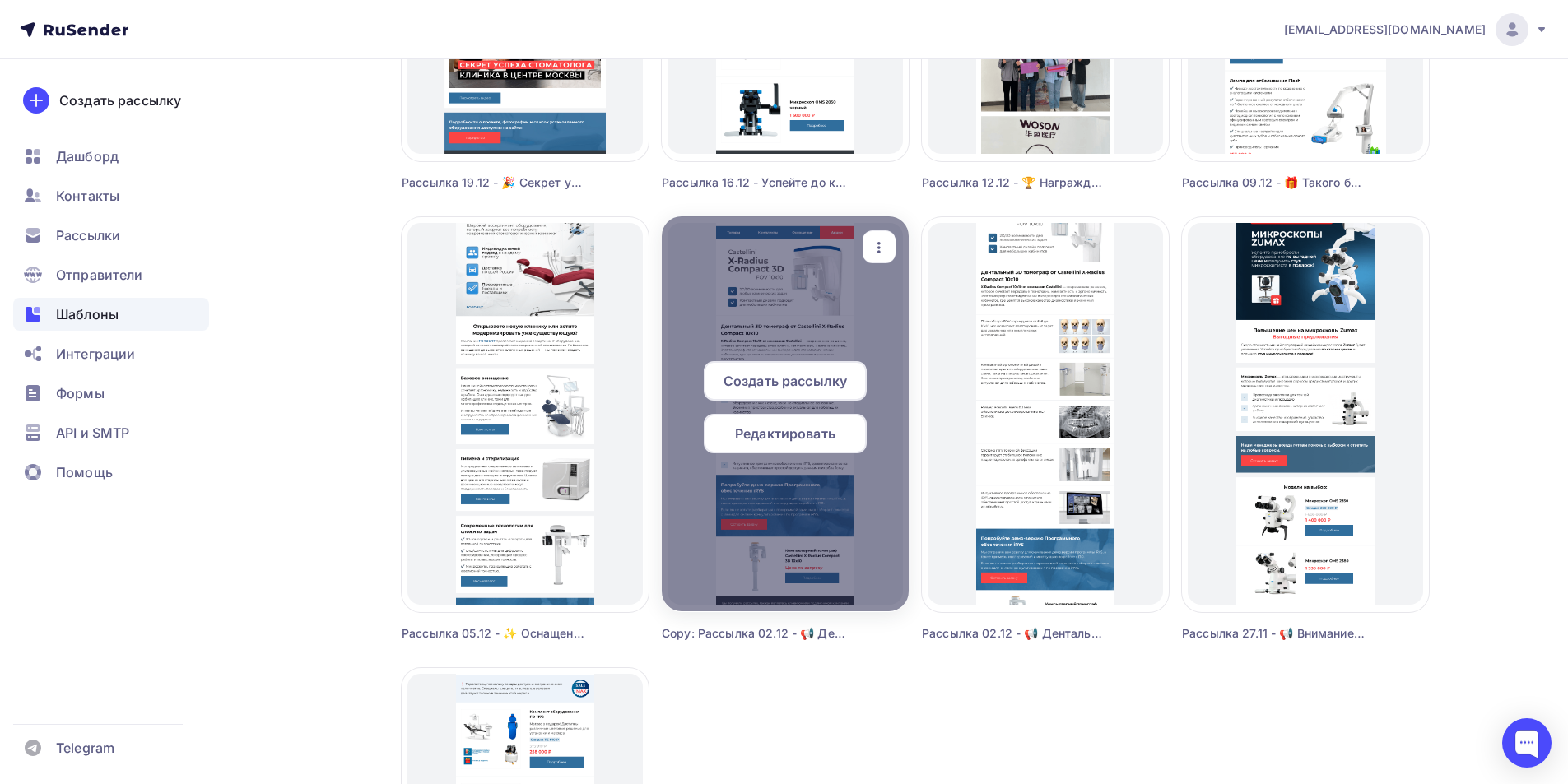
click at [774, 429] on span "Редактировать" at bounding box center [785, 434] width 101 height 20
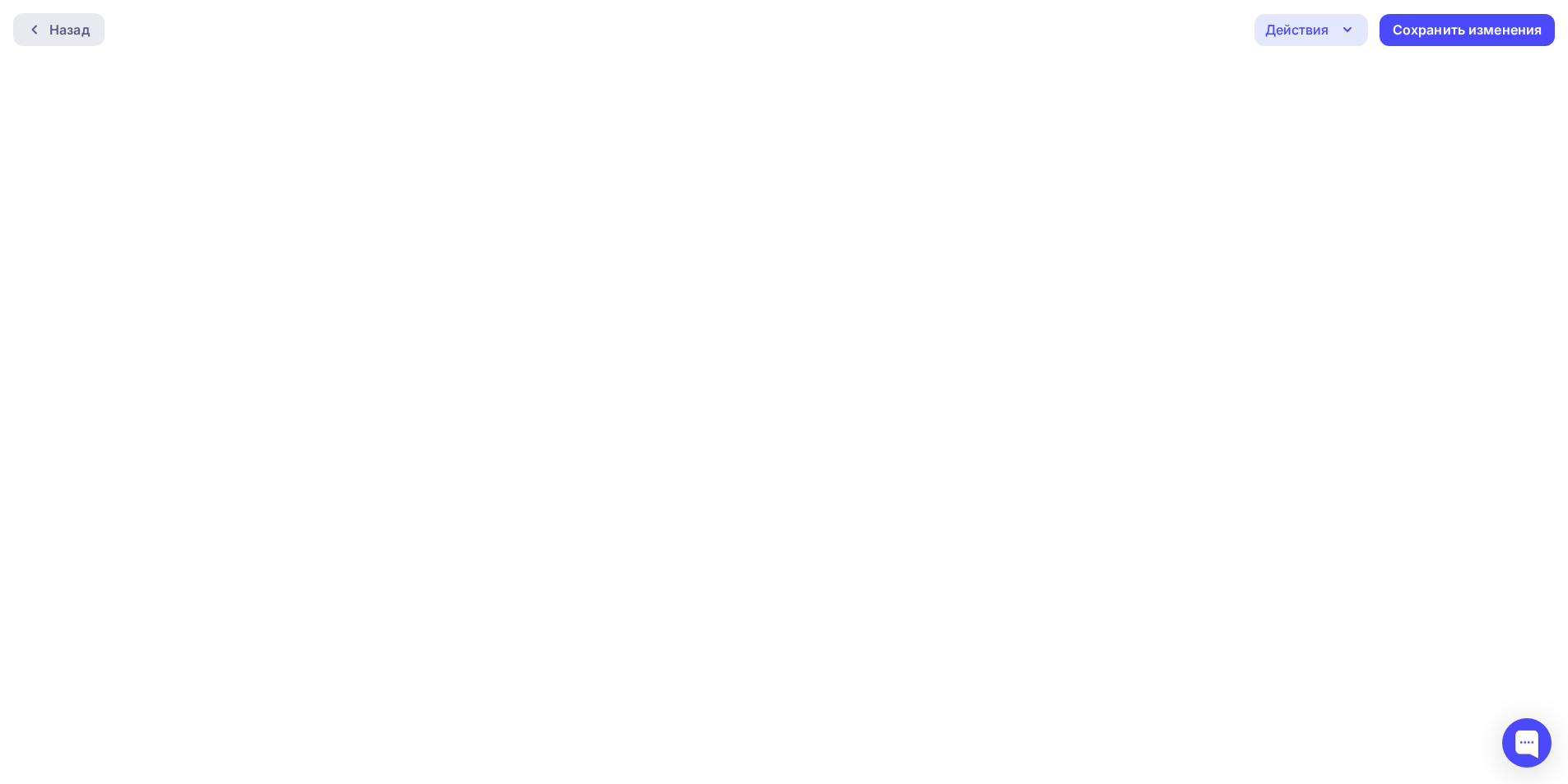
click at [48, 33] on div at bounding box center [38, 29] width 21 height 13
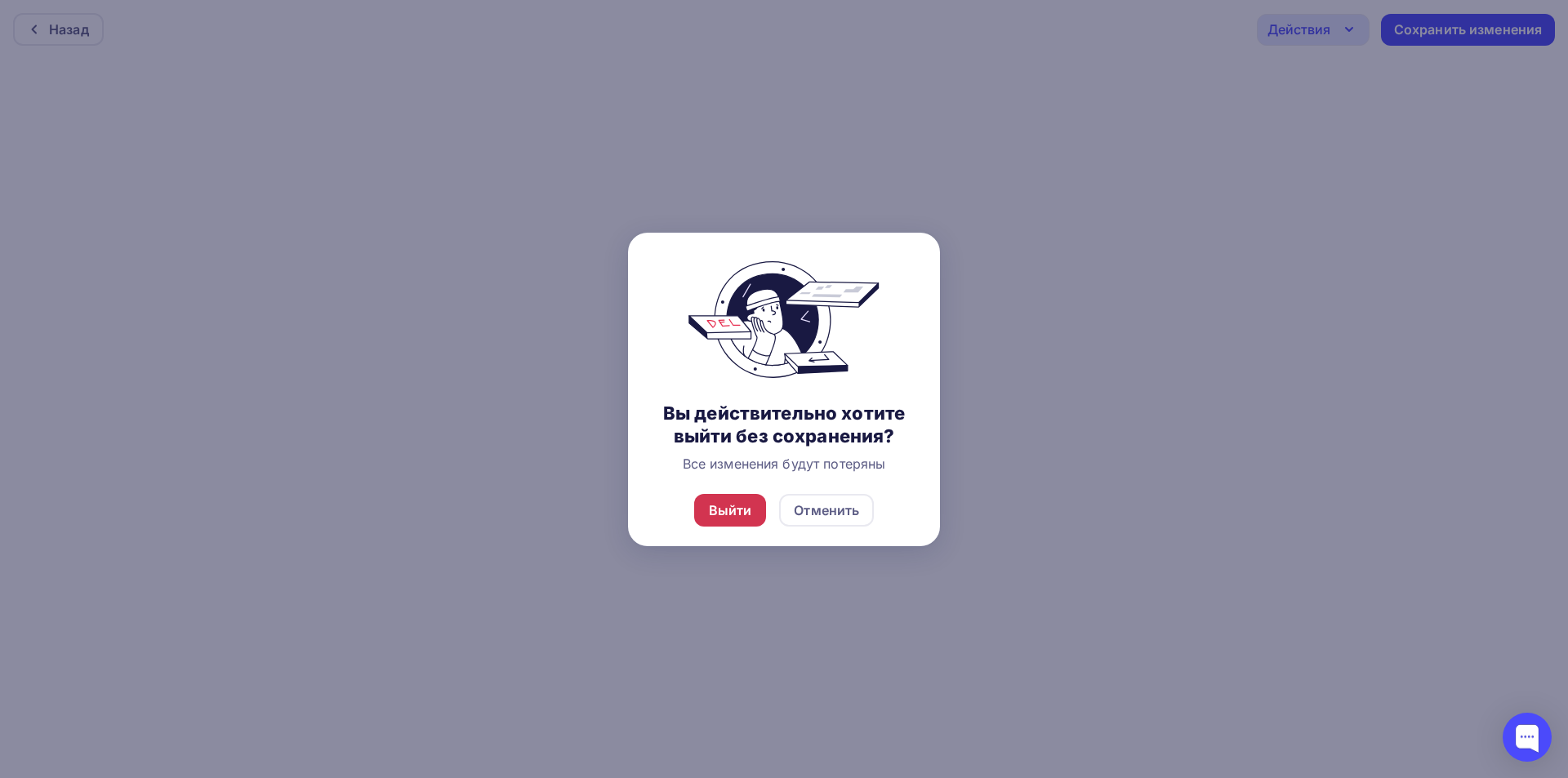
click at [721, 506] on div "Выйти" at bounding box center [731, 510] width 44 height 20
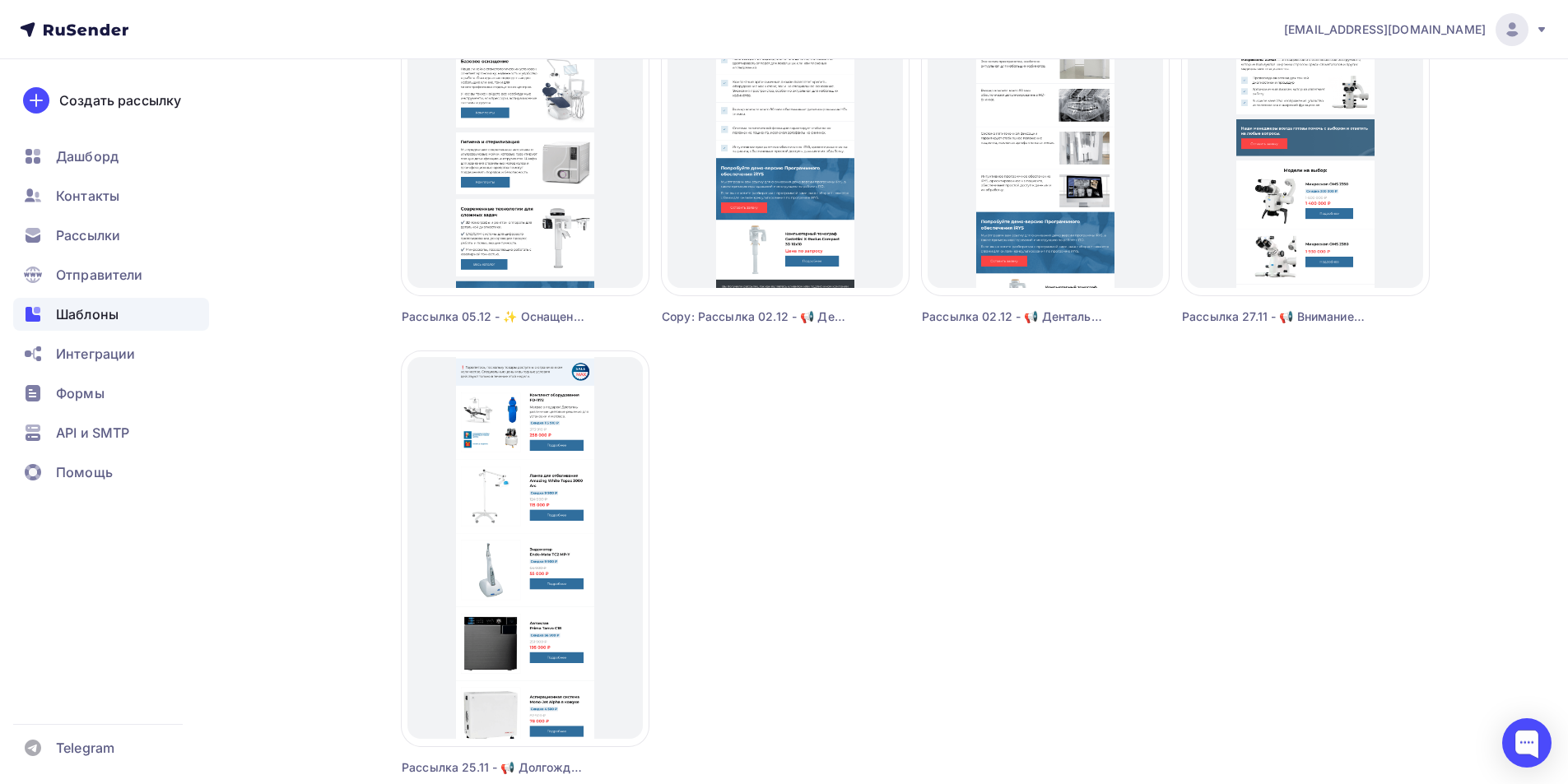
scroll to position [1388, 0]
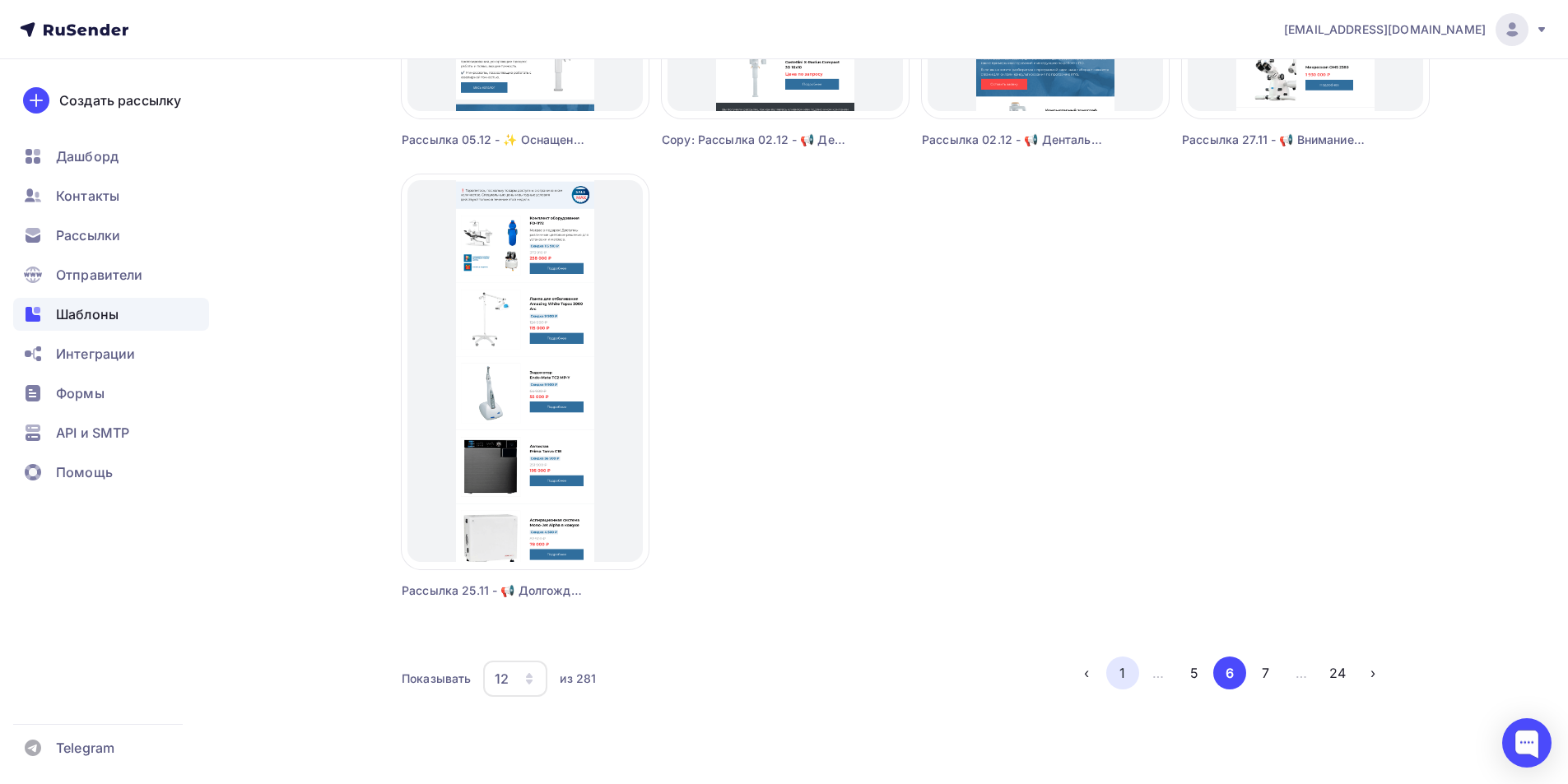
click at [1123, 679] on button "1" at bounding box center [1122, 673] width 33 height 33
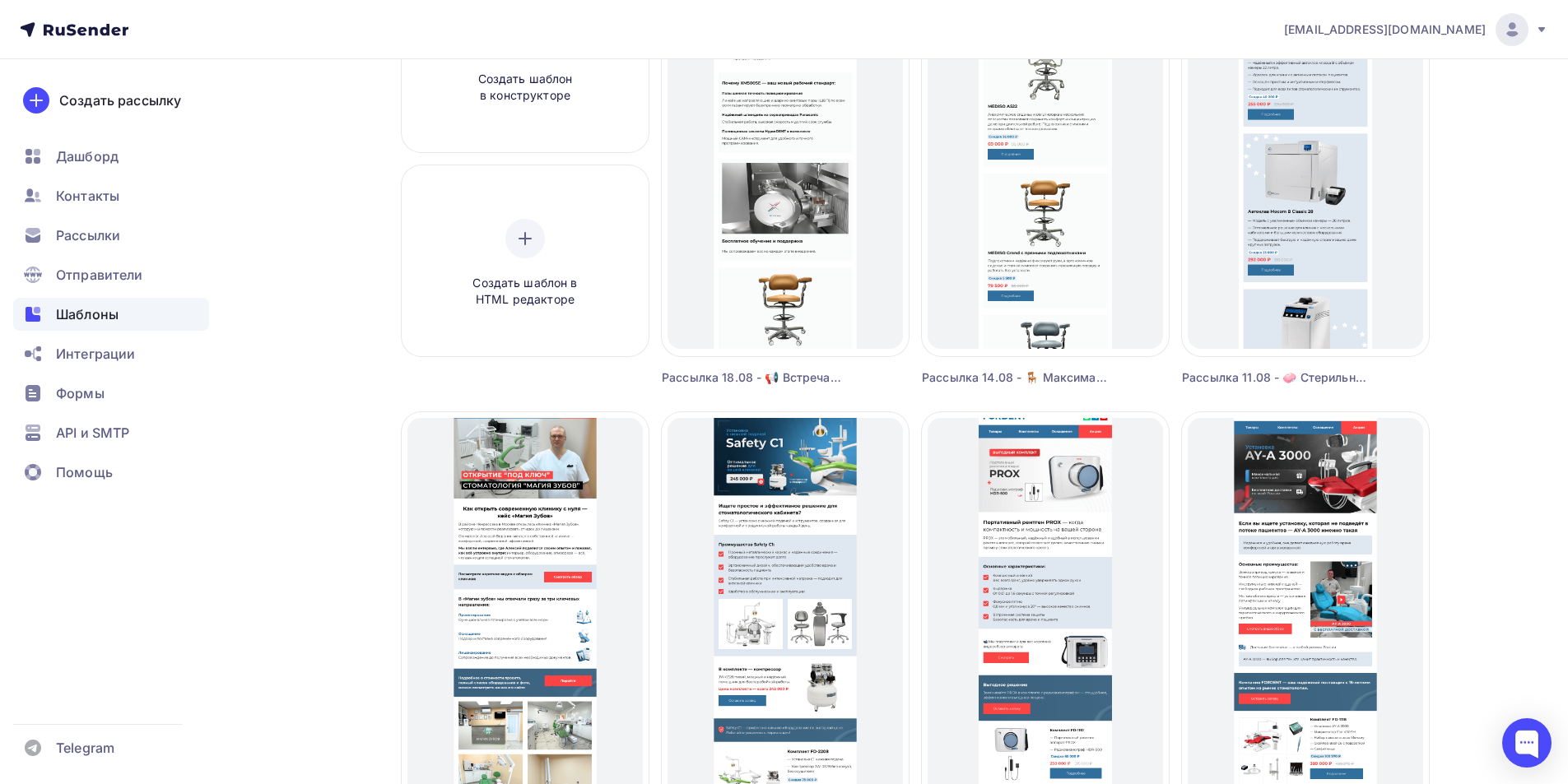
scroll to position [329, 0]
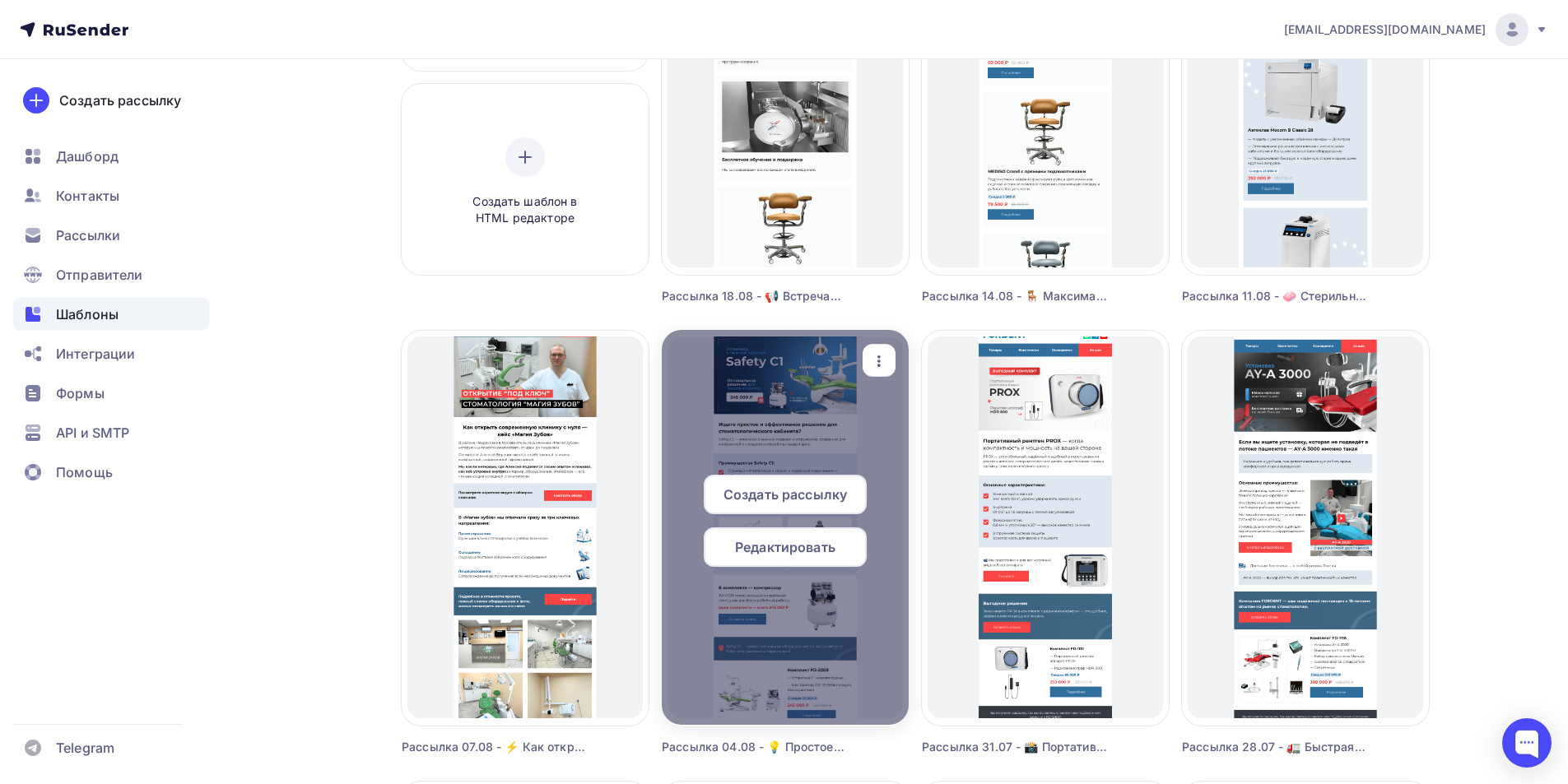
drag, startPoint x: 746, startPoint y: 544, endPoint x: 842, endPoint y: 561, distance: 97.5
click at [745, 544] on span "Редактировать" at bounding box center [785, 547] width 101 height 20
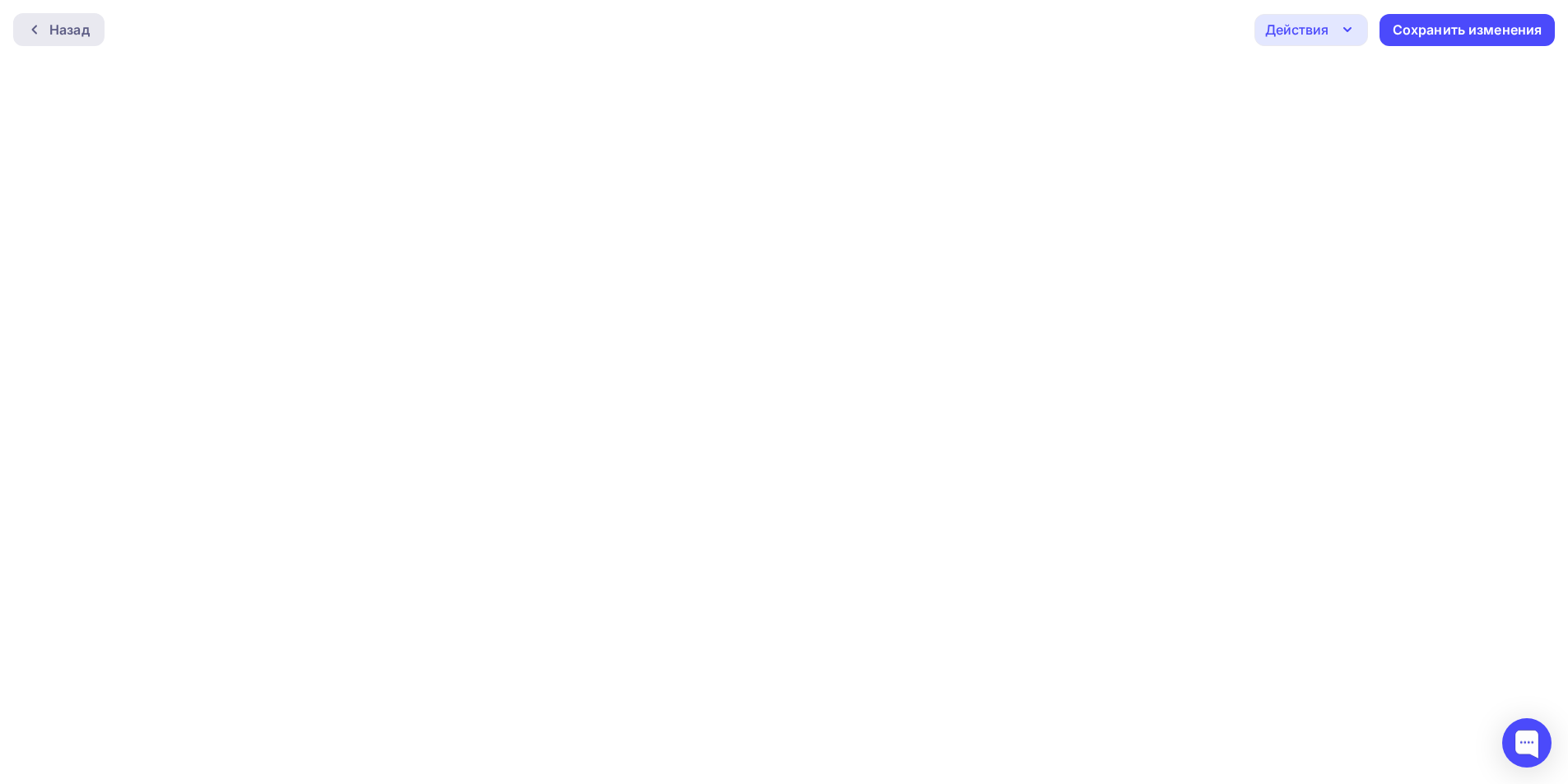
click at [71, 38] on div "Назад" at bounding box center [70, 30] width 40 height 20
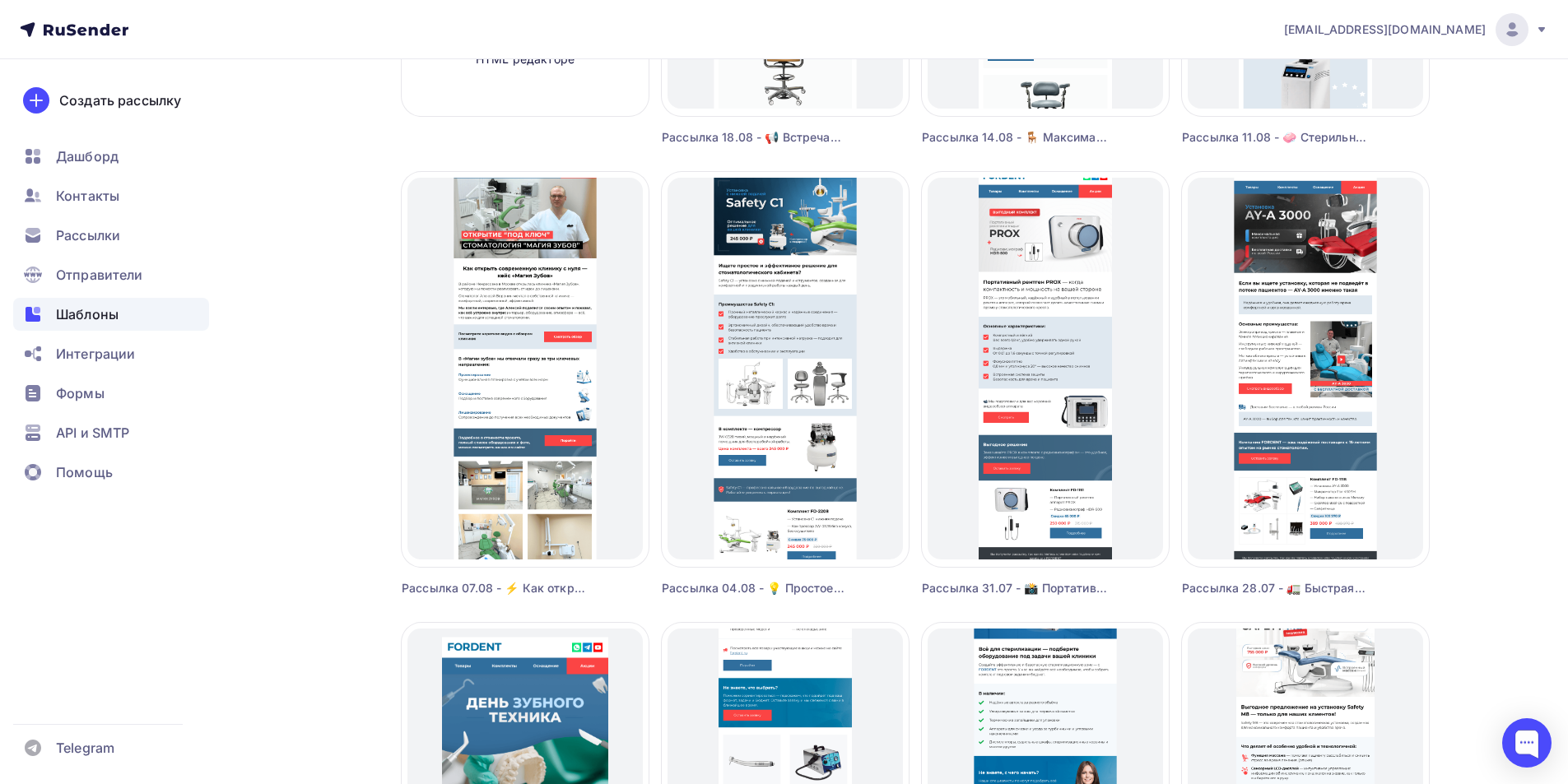
scroll to position [576, 0]
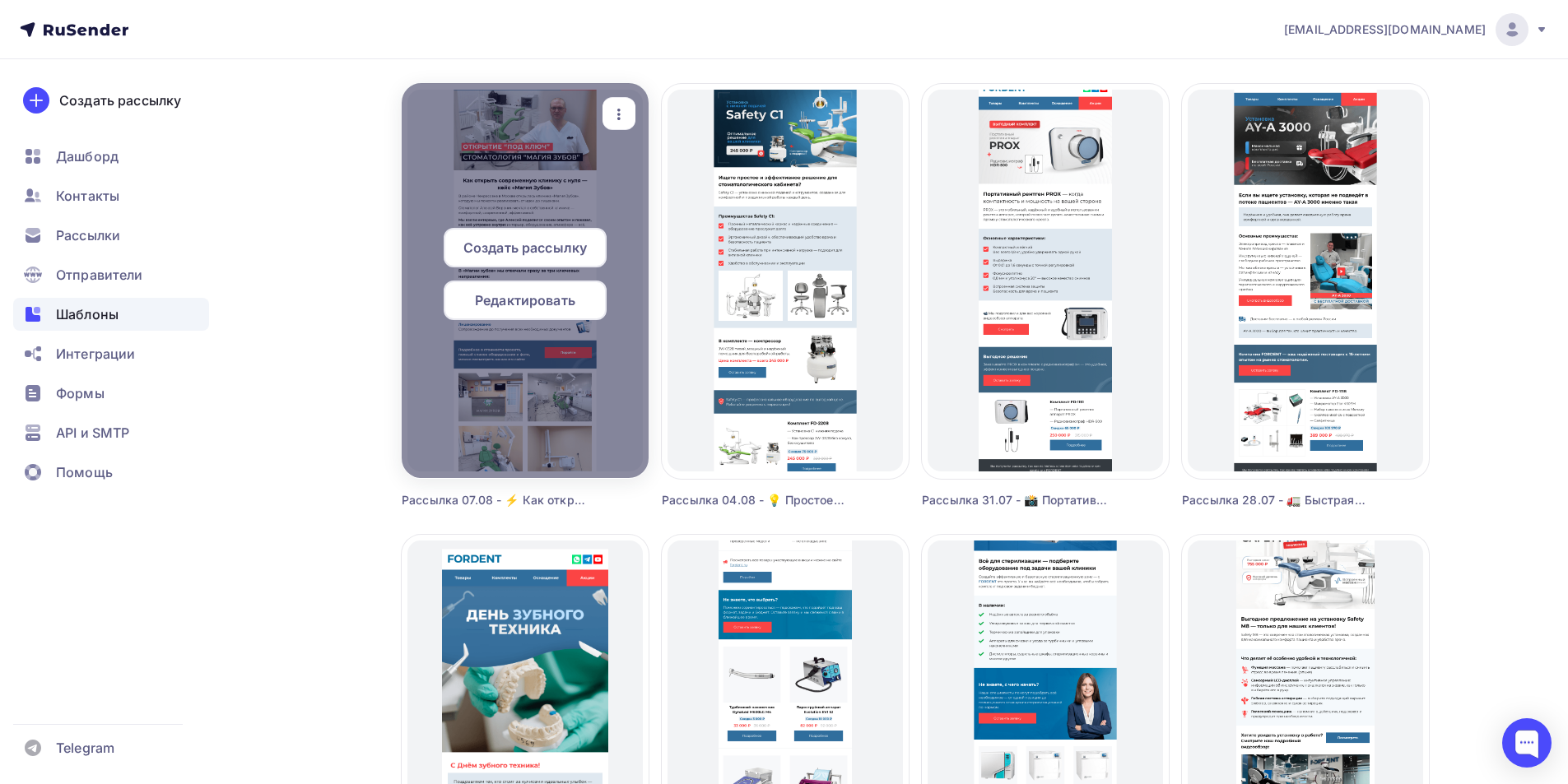
click at [525, 300] on span "Редактировать" at bounding box center [525, 301] width 101 height 20
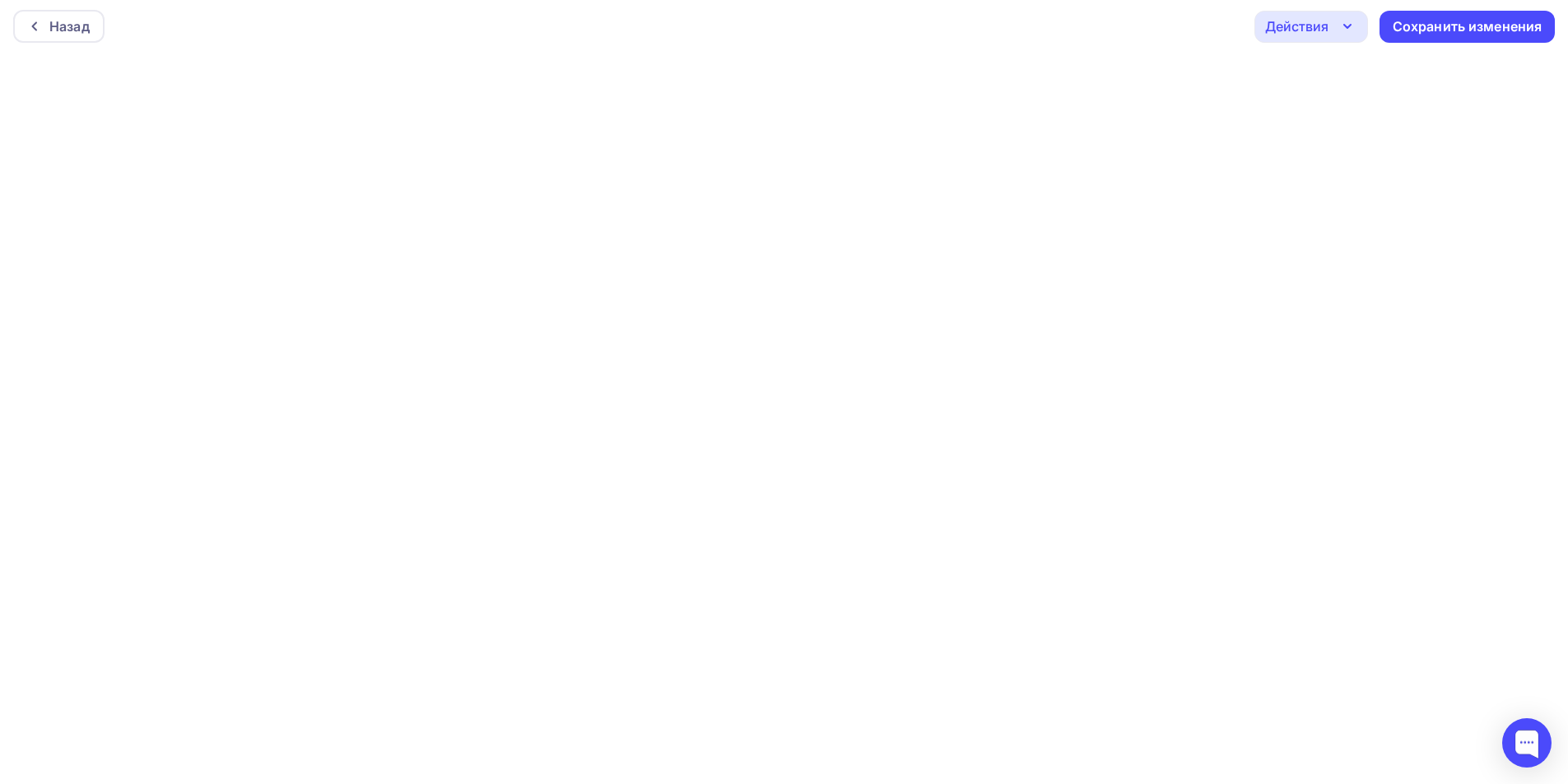
scroll to position [4, 0]
click at [31, 23] on icon at bounding box center [35, 26] width 13 height 13
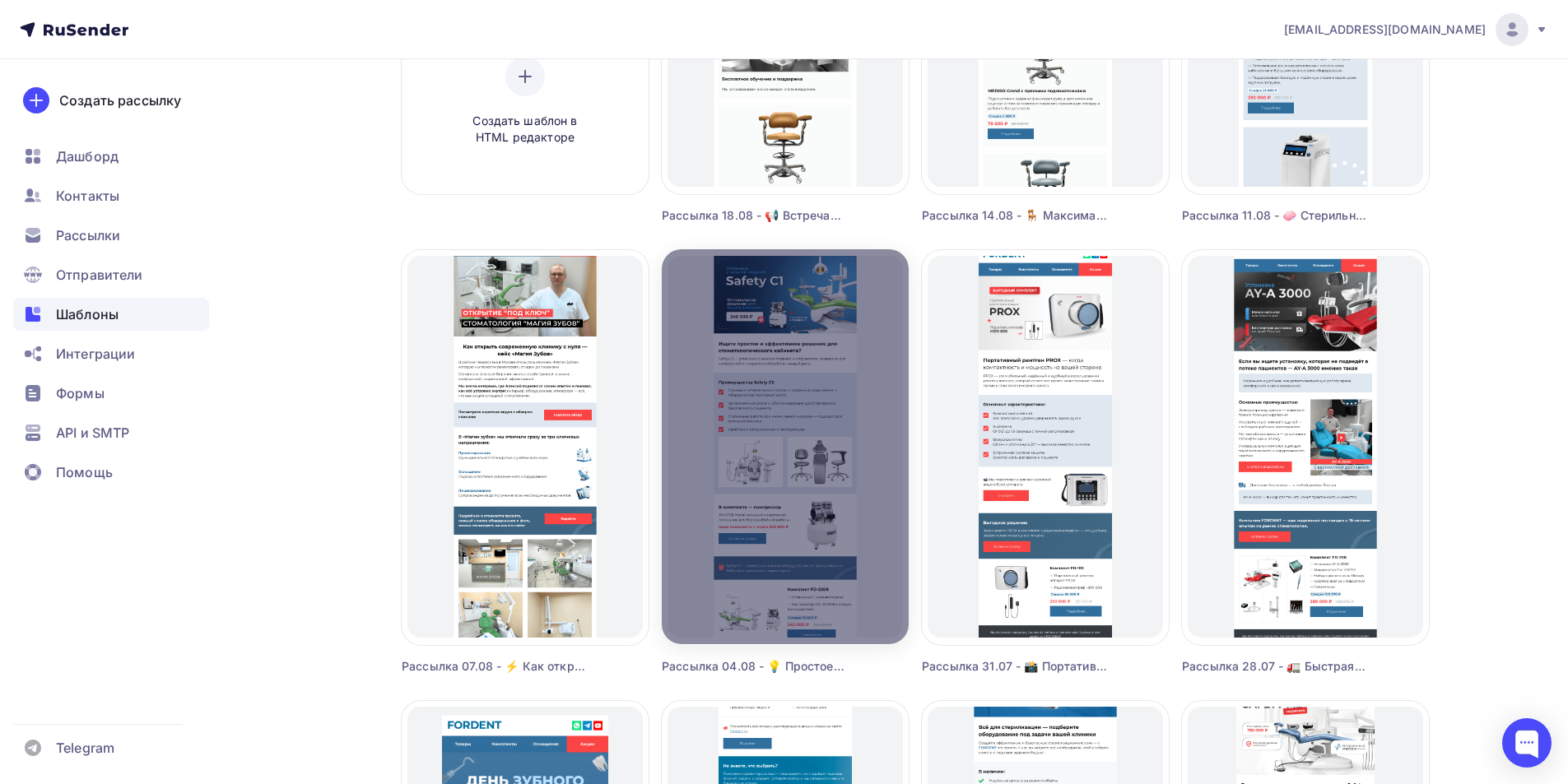
scroll to position [412, 0]
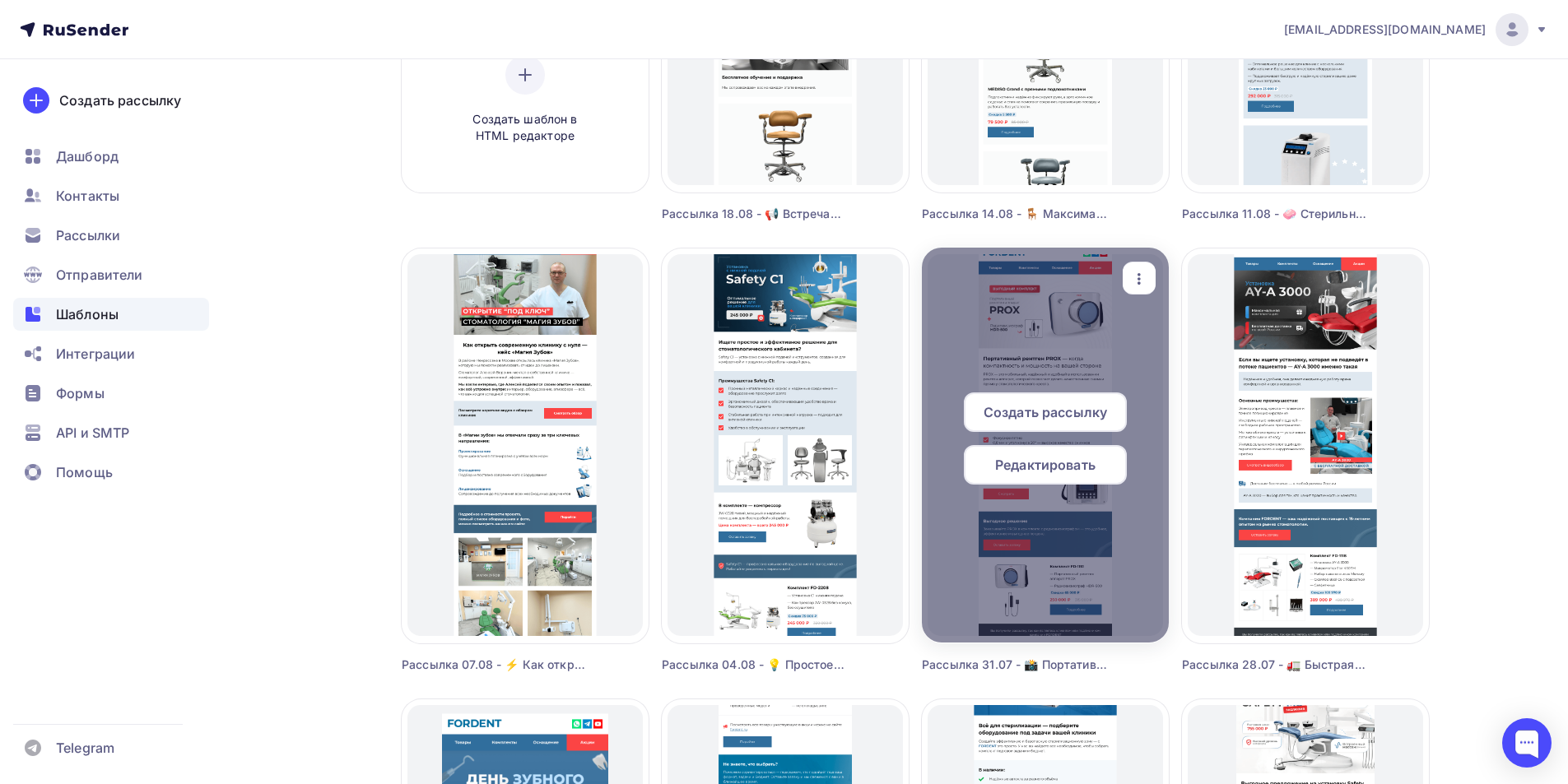
click at [1069, 459] on span "Редактировать" at bounding box center [1046, 465] width 101 height 20
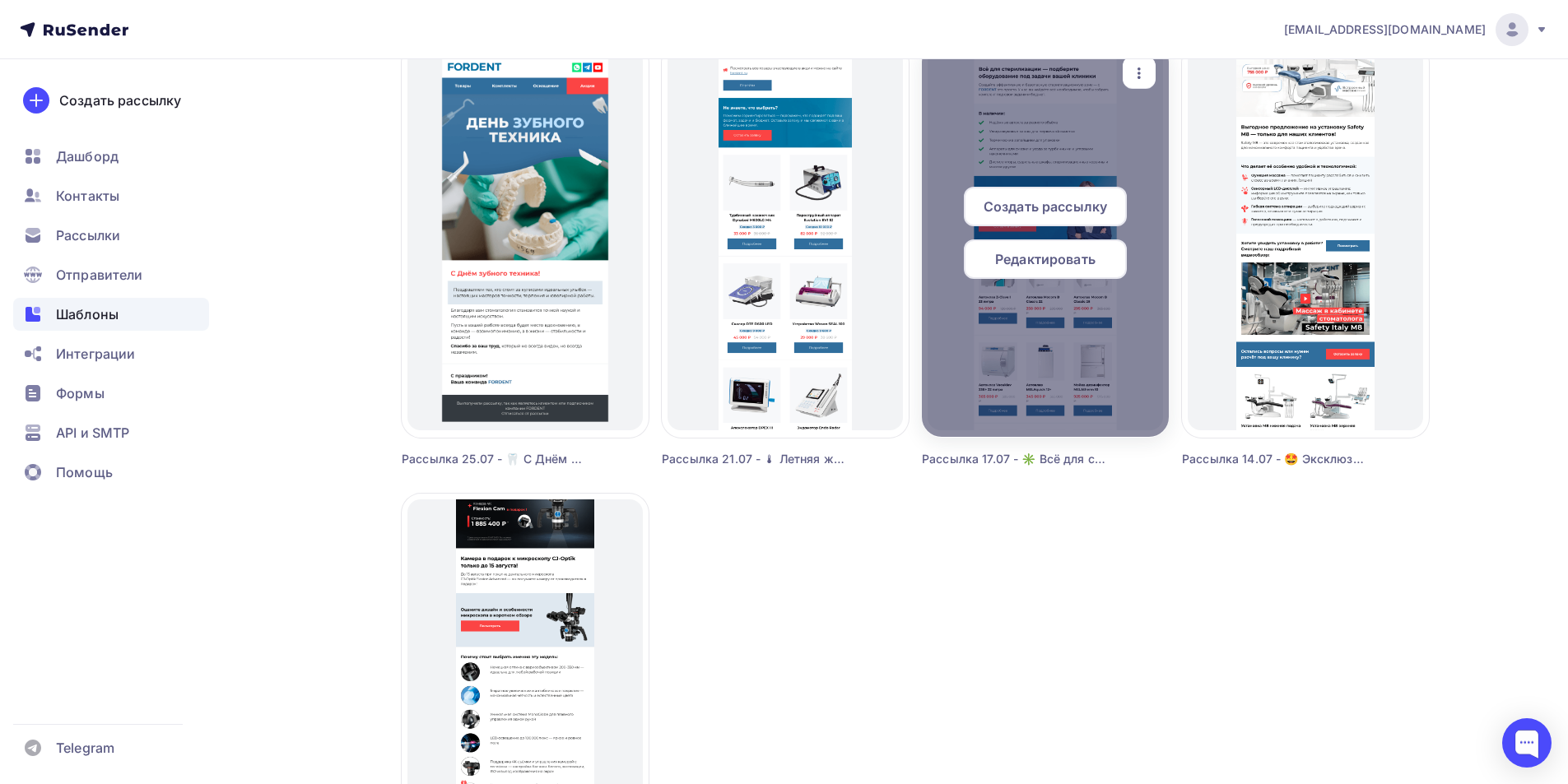
scroll to position [987, 0]
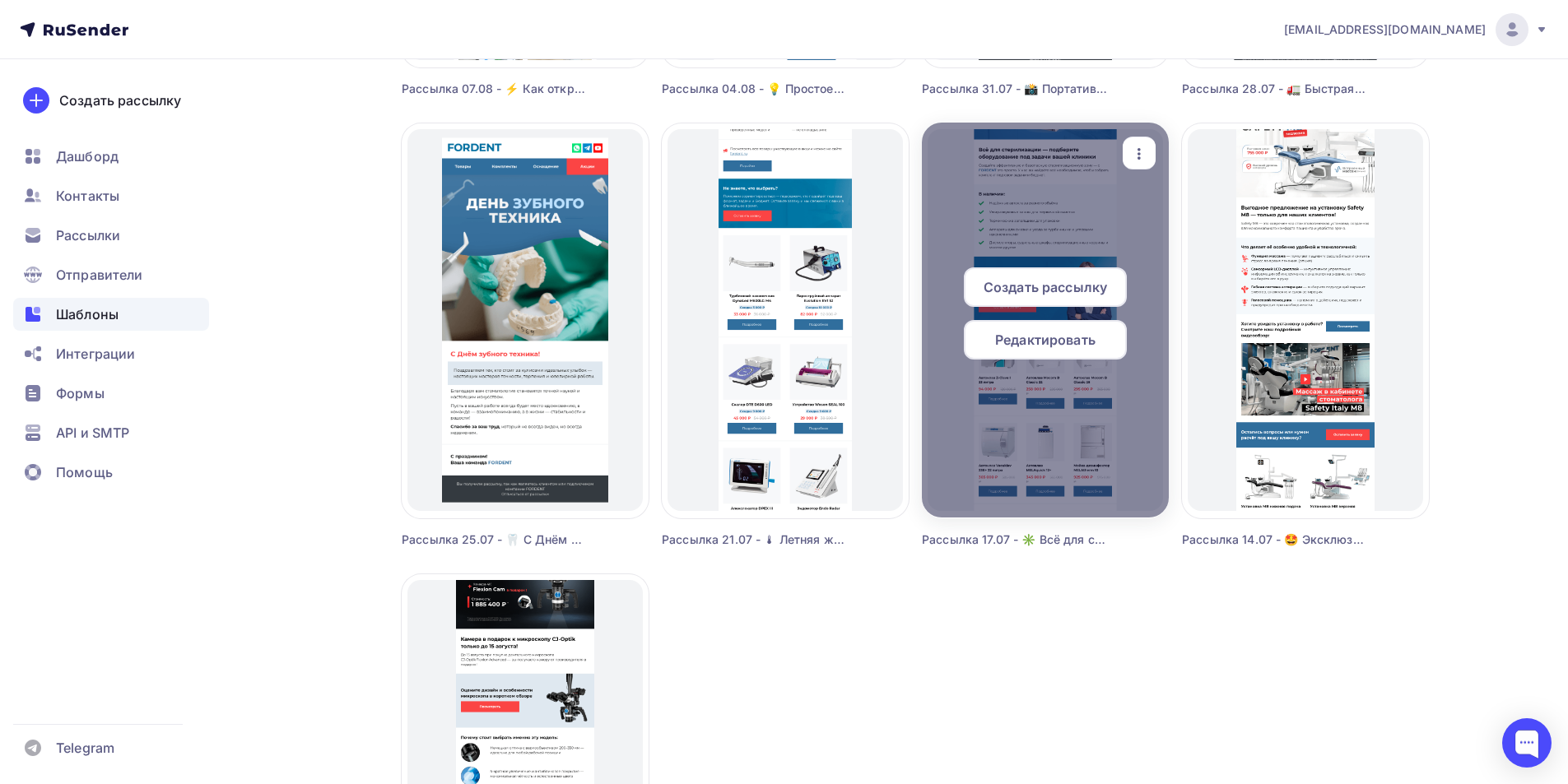
click at [1039, 338] on span "Редактировать" at bounding box center [1046, 340] width 101 height 20
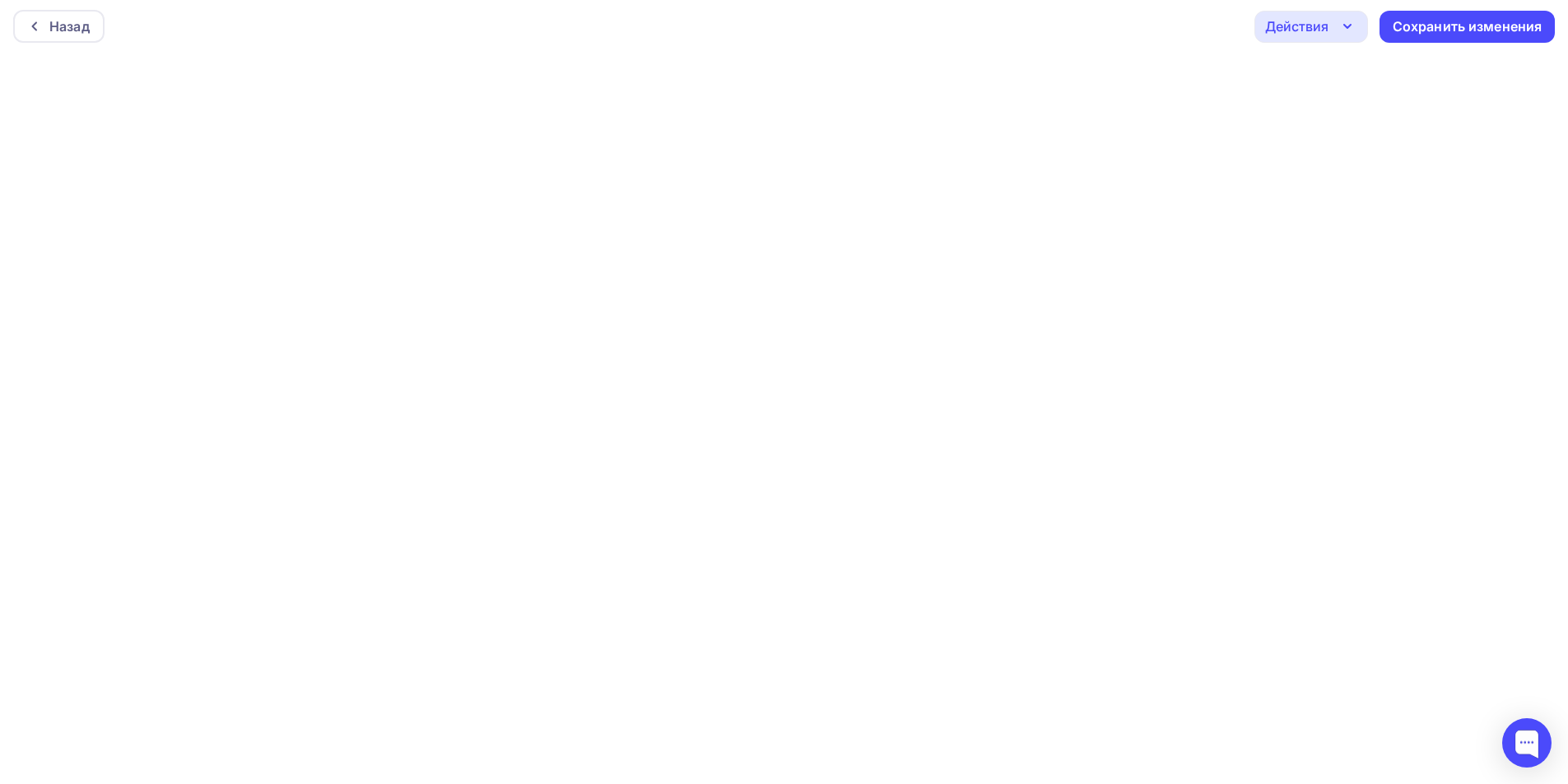
scroll to position [4, 0]
